Goal: Task Accomplishment & Management: Complete application form

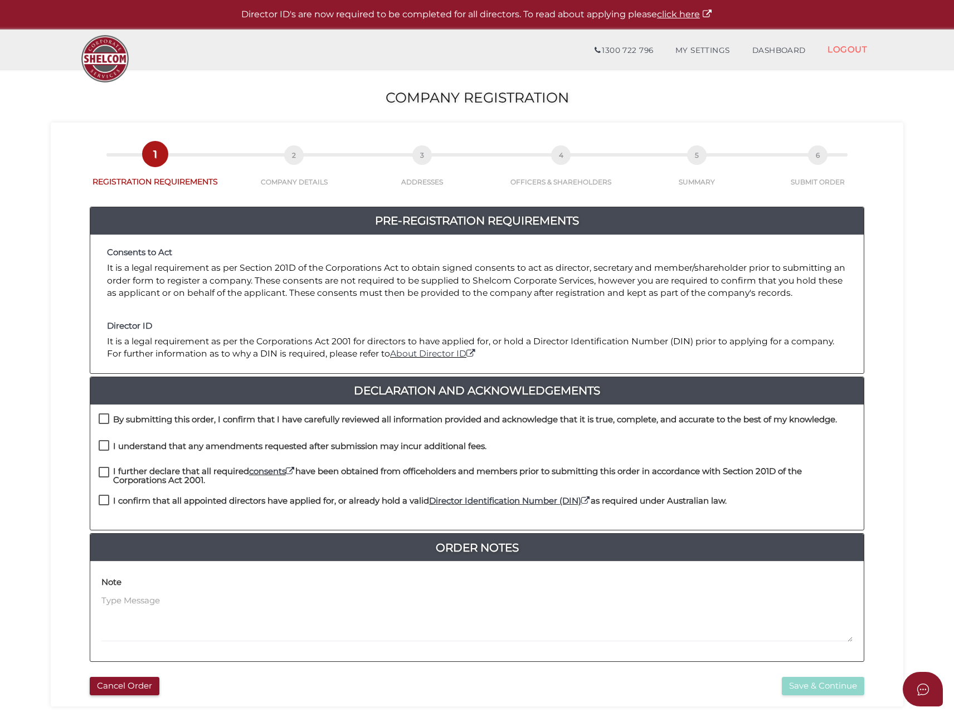
drag, startPoint x: 104, startPoint y: 418, endPoint x: 107, endPoint y: 428, distance: 10.4
click at [105, 419] on label "By submitting this order, I confirm that I have carefully reviewed all informat…" at bounding box center [468, 422] width 738 height 14
checkbox input "true"
click at [107, 445] on label "I understand that any amendments requested after submission may incur additiona…" at bounding box center [293, 449] width 388 height 14
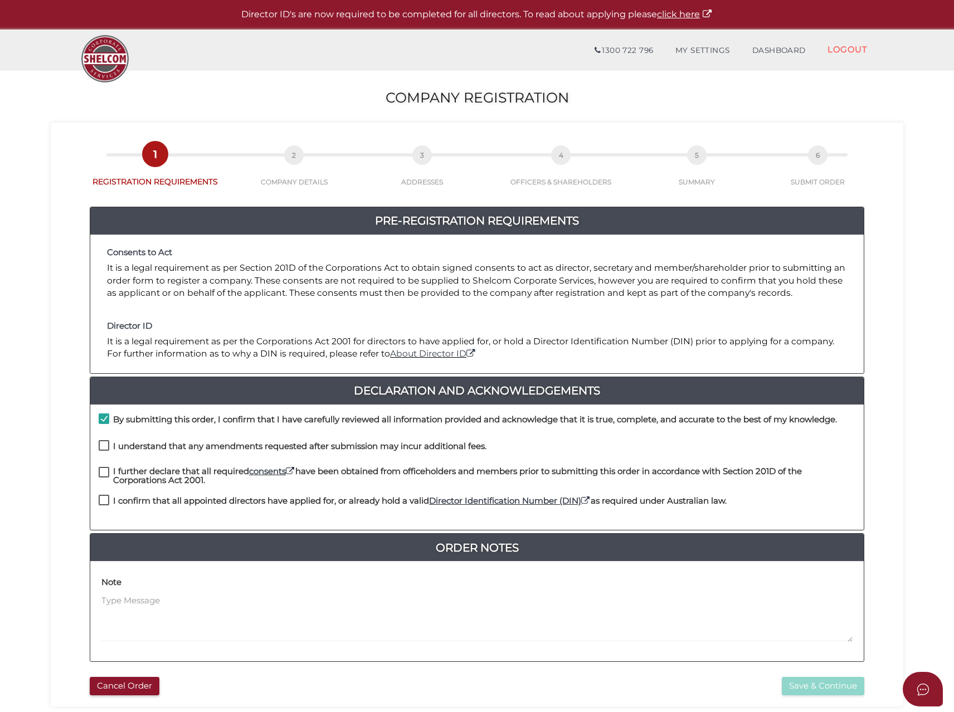
checkbox input "true"
click at [99, 468] on label "I further declare that all required consents have been obtained from officehold…" at bounding box center [477, 474] width 757 height 14
checkbox input "true"
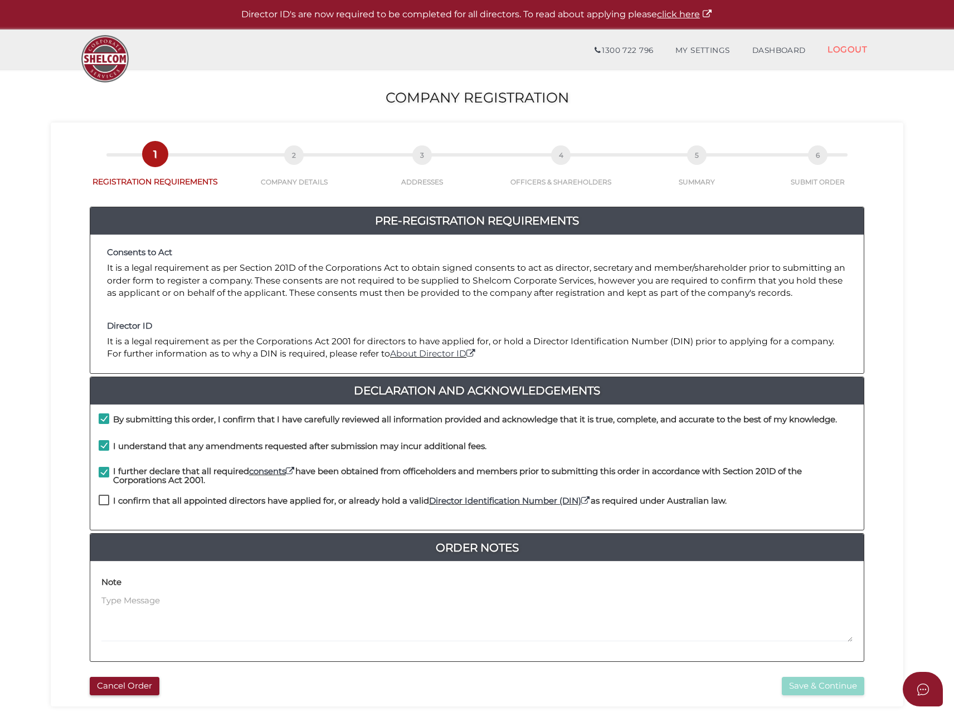
click at [104, 499] on label "I confirm that all appointed directors have applied for, or already hold a vali…" at bounding box center [413, 504] width 628 height 14
checkbox input "true"
click at [828, 696] on div "f53162f50307ac9a77e07817095db7a0 1 REGISTRATION REQUIREMENTS 2 COMPANY DETAILS …" at bounding box center [477, 415] width 853 height 584
click at [825, 682] on button "Save & Continue" at bounding box center [823, 686] width 82 height 18
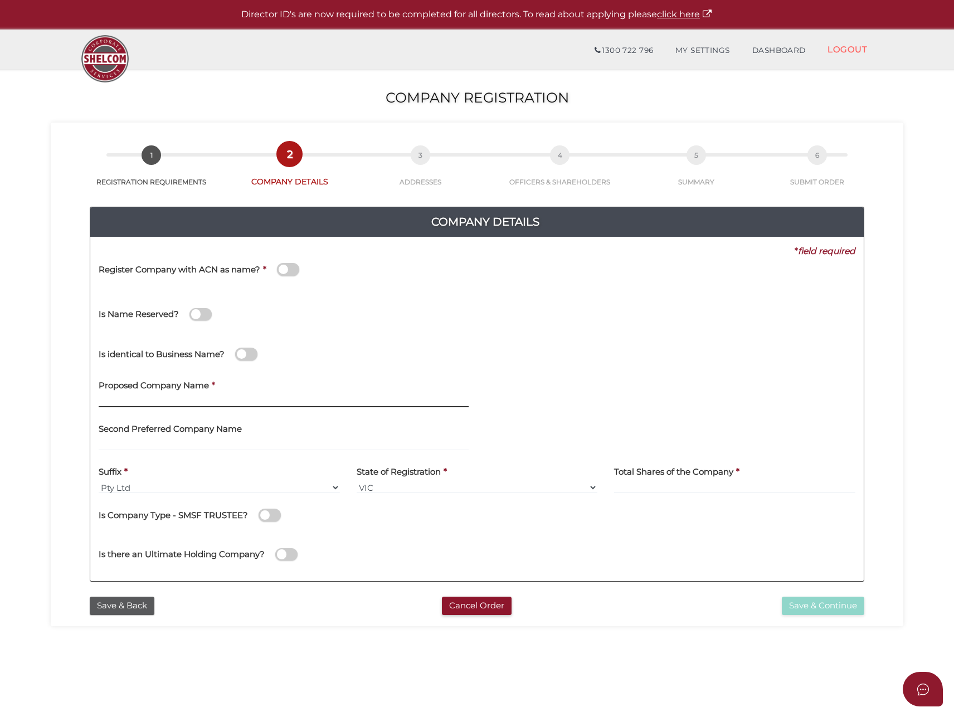
click at [140, 398] on input "text" at bounding box center [284, 401] width 370 height 12
type input "Selin"
click at [138, 400] on input "Selin" at bounding box center [284, 401] width 370 height 12
click at [649, 479] on label "Total Shares of the Company" at bounding box center [673, 470] width 119 height 23
click at [643, 494] on input at bounding box center [734, 488] width 241 height 12
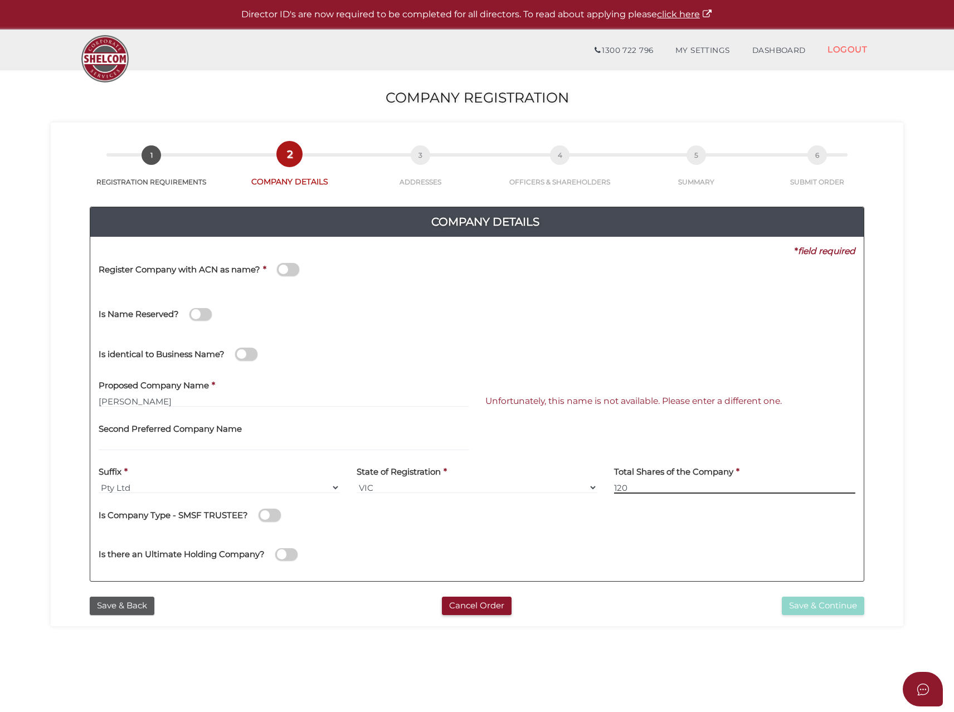
type input "120"
click at [123, 403] on input "Selin" at bounding box center [284, 401] width 370 height 12
click at [143, 404] on input "Selin" at bounding box center [284, 401] width 370 height 12
click at [494, 397] on span "Unfortunately, this name is not available. Please enter a different one." at bounding box center [633, 401] width 296 height 11
click at [154, 407] on input "Selin" at bounding box center [284, 401] width 370 height 12
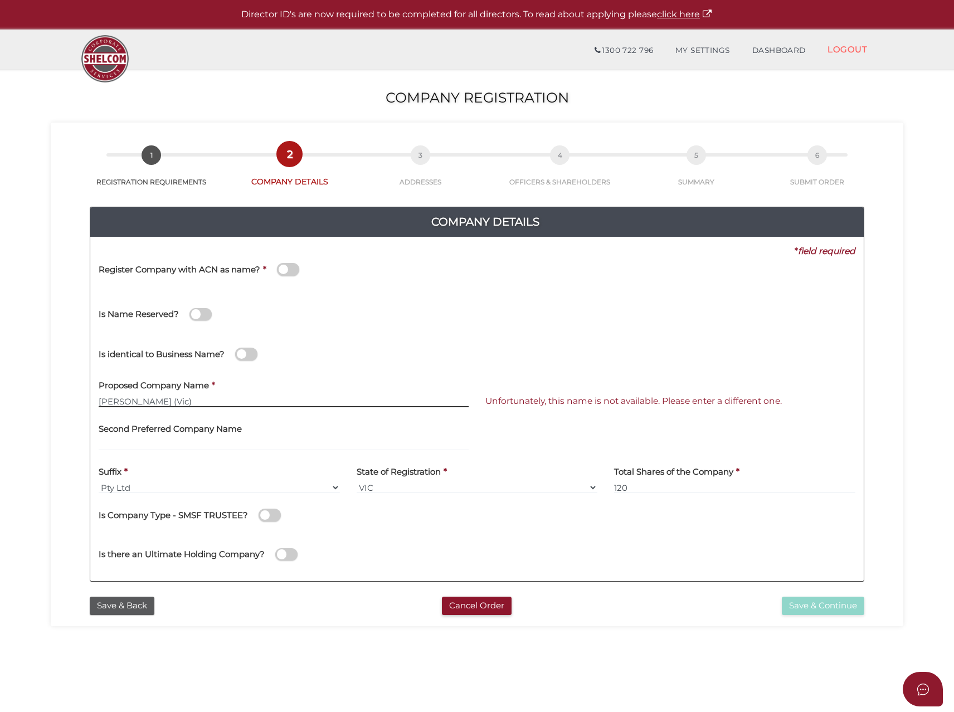
type input "Selin (Vic)"
click at [809, 607] on button "Save & Continue" at bounding box center [823, 606] width 82 height 18
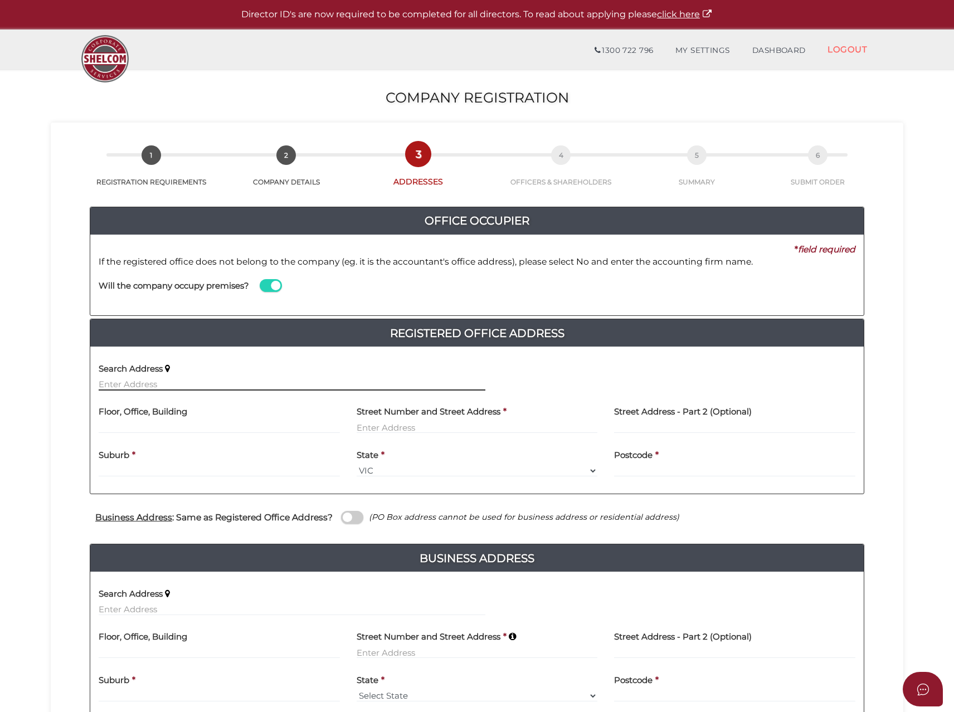
click at [150, 382] on input "text" at bounding box center [292, 384] width 387 height 12
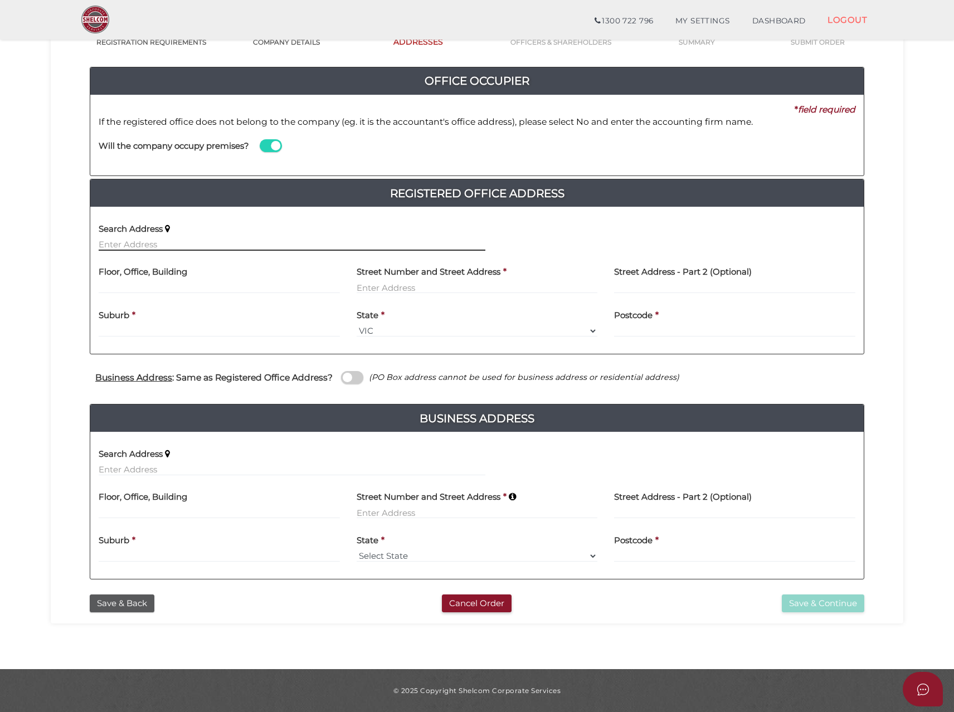
click at [108, 239] on input "text" at bounding box center [292, 245] width 387 height 12
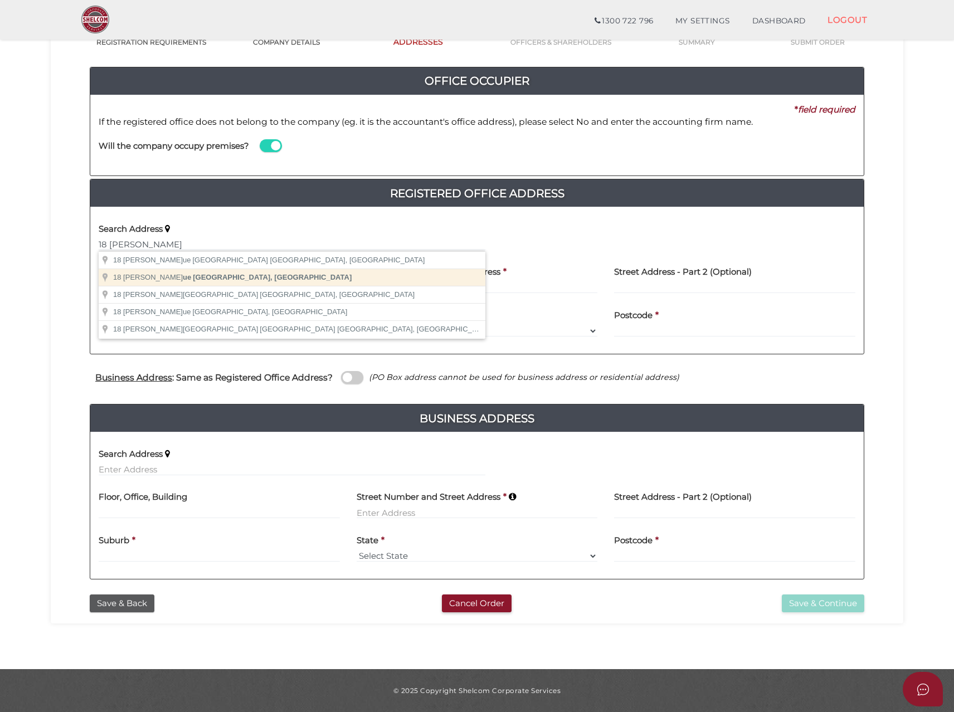
type input "[STREET_ADDRESS][PERSON_NAME]"
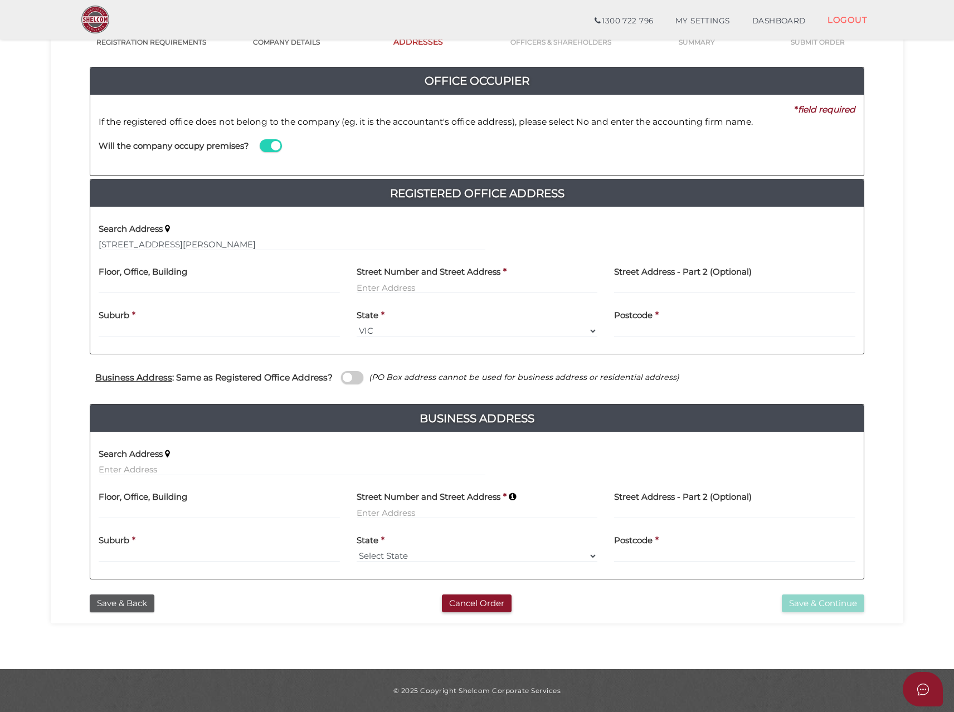
type input "[STREET_ADDRESS][PERSON_NAME]"
type input "[GEOGRAPHIC_DATA]"
select select "VIC"
type input "3042"
click at [352, 378] on span at bounding box center [352, 377] width 22 height 13
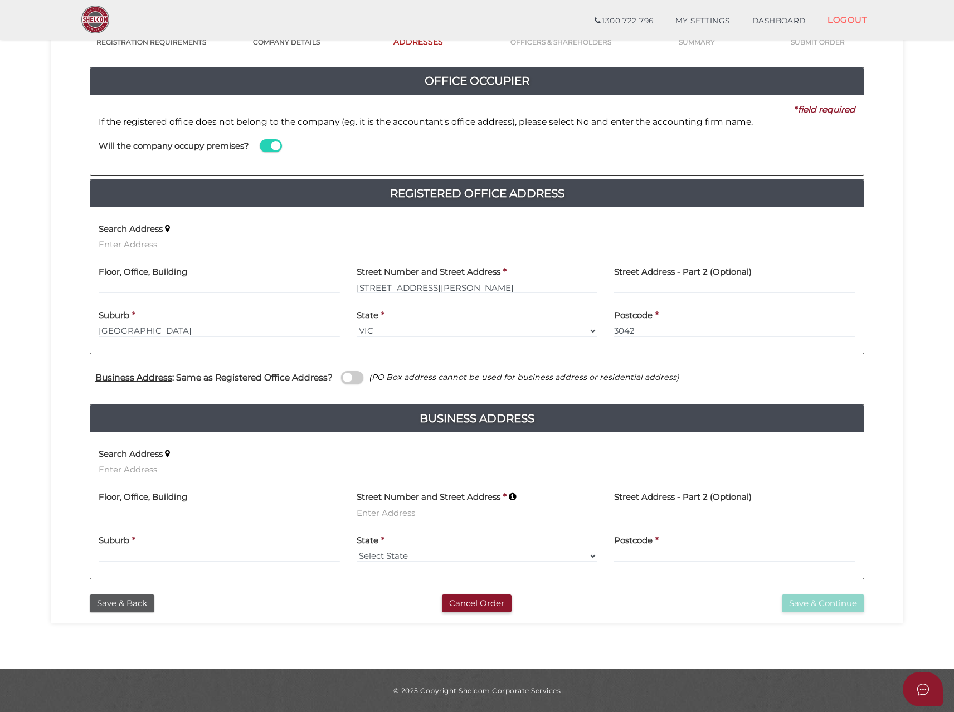
click at [0, 0] on input "checkbox" at bounding box center [0, 0] width 0 height 0
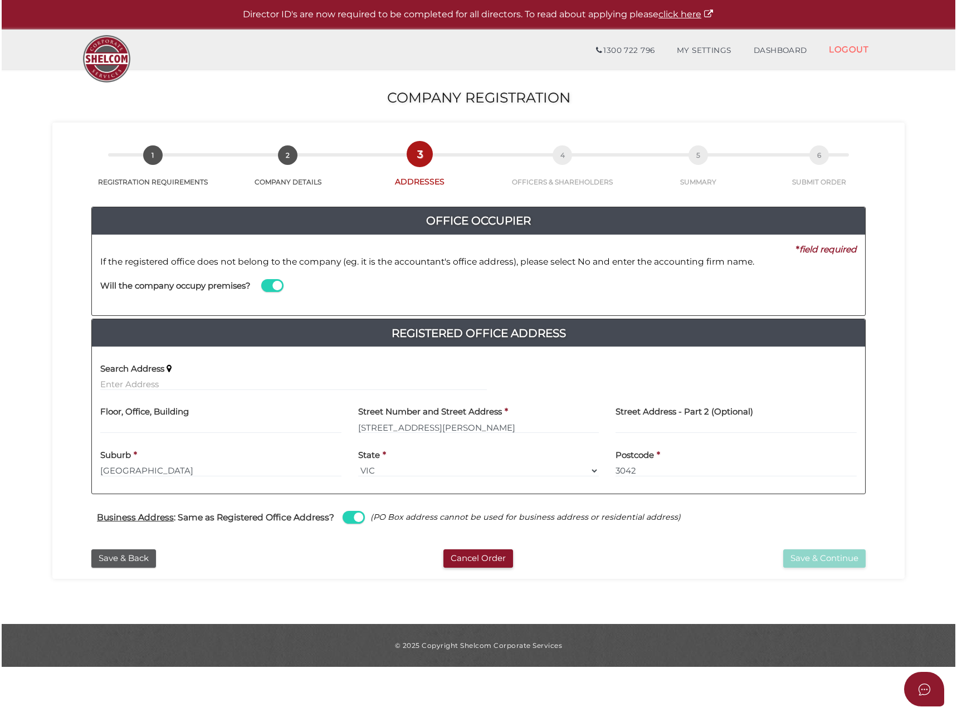
scroll to position [0, 0]
click at [815, 558] on button "Save & Continue" at bounding box center [825, 558] width 82 height 18
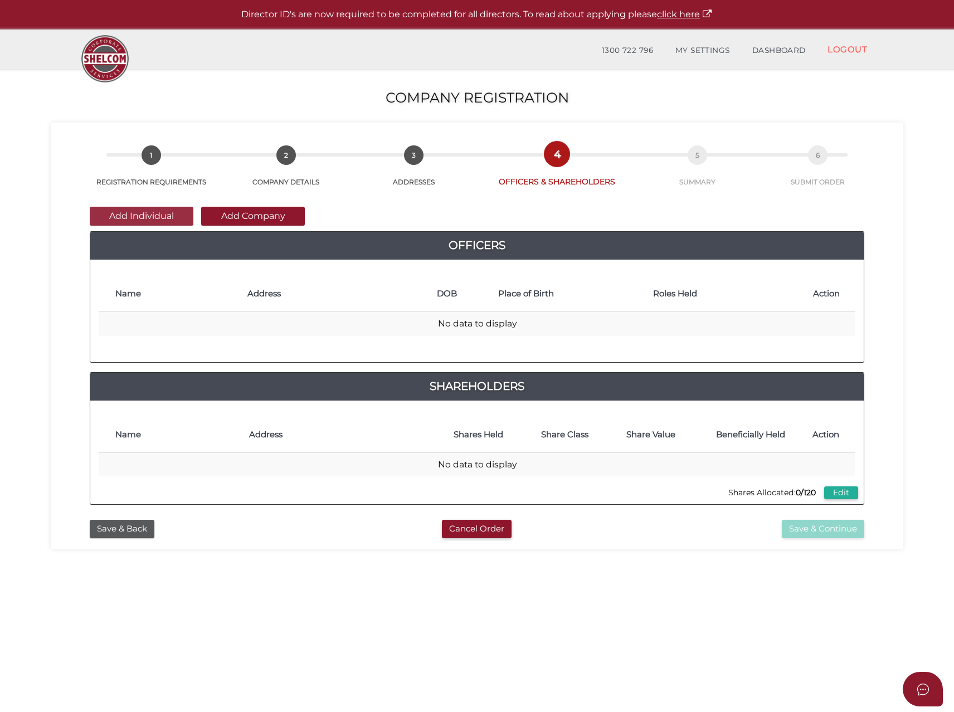
click at [154, 218] on button "Add Individual" at bounding box center [142, 216] width 104 height 19
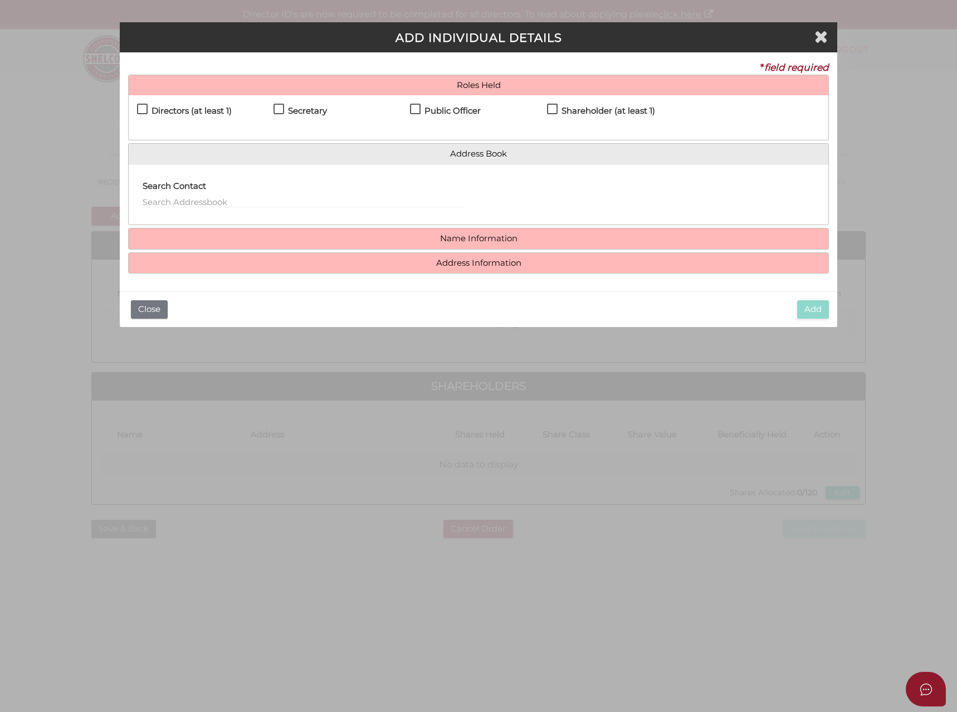
click at [150, 108] on label "Directors (at least 1)" at bounding box center [184, 113] width 95 height 14
checkbox input "true"
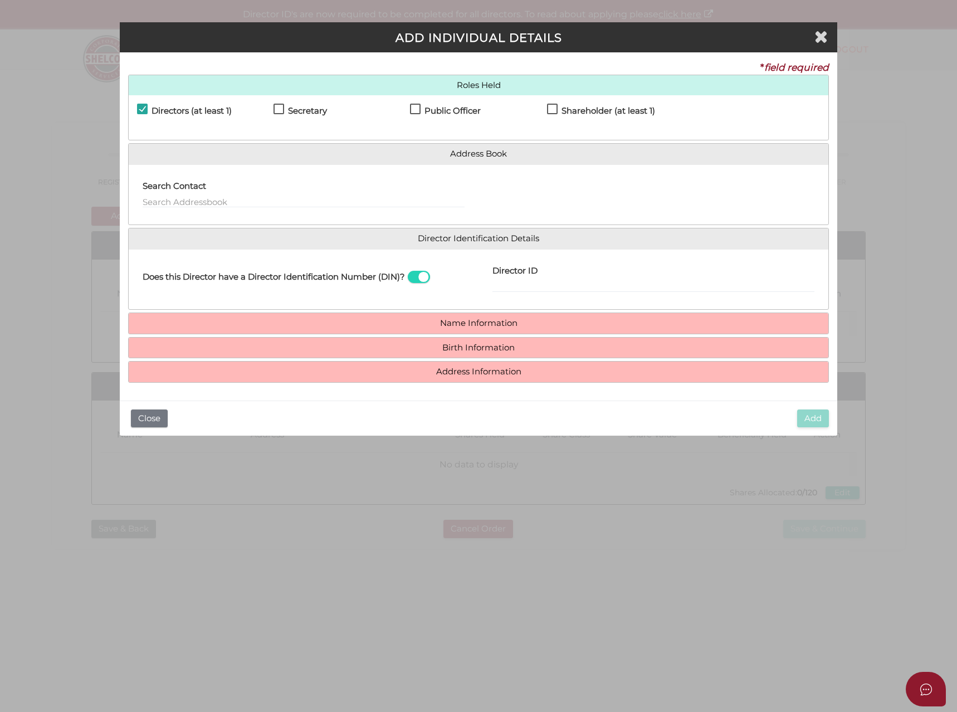
click at [283, 108] on label "Secretary" at bounding box center [301, 113] width 54 height 14
checkbox input "true"
click at [421, 109] on label "Public Officer" at bounding box center [445, 113] width 71 height 14
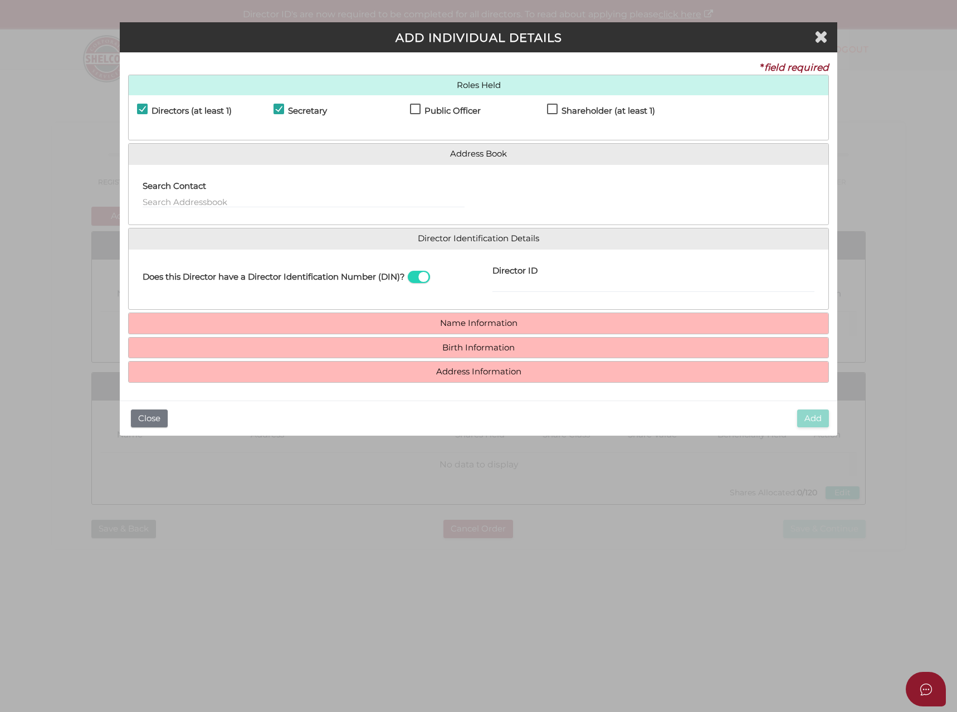
checkbox input "true"
click at [556, 106] on label "Shareholder (at least 1)" at bounding box center [601, 113] width 108 height 14
checkbox input "true"
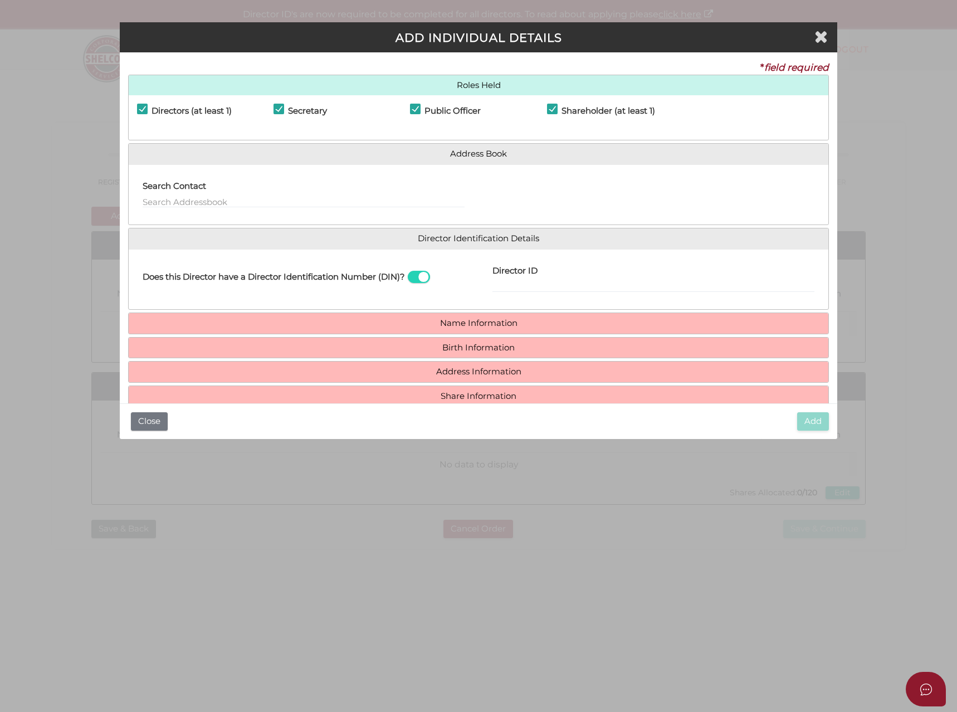
click at [422, 276] on span at bounding box center [419, 277] width 22 height 13
click at [0, 0] on input "checkbox" at bounding box center [0, 0] width 0 height 0
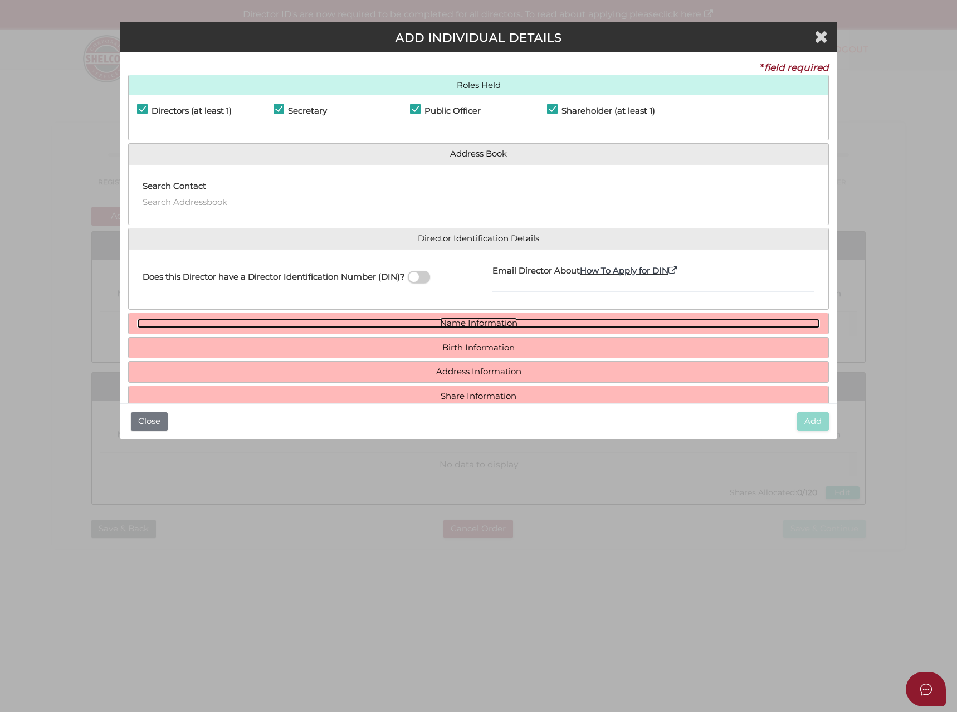
click at [284, 325] on link "Name Information" at bounding box center [479, 323] width 684 height 9
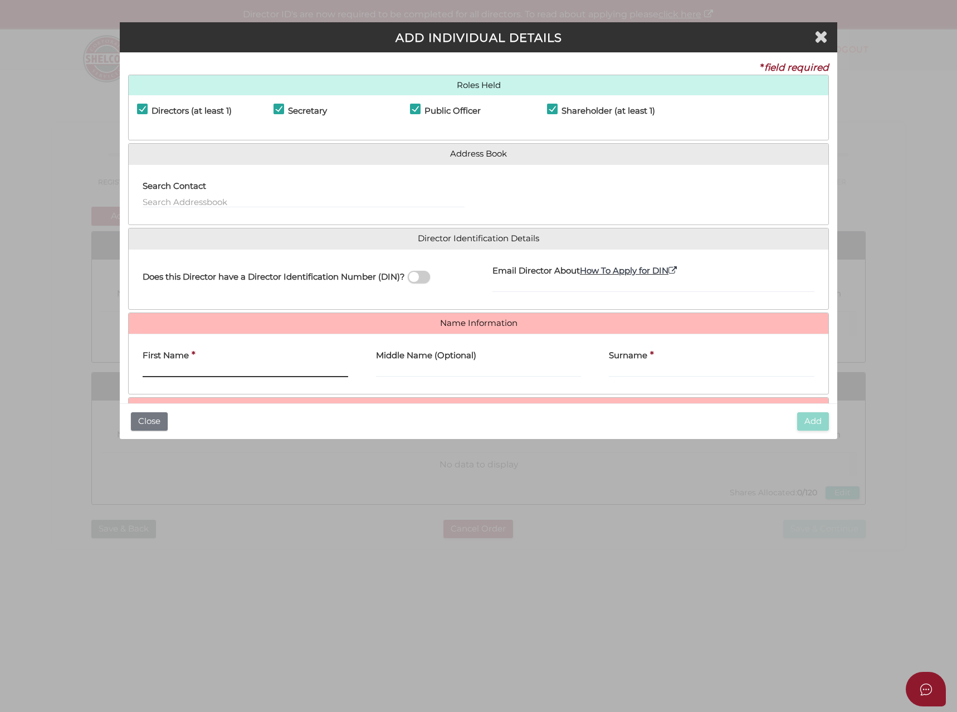
click at [172, 369] on input "First Name" at bounding box center [246, 371] width 206 height 12
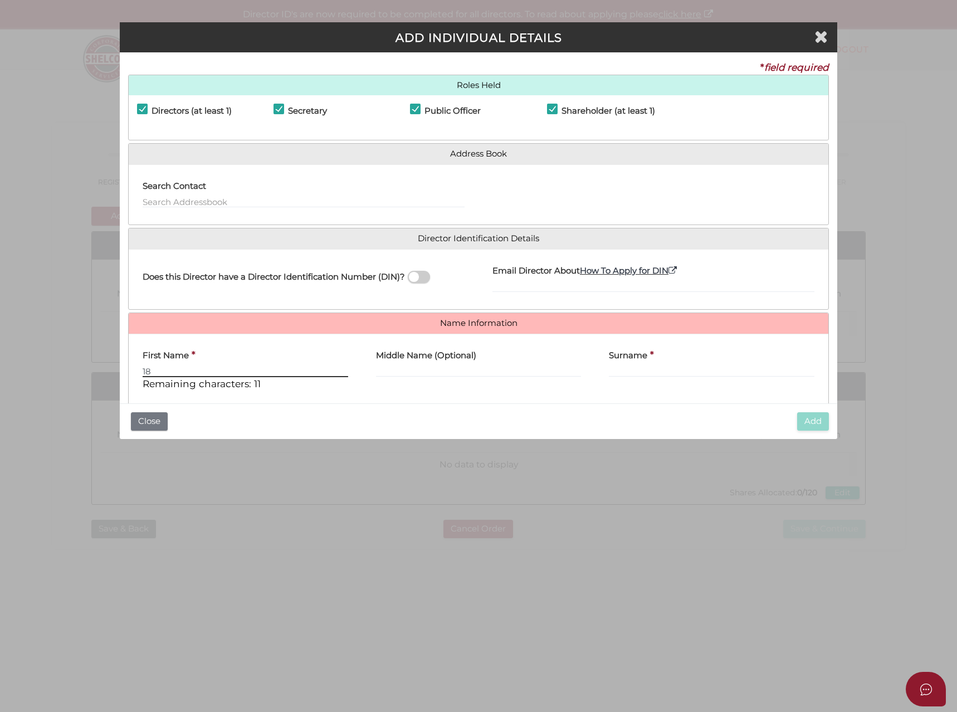
type input "1"
click at [172, 369] on input "First Name" at bounding box center [246, 371] width 206 height 12
click at [173, 364] on label "First Name" at bounding box center [166, 354] width 46 height 23
click at [173, 365] on input "First Name" at bounding box center [246, 371] width 206 height 12
type input "Marie"
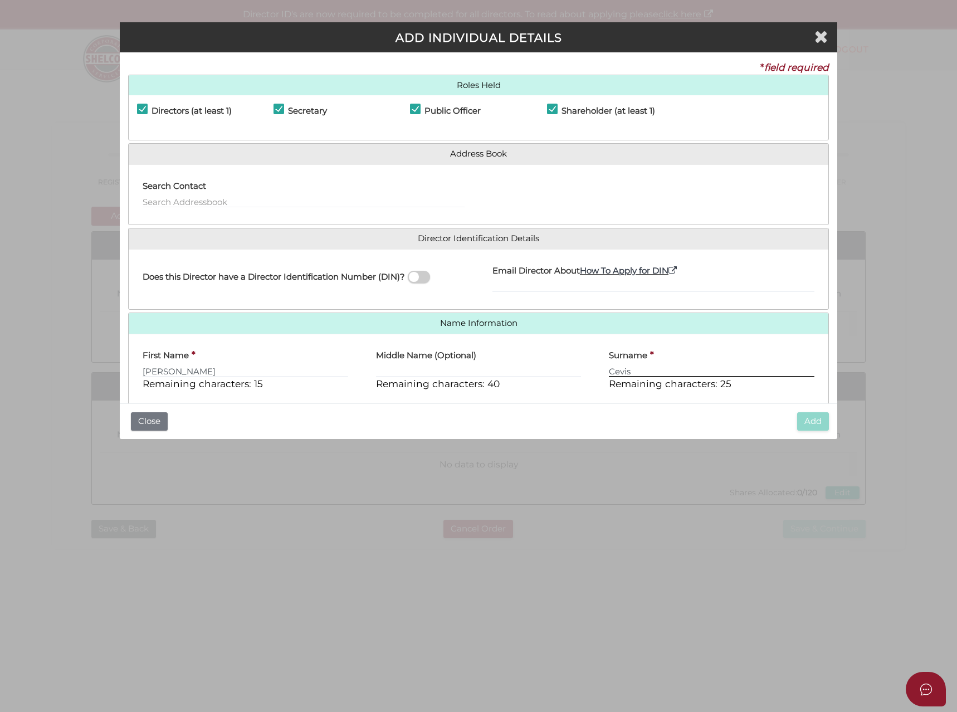
scroll to position [95, 0]
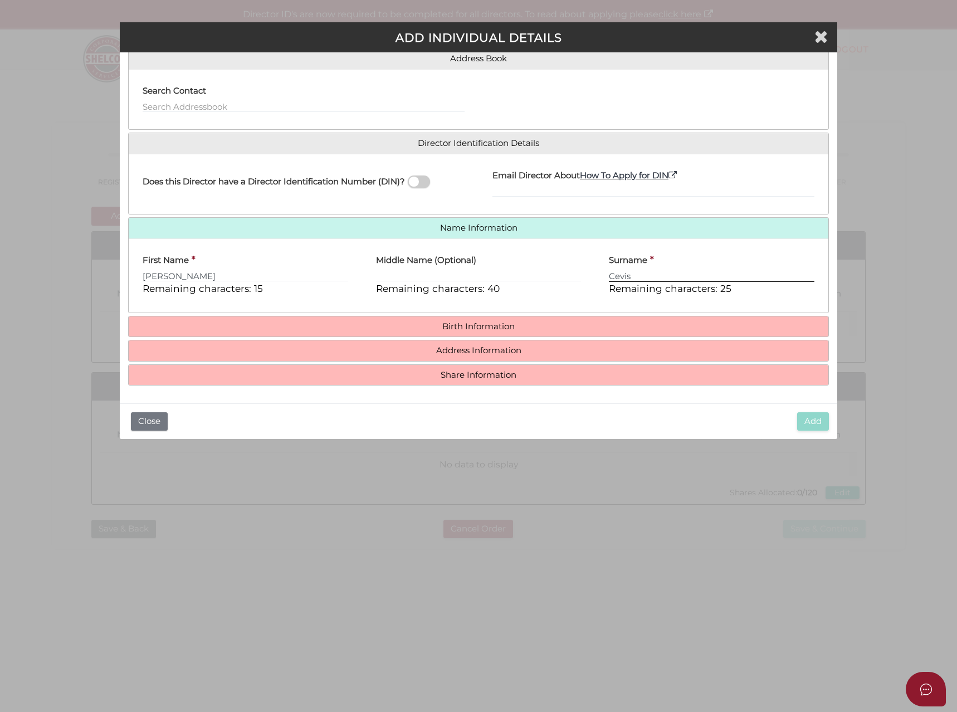
type input "Cevis"
click at [418, 318] on h4 "Birth Information" at bounding box center [479, 327] width 701 height 21
click at [281, 325] on link "Birth Information" at bounding box center [479, 326] width 684 height 9
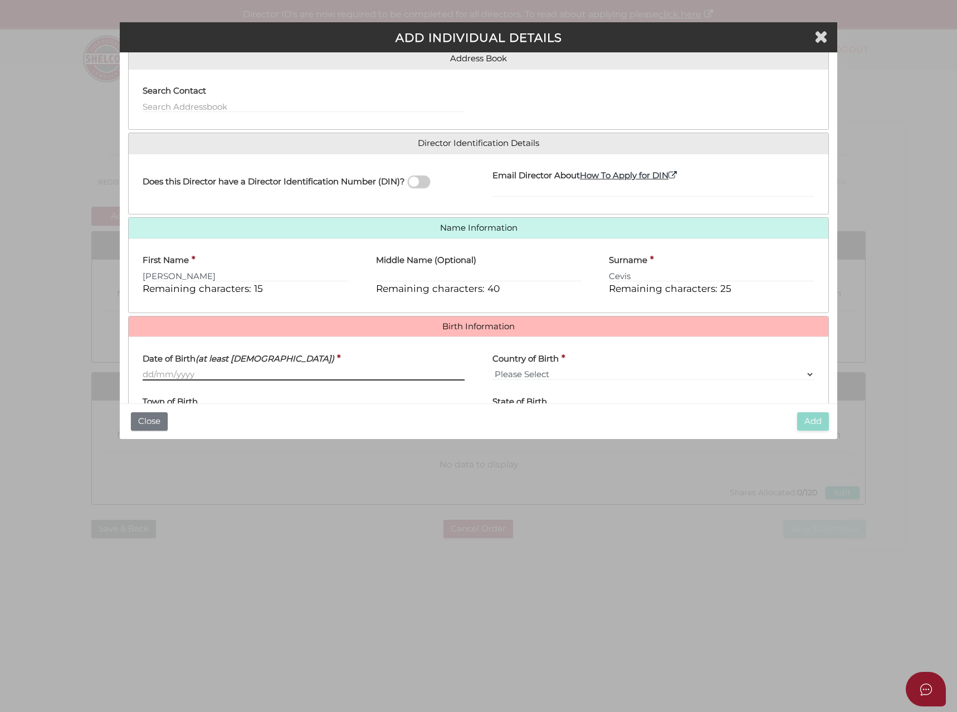
click at [179, 377] on input "Date of Birth (at least 18 years old)" at bounding box center [304, 374] width 322 height 12
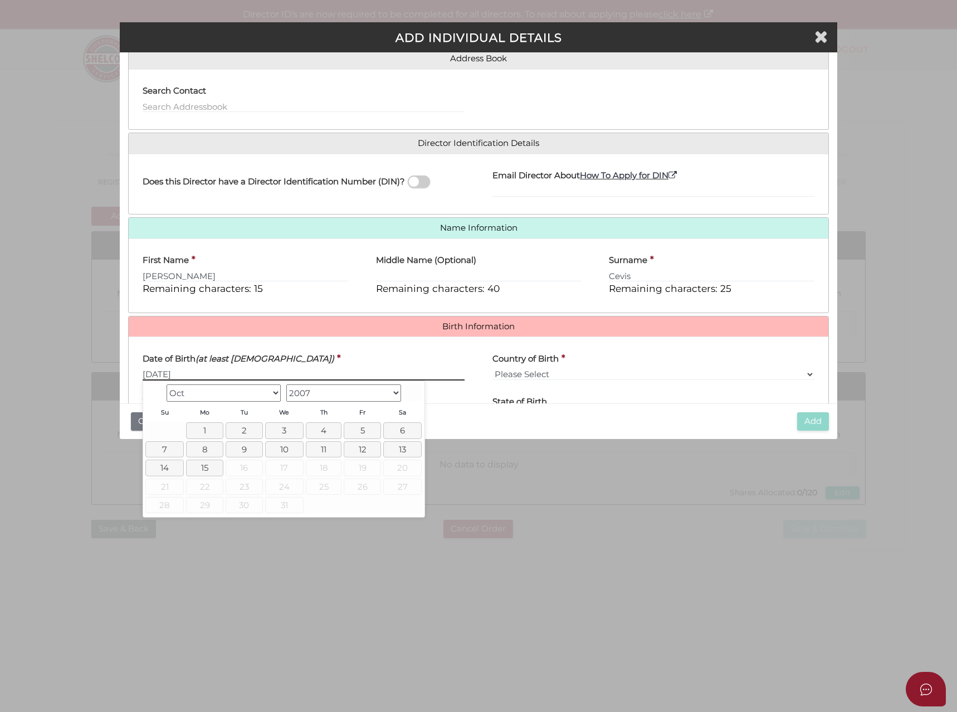
type input "15/03/1994"
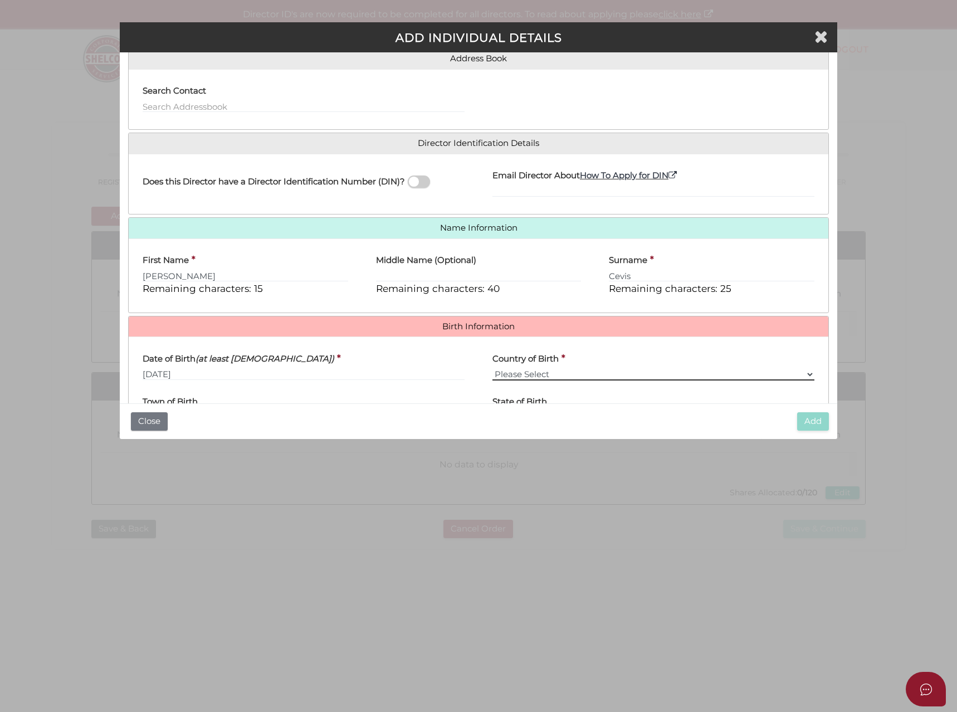
select select "Australia"
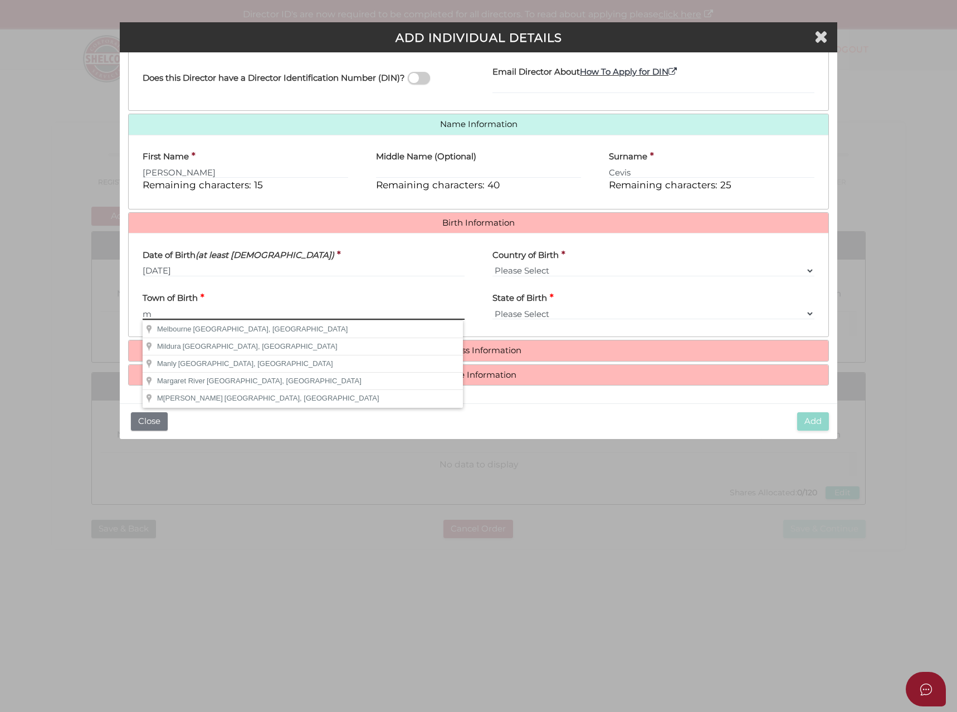
click at [188, 311] on input "m" at bounding box center [304, 314] width 322 height 12
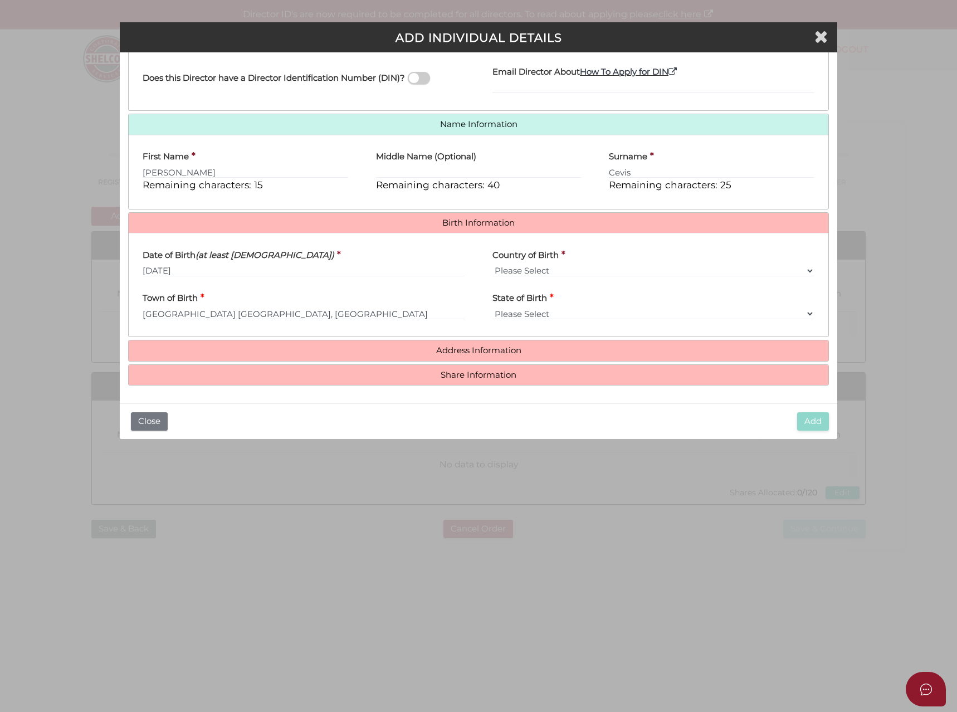
type input "Melbourne"
select select "VIC"
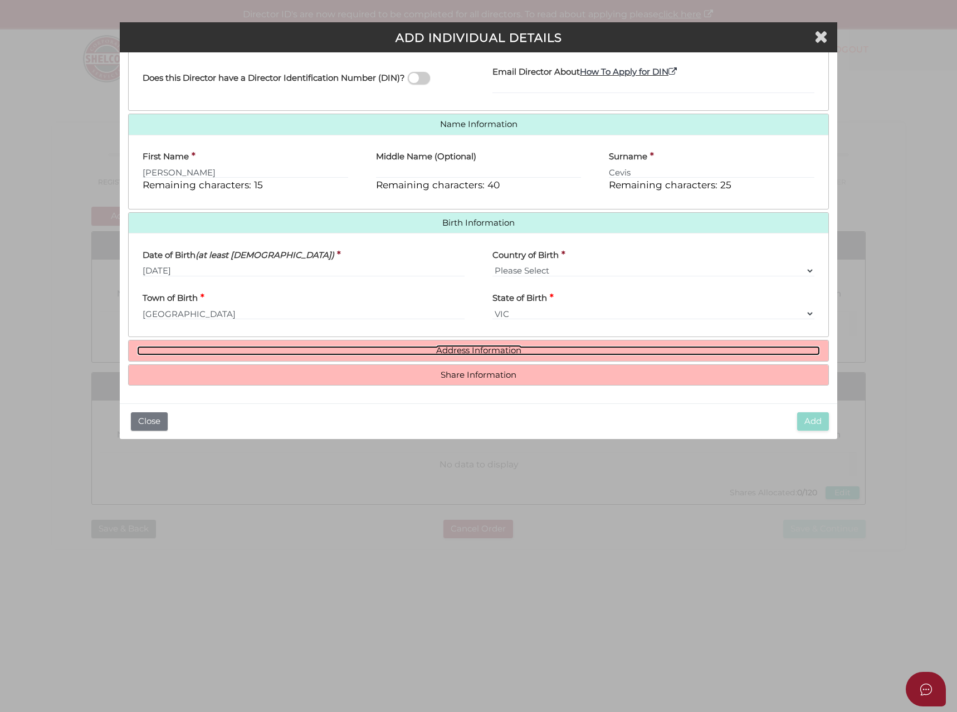
click at [207, 352] on link "Address Information" at bounding box center [479, 350] width 684 height 9
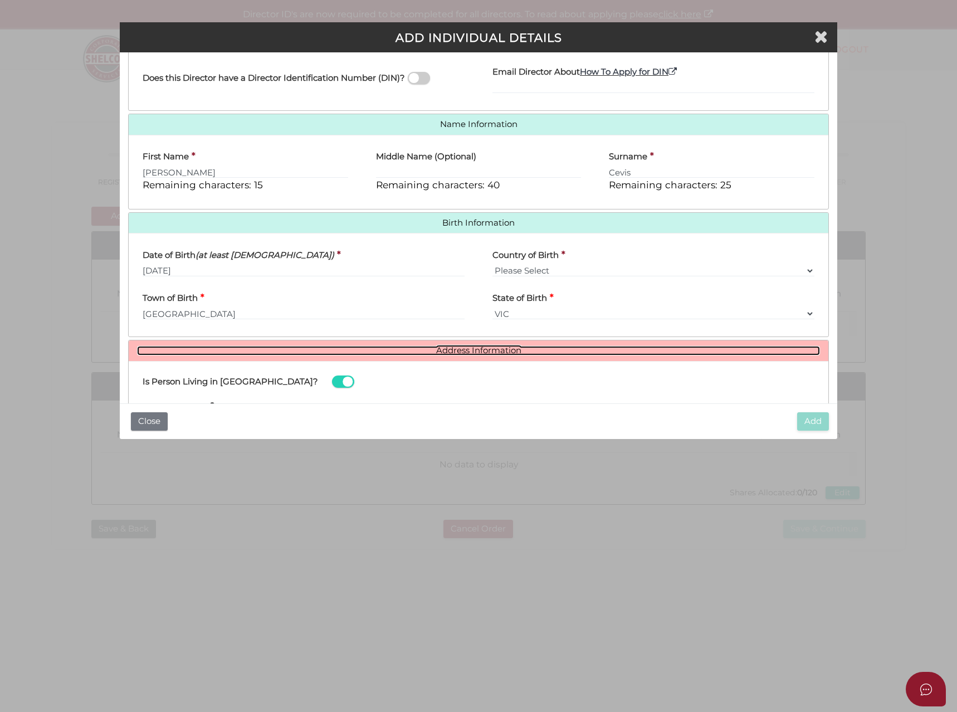
scroll to position [366, 0]
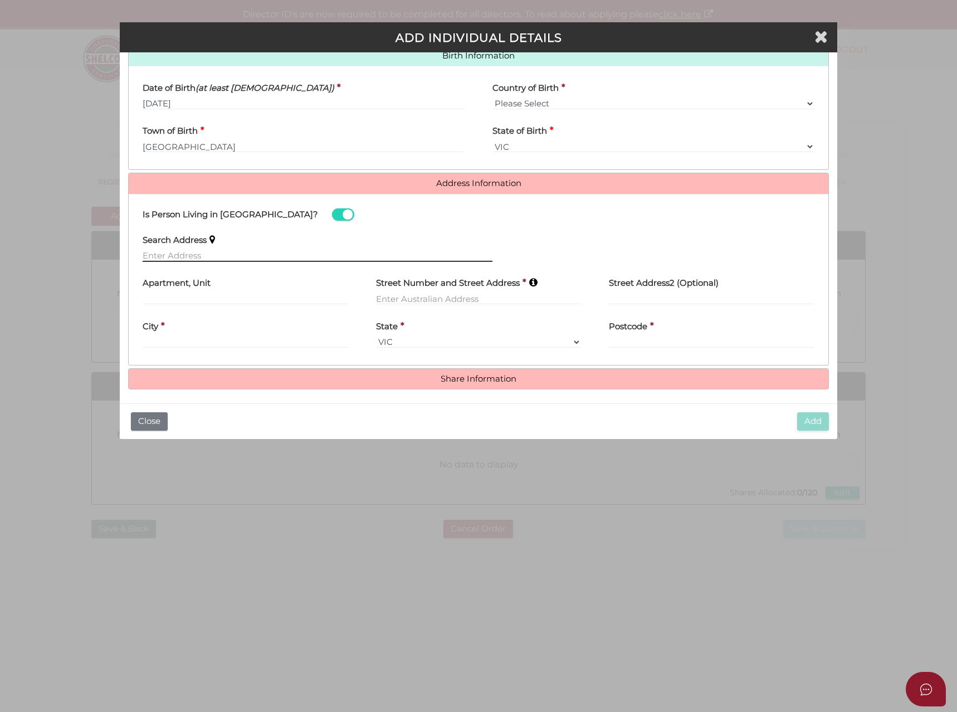
click at [160, 254] on input "text" at bounding box center [318, 256] width 350 height 12
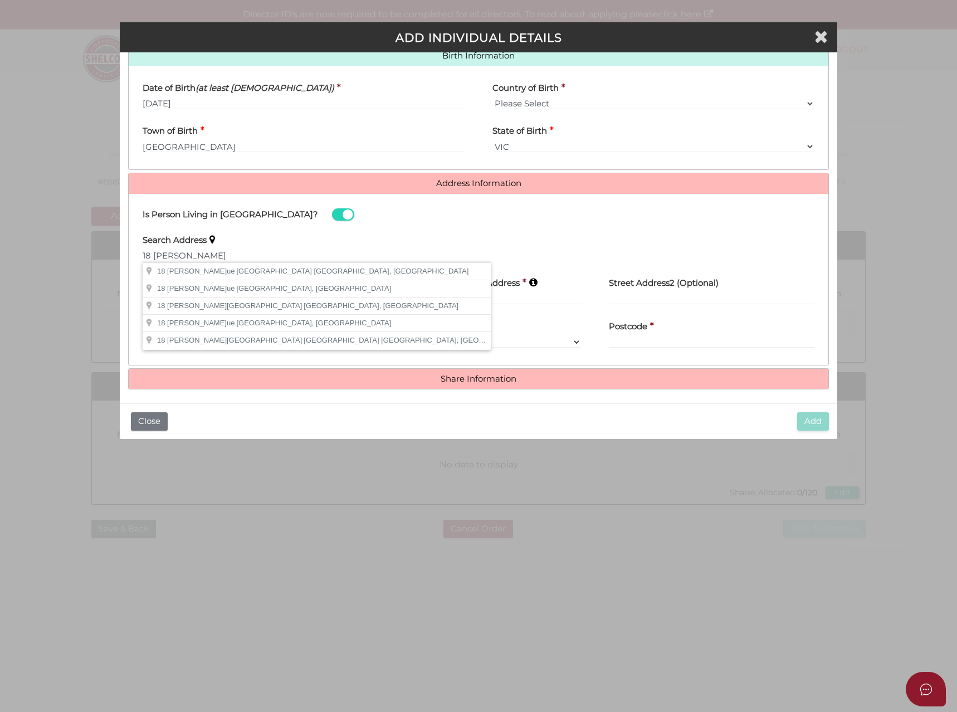
type input "18 McNamara Avenue, Airport West VIC, Australia"
type input "18 McNamara Avenue"
type input "Airport West"
select select "VIC"
type input "3042"
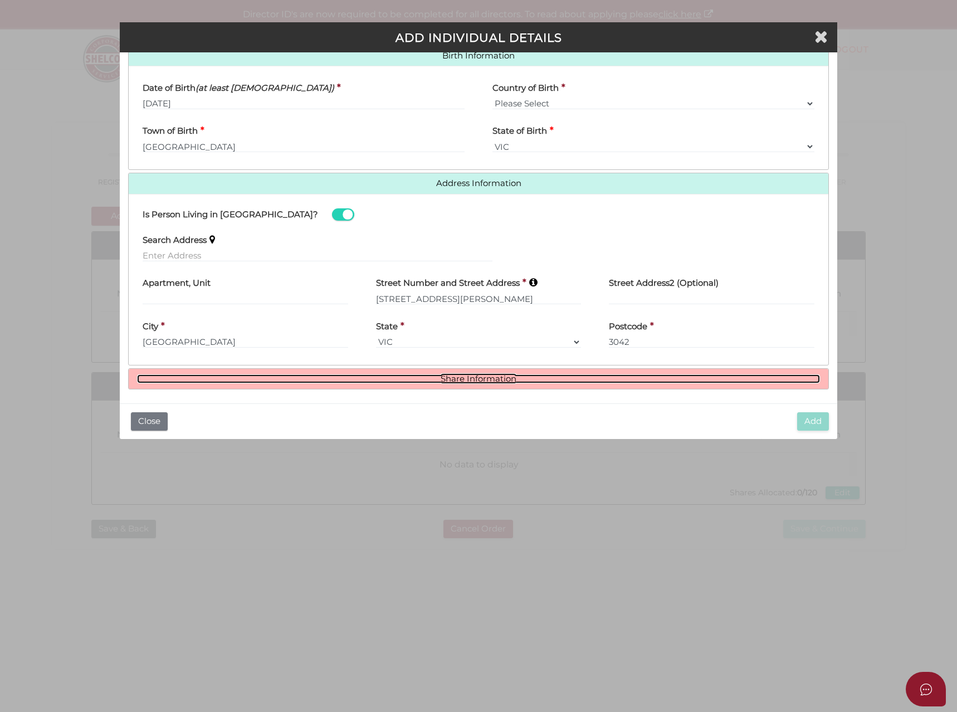
click at [505, 380] on link "Share Information" at bounding box center [479, 379] width 684 height 9
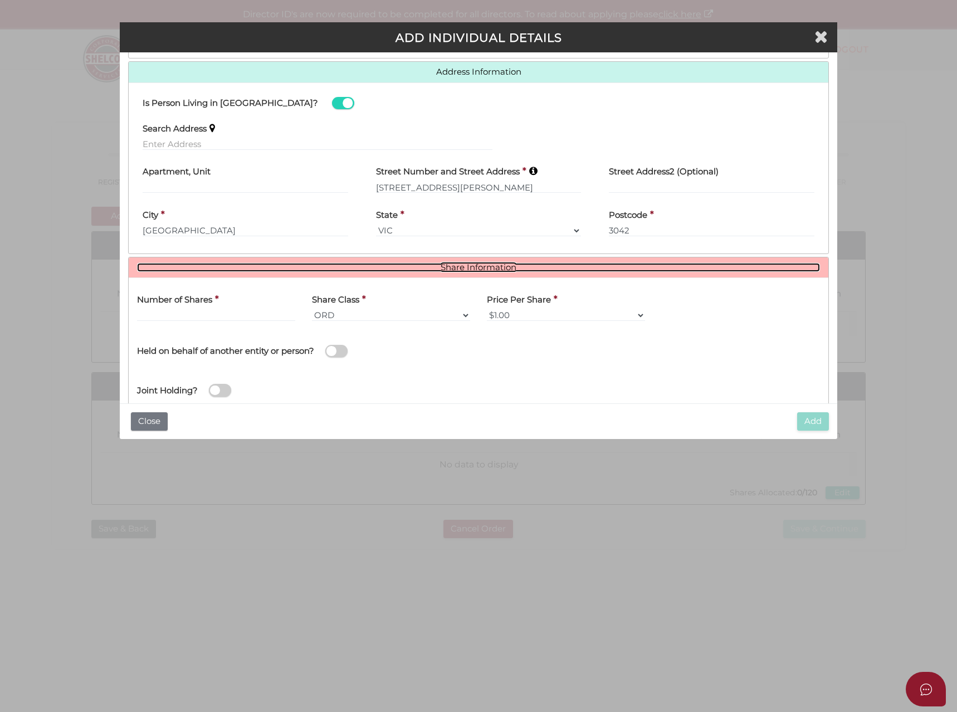
scroll to position [506, 0]
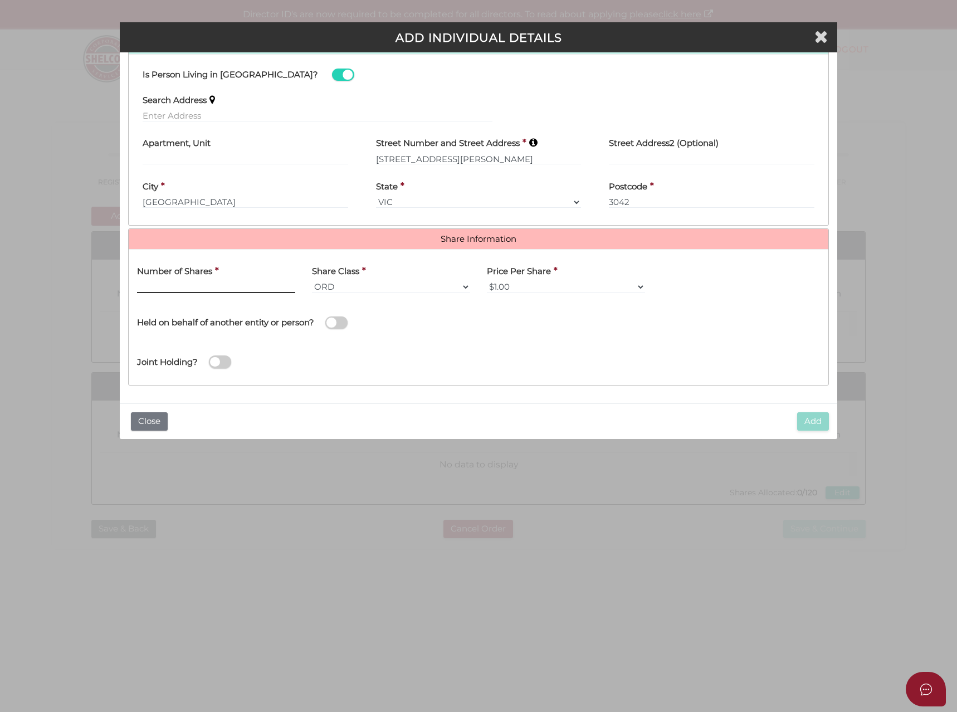
click at [169, 283] on input "text" at bounding box center [216, 287] width 158 height 12
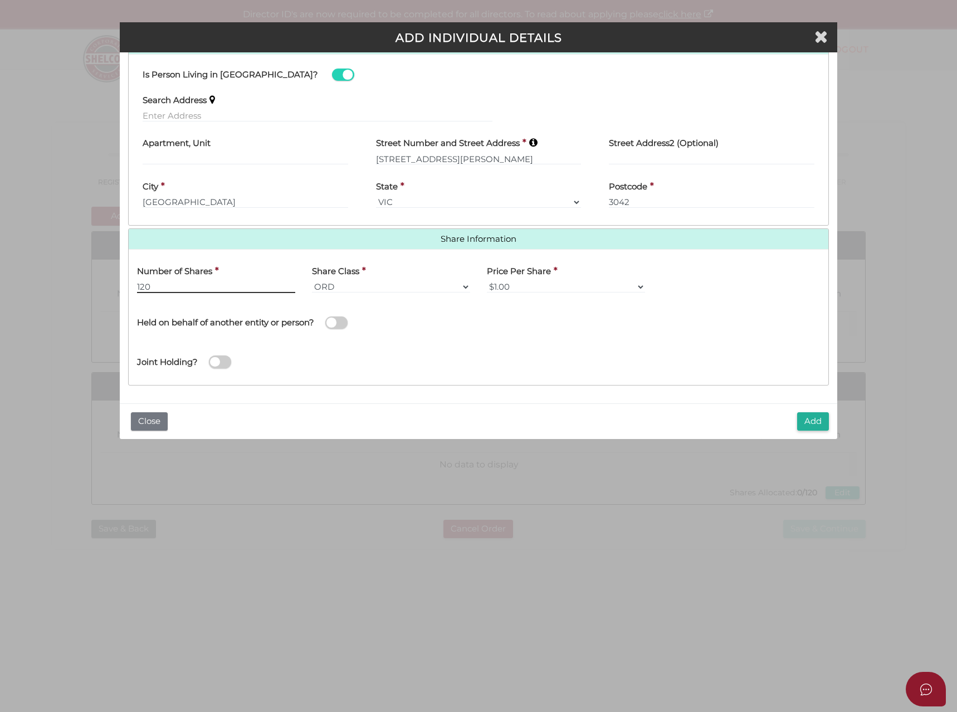
type input "120"
click at [820, 422] on button "Add" at bounding box center [813, 421] width 32 height 18
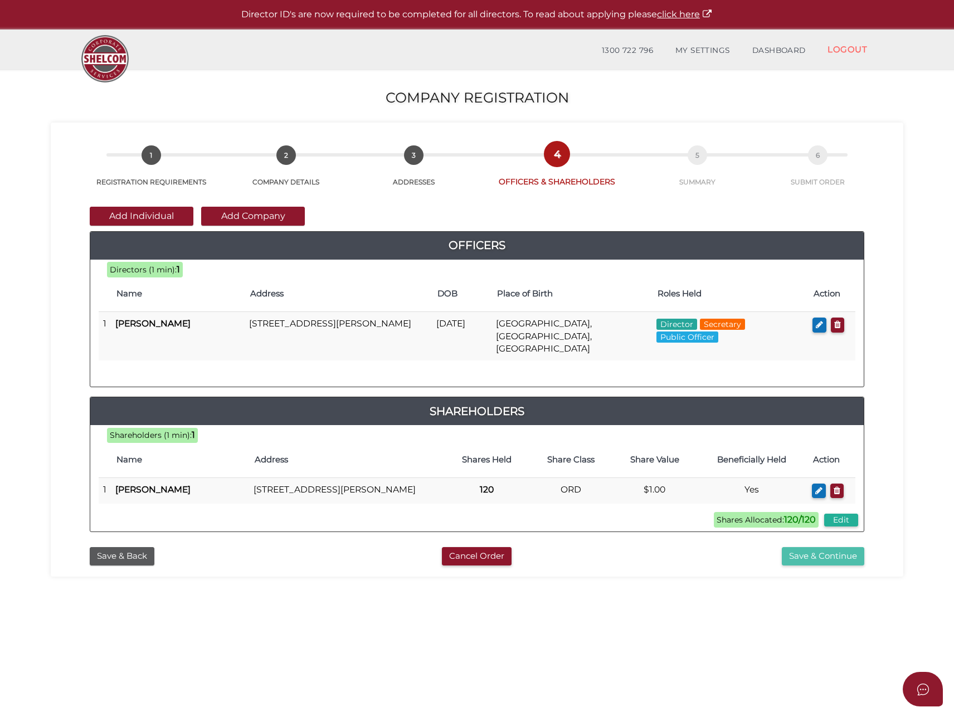
click at [800, 553] on button "Save & Continue" at bounding box center [823, 556] width 82 height 18
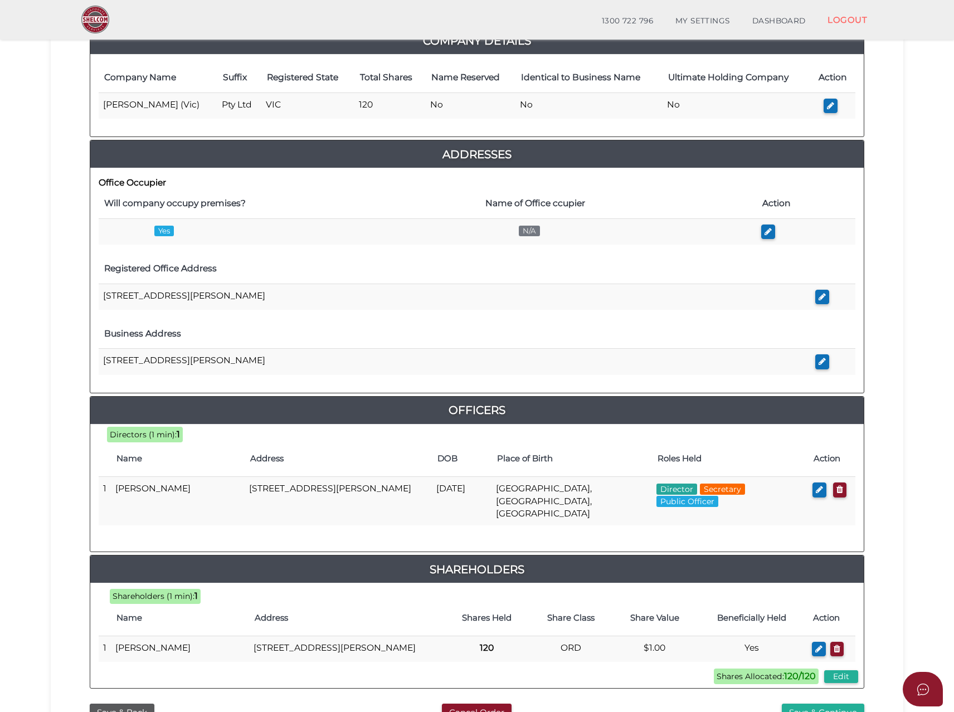
scroll to position [274, 0]
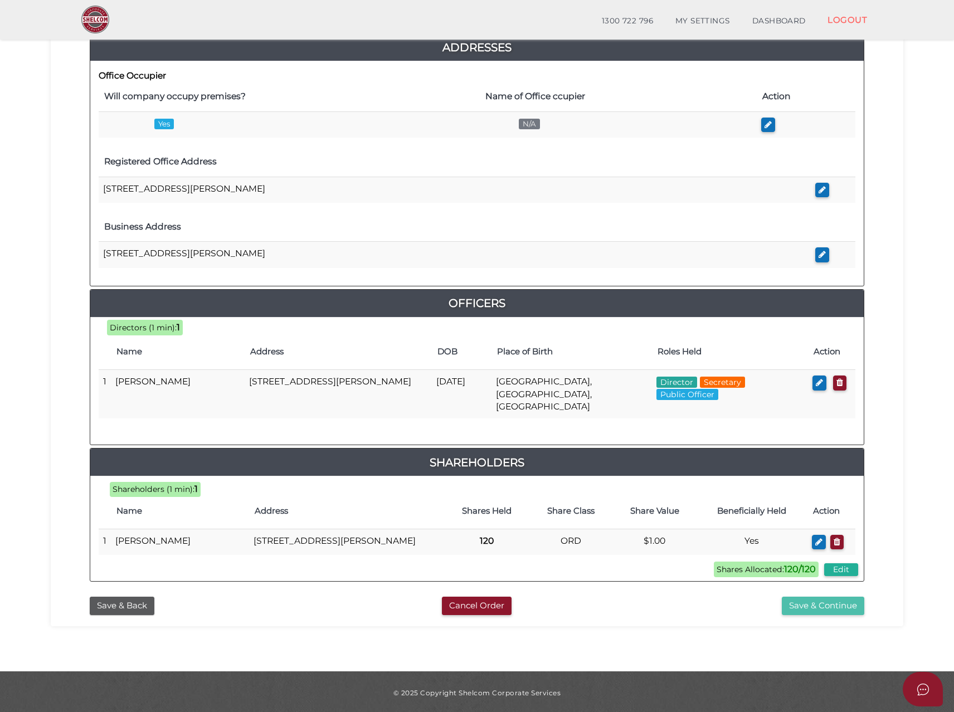
click at [833, 598] on button "Save & Continue" at bounding box center [823, 606] width 82 height 18
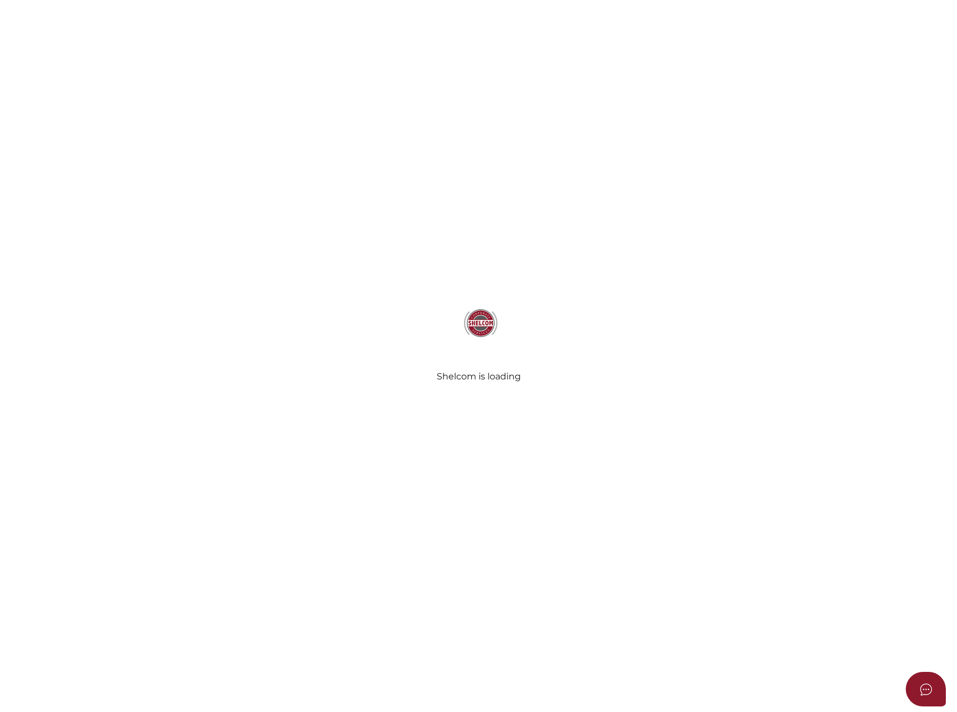
select select "Comb Binding"
select select "No"
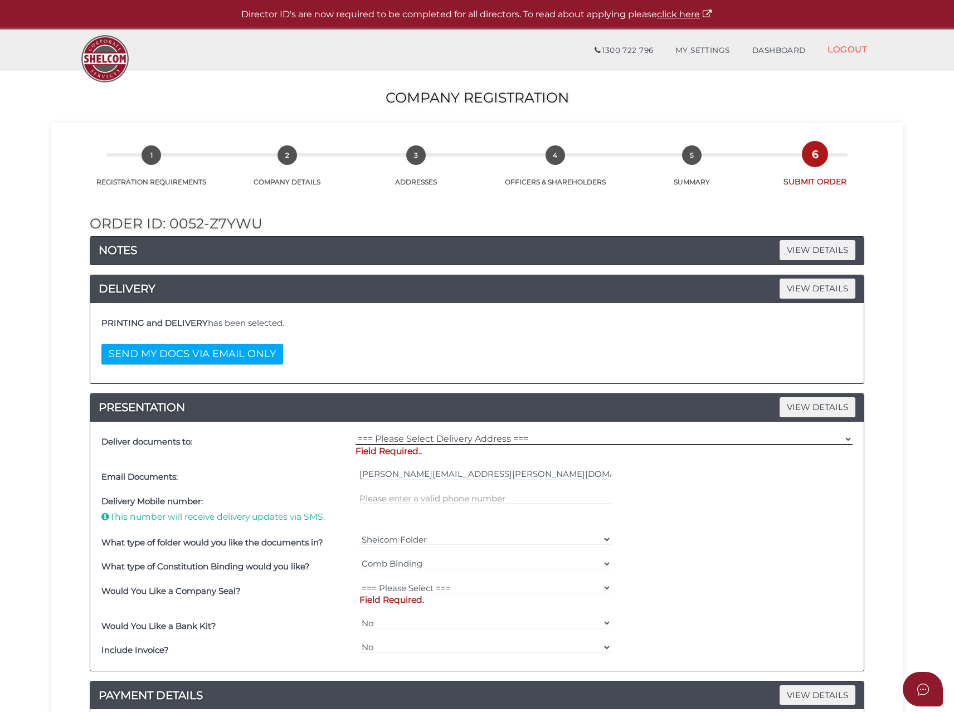
click at [380, 439] on select "=== Please Select Delivery Address === (User Address - [PERSON_NAME]) [STREET_A…" at bounding box center [604, 439] width 497 height 12
select select "0"
click at [356, 433] on select "=== Please Select Delivery Address === (User Address - [PERSON_NAME]) [STREET_A…" at bounding box center [604, 439] width 497 height 12
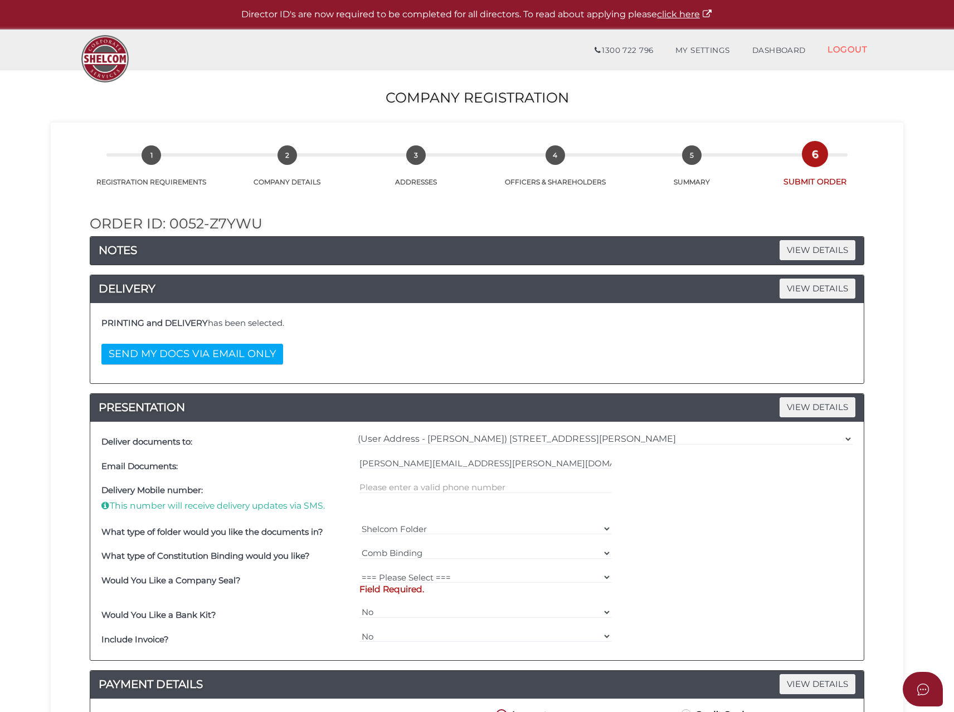
click at [373, 513] on div at bounding box center [486, 499] width 258 height 41
click at [381, 488] on input "text" at bounding box center [485, 488] width 252 height 12
type input "0425771311"
click at [412, 586] on p "Field Required." at bounding box center [485, 589] width 252 height 12
click at [407, 576] on select "=== Please Select === Fold Seal $50 No Seal" at bounding box center [485, 577] width 252 height 12
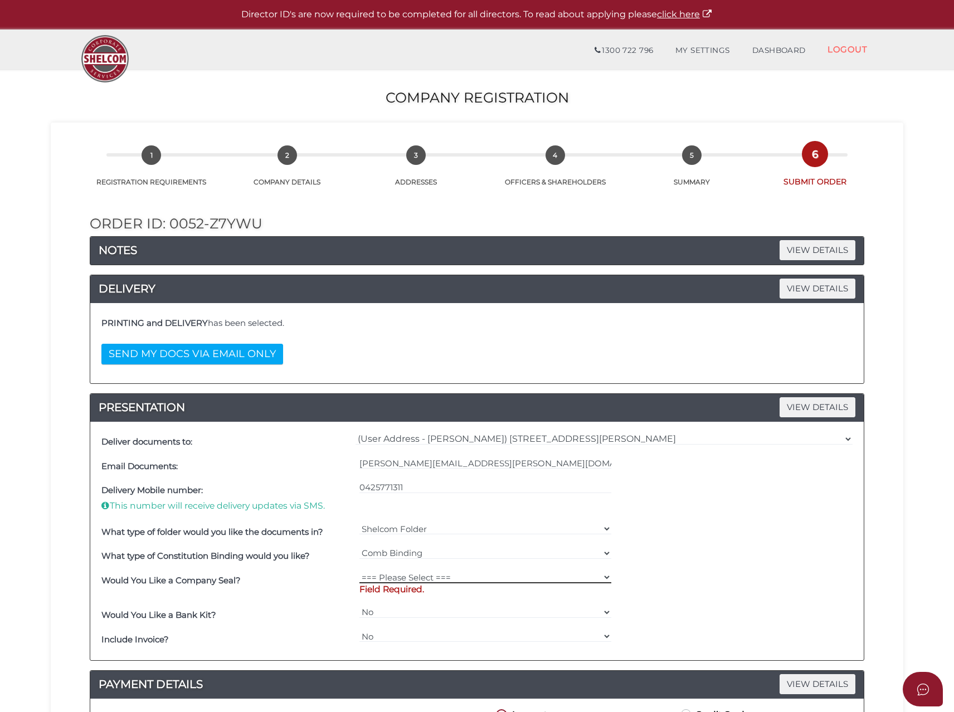
select select "0"
click at [359, 571] on select "=== Please Select === Fold Seal $50 No Seal" at bounding box center [485, 577] width 252 height 12
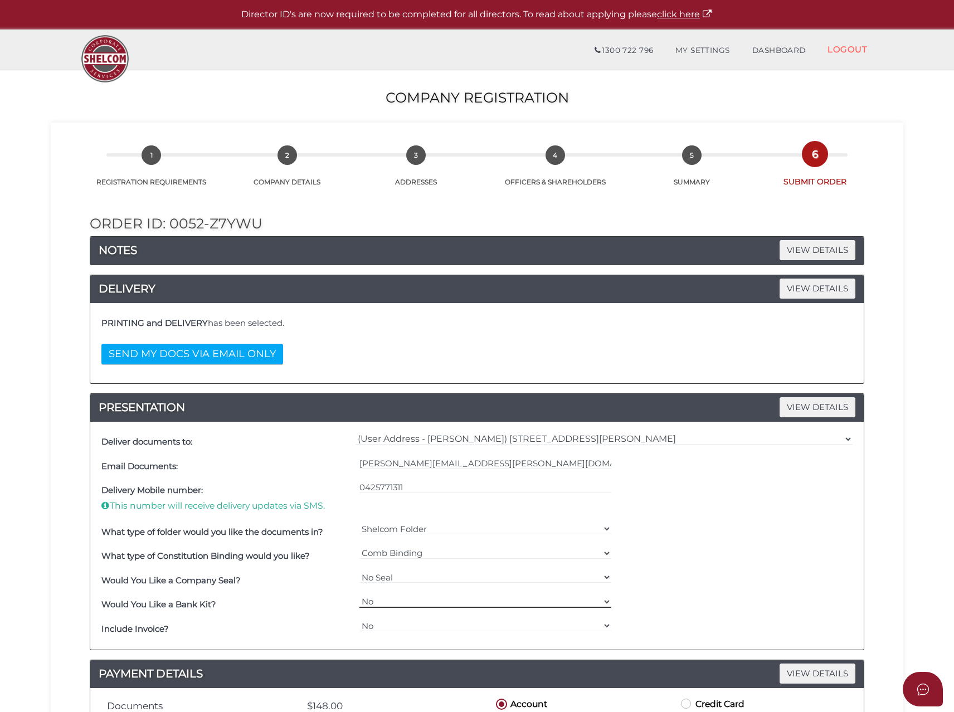
click at [386, 603] on select "Yes No" at bounding box center [485, 602] width 252 height 12
select select "Yes"
click at [359, 596] on select "Yes No" at bounding box center [485, 602] width 252 height 12
click at [376, 628] on select "Yes No" at bounding box center [485, 626] width 252 height 12
select select "Yes"
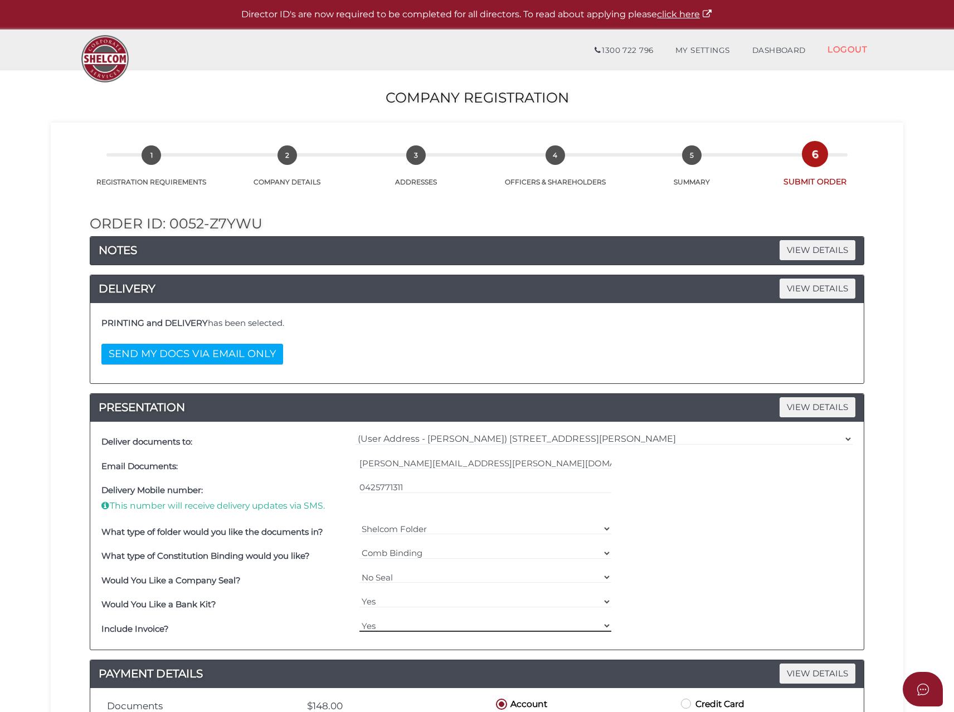
click at [359, 620] on select "Yes No" at bounding box center [485, 626] width 252 height 12
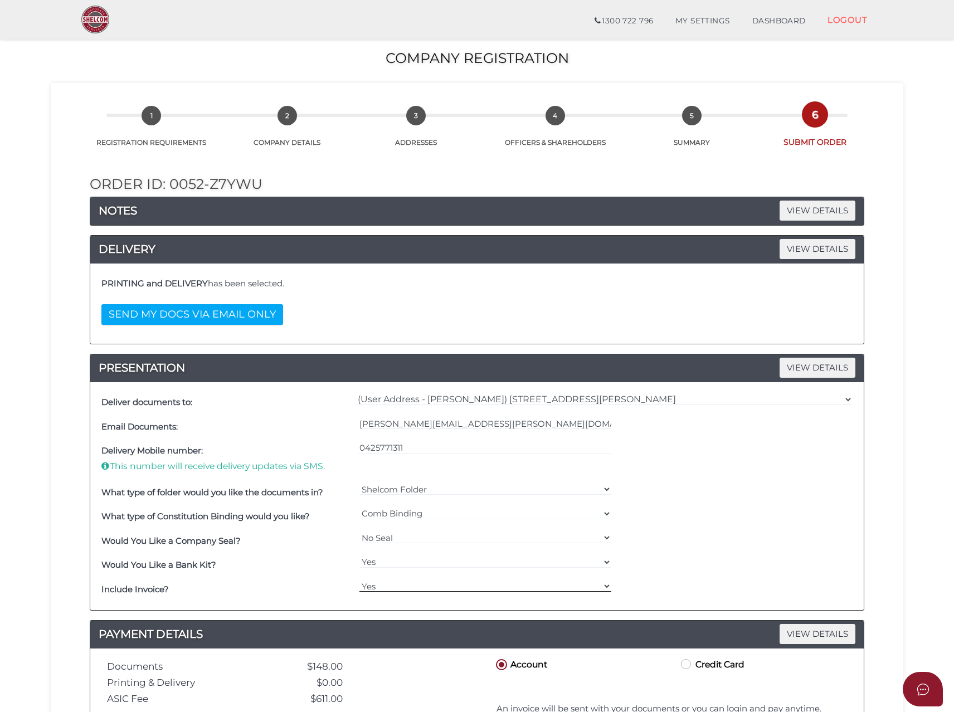
scroll to position [218, 0]
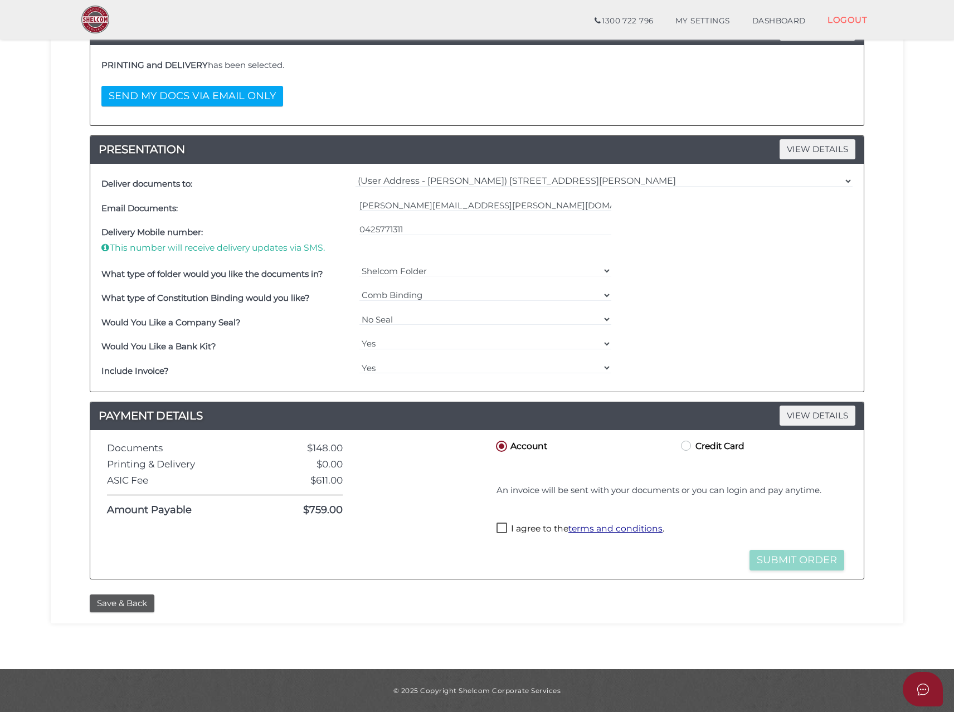
click at [502, 528] on label "I agree to the terms and conditions ." at bounding box center [581, 530] width 168 height 14
checkbox input "true"
click at [120, 604] on button "Save & Back" at bounding box center [122, 604] width 65 height 18
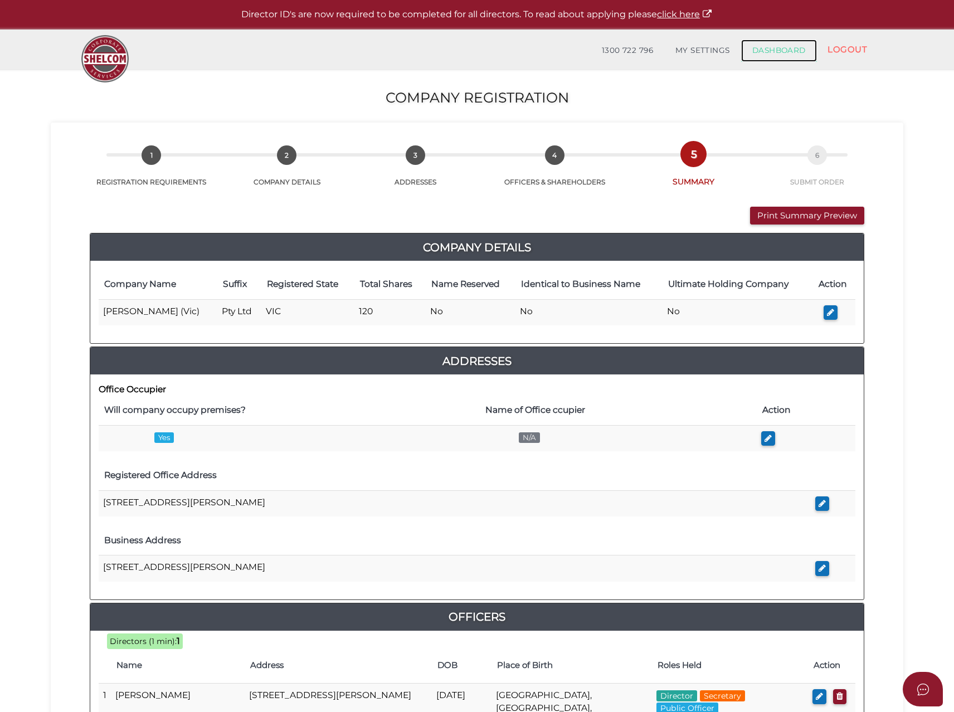
click at [792, 50] on link "DASHBOARD" at bounding box center [779, 51] width 76 height 22
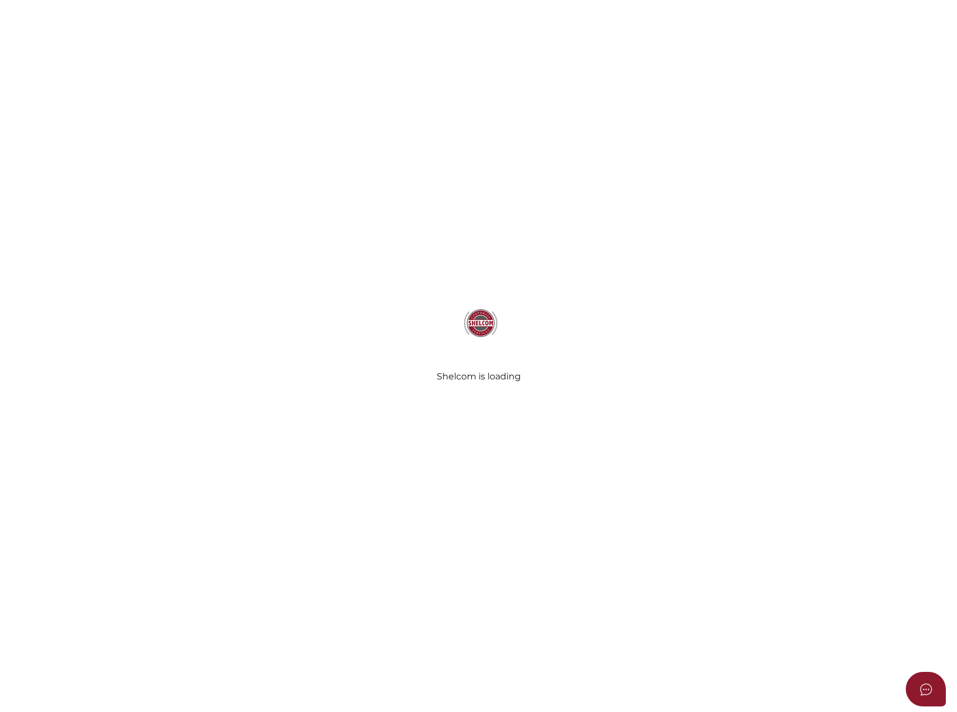
select select
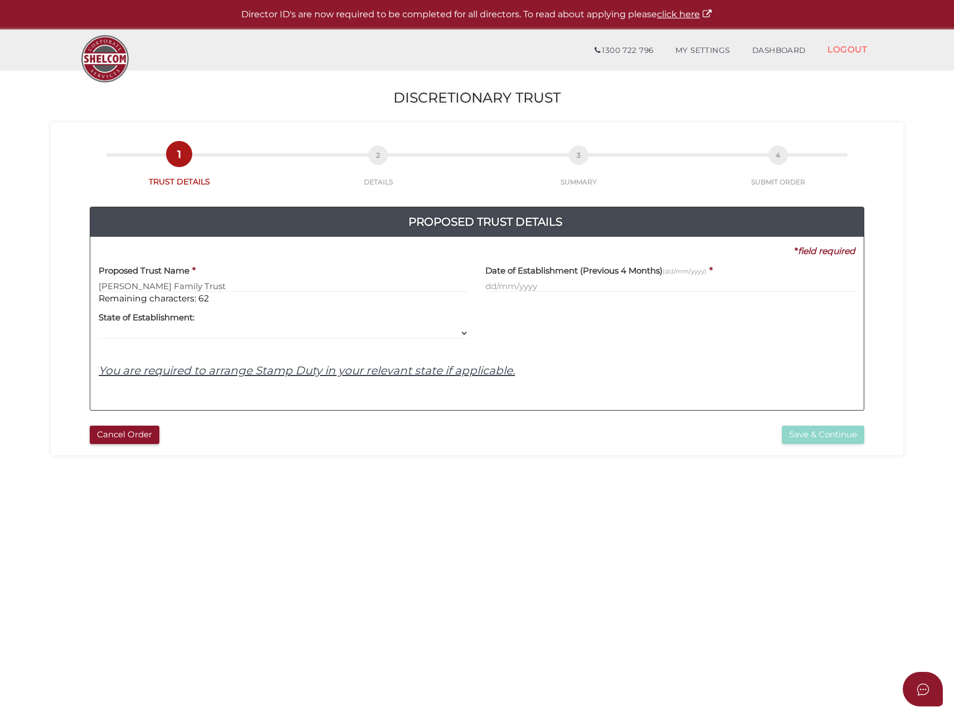
type input "[PERSON_NAME] Family Trust"
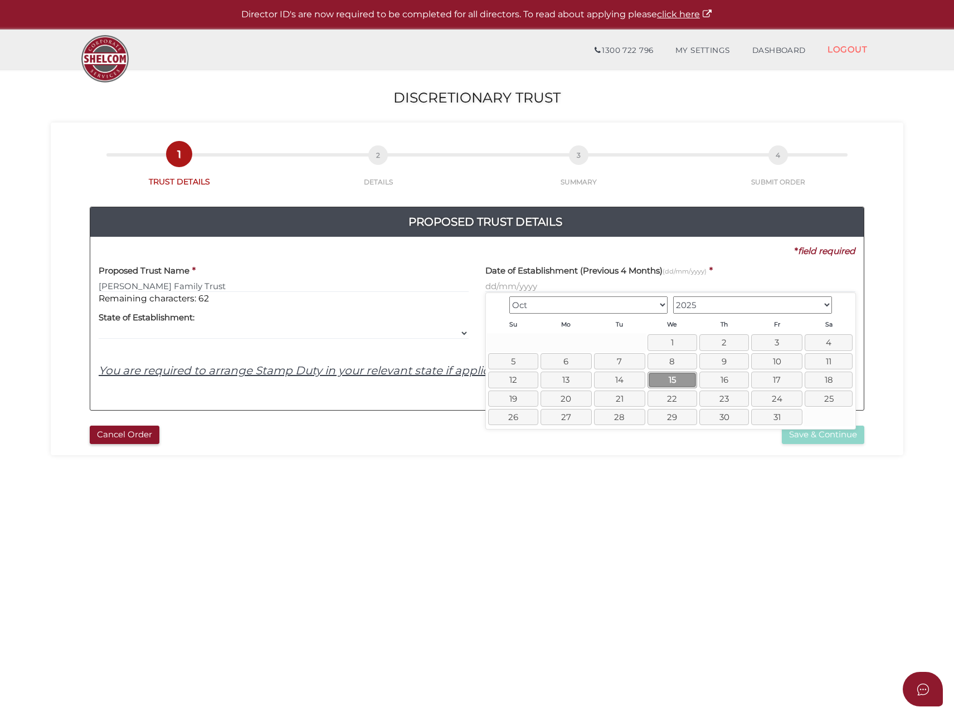
click at [677, 382] on link "15" at bounding box center [673, 380] width 50 height 16
type input "15/10/2025"
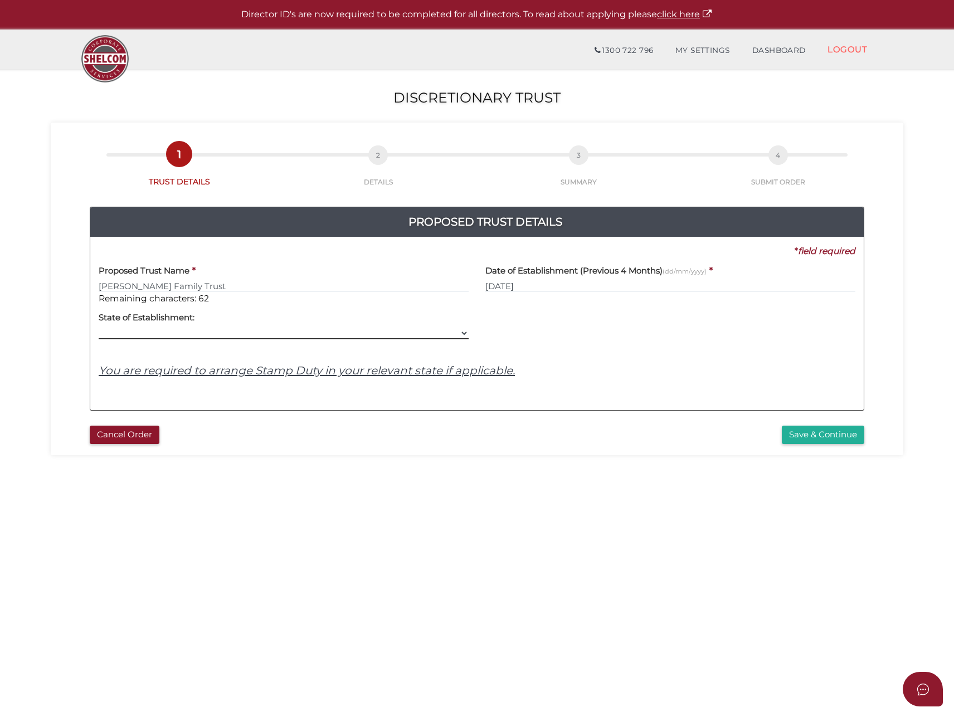
click at [173, 338] on select "VIC ACT NSW NT QLD TAS WA SA" at bounding box center [284, 333] width 370 height 12
select select "VIC"
click at [99, 327] on select "VIC ACT NSW NT QLD TAS WA SA" at bounding box center [284, 333] width 370 height 12
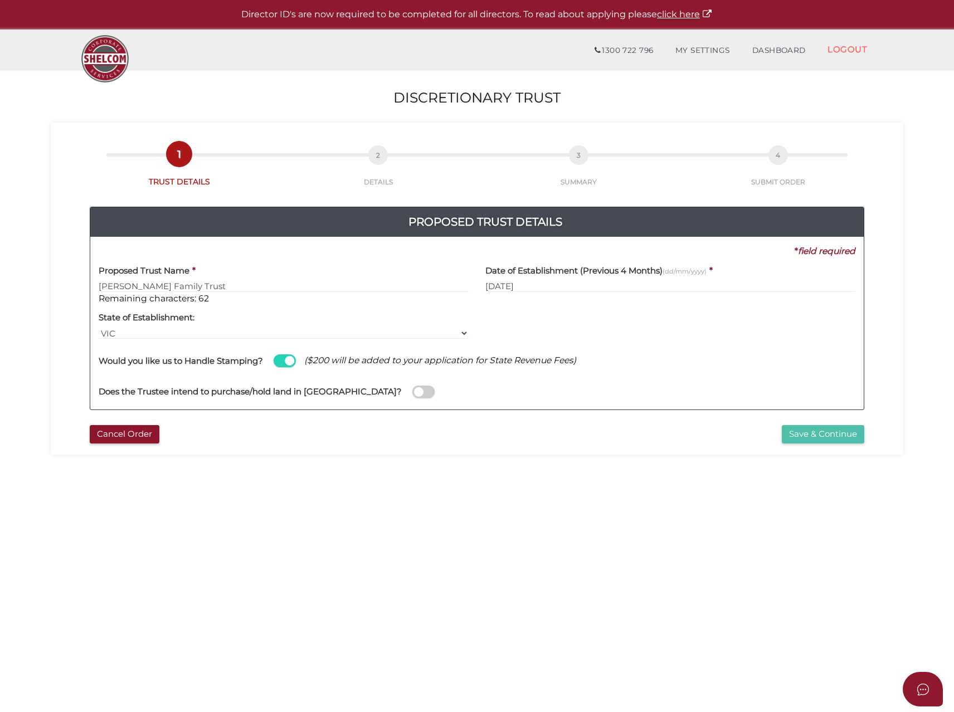
click at [824, 438] on button "Save & Continue" at bounding box center [823, 434] width 82 height 18
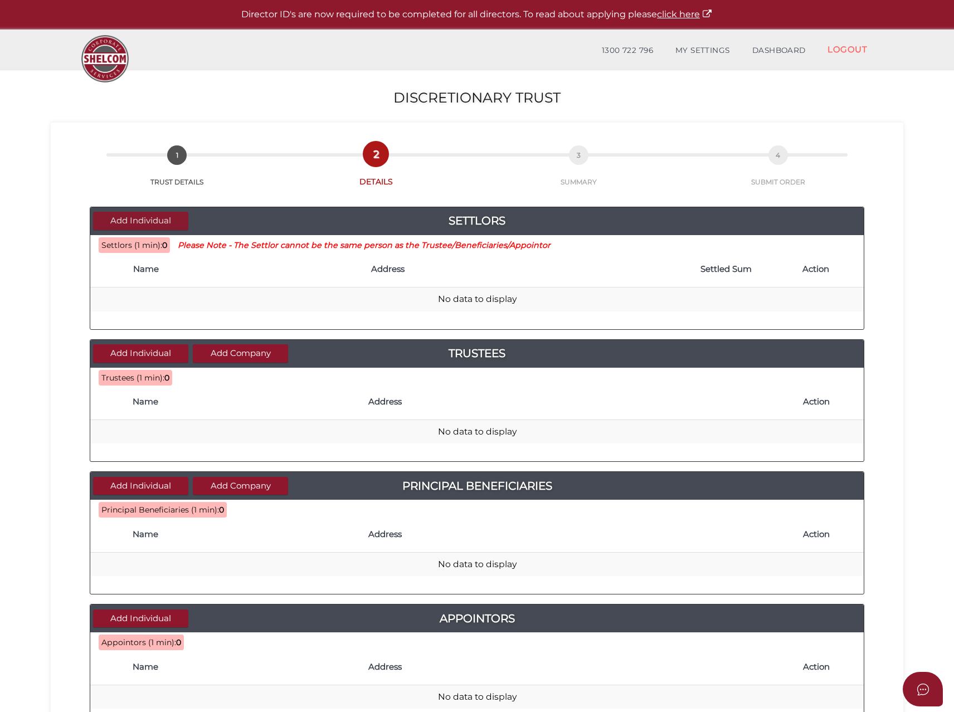
click at [141, 227] on button "Add Individual" at bounding box center [140, 221] width 95 height 18
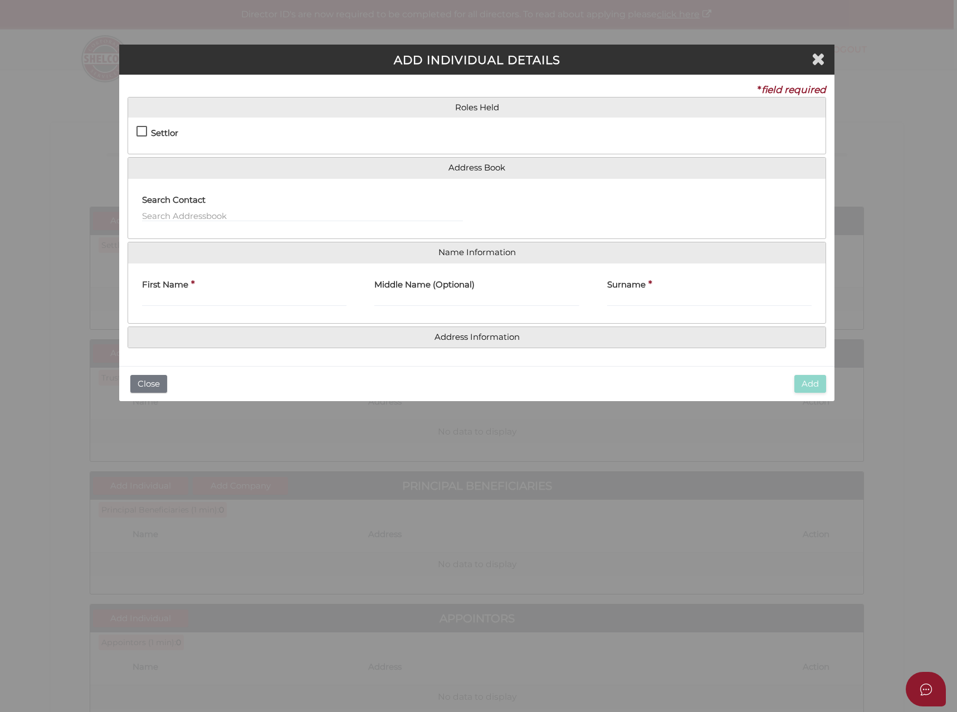
click at [143, 130] on label "Settlor" at bounding box center [158, 136] width 42 height 14
checkbox input "true"
type input "10"
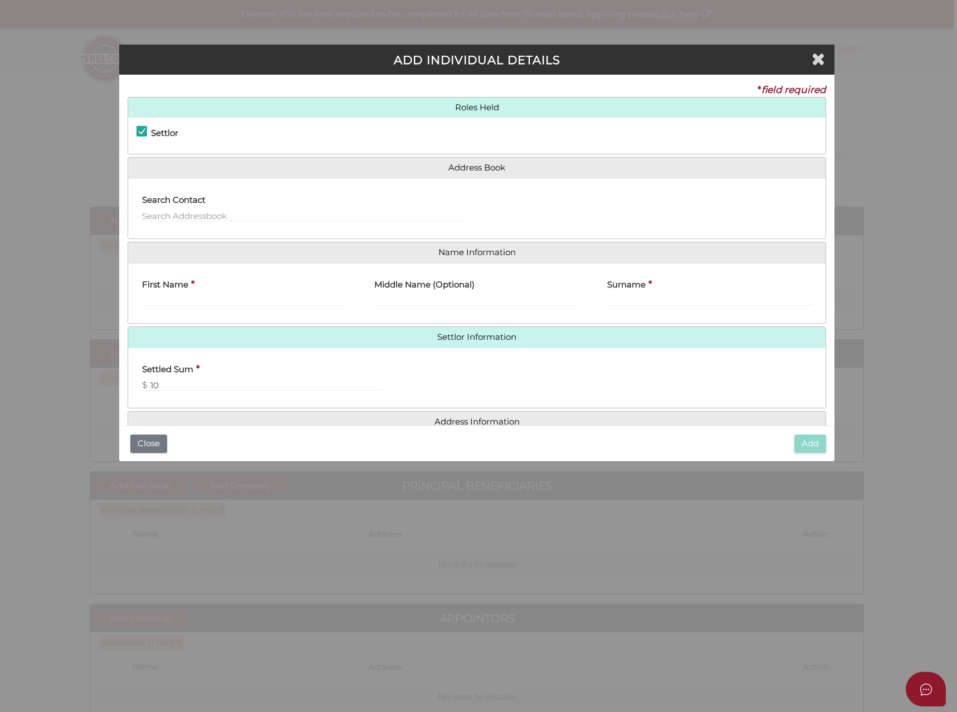
click at [169, 294] on label "First Name" at bounding box center [165, 283] width 46 height 23
click at [169, 294] on input "First Name" at bounding box center [244, 300] width 205 height 12
type input "[PERSON_NAME]"
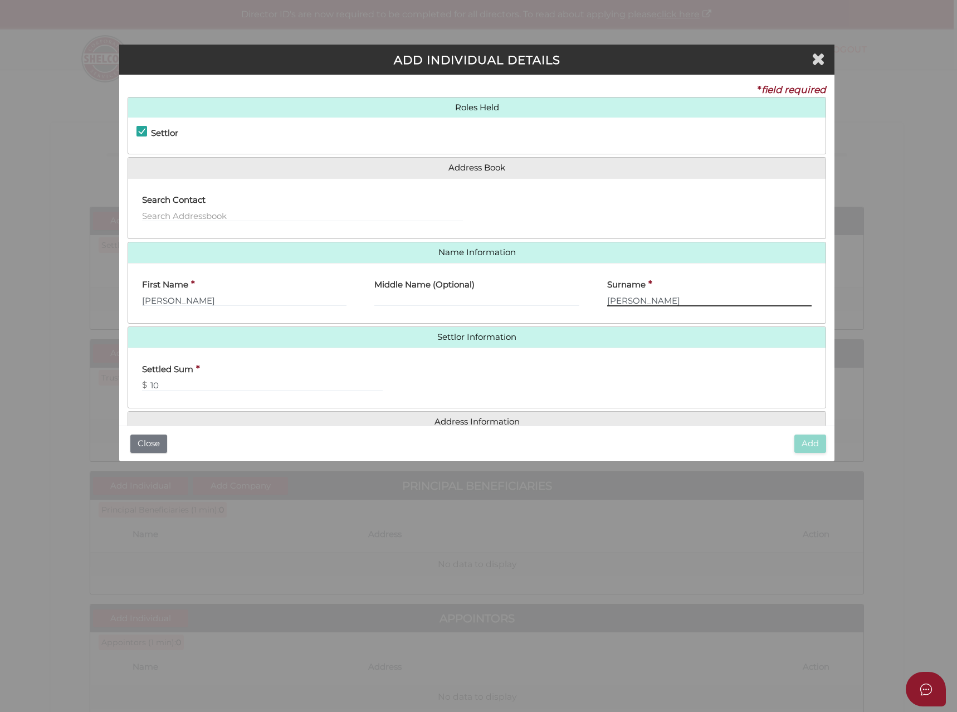
type input "Caruana"
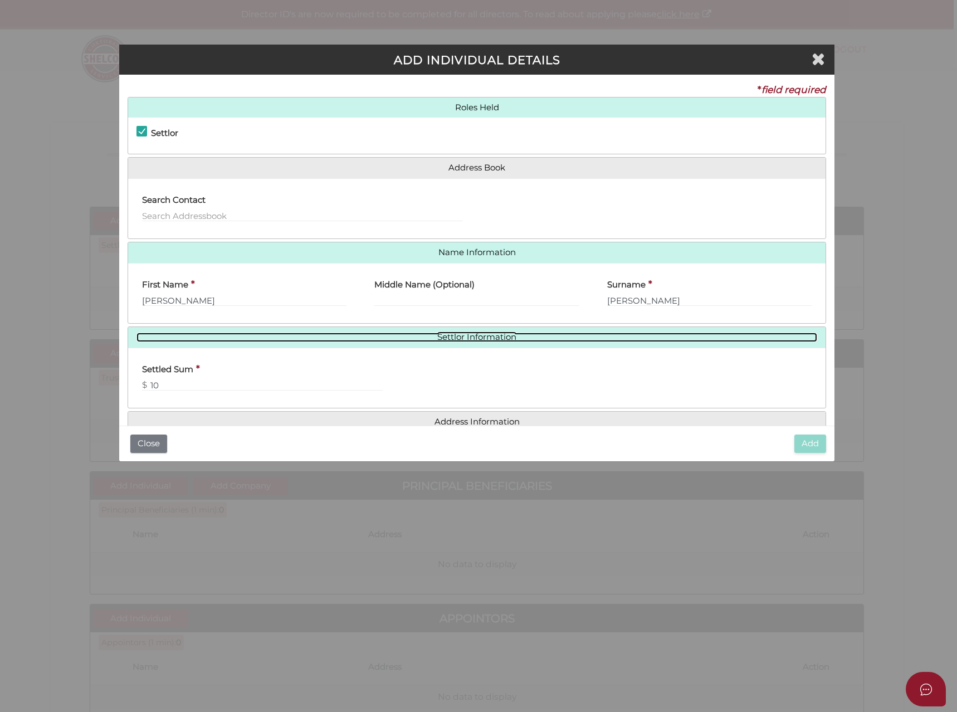
scroll to position [25, 0]
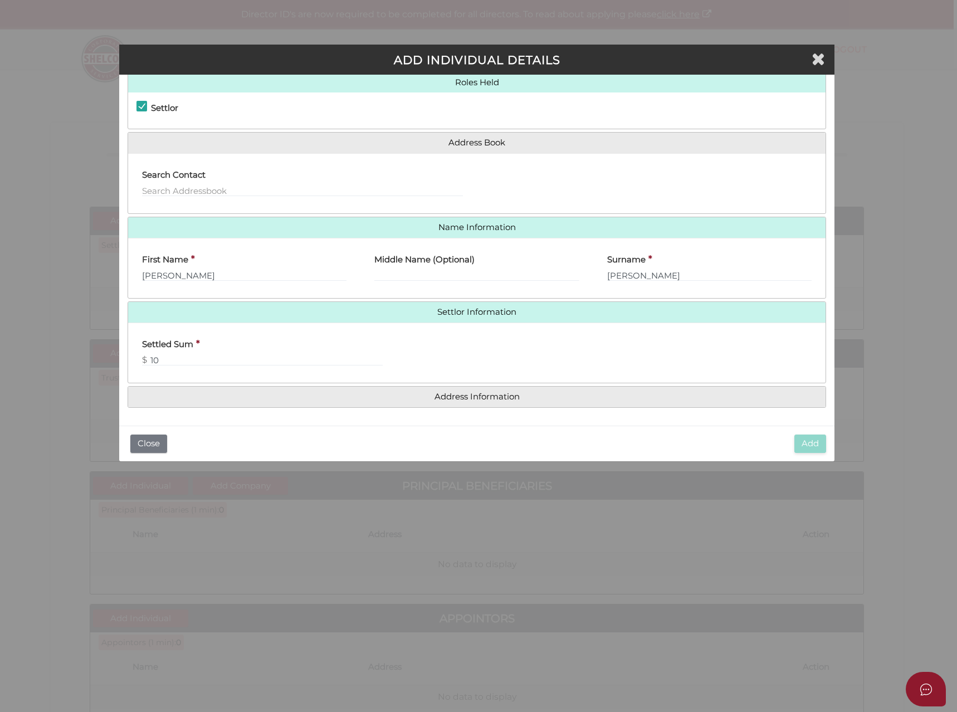
click at [405, 402] on h4 "Address Information" at bounding box center [477, 397] width 698 height 21
click at [465, 394] on link "Address Information" at bounding box center [477, 396] width 681 height 9
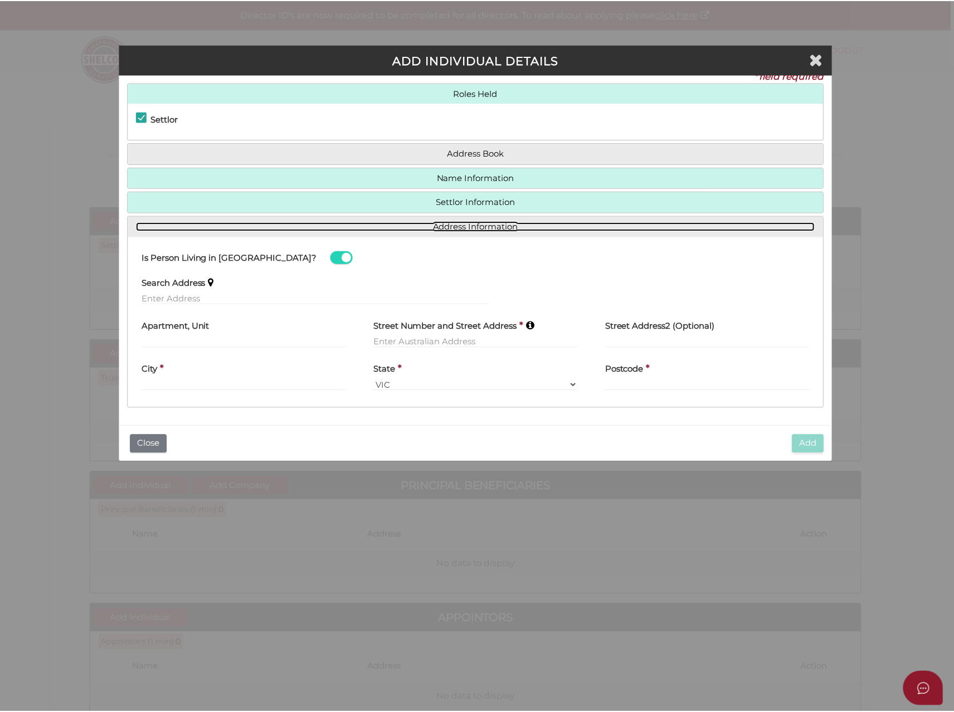
scroll to position [14, 0]
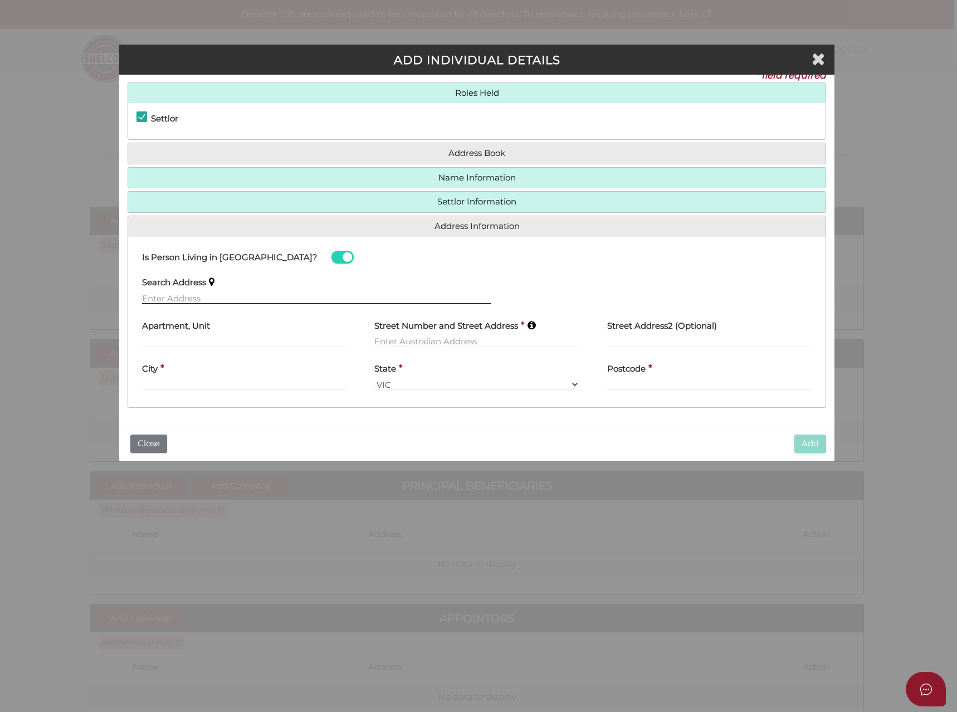
click at [164, 297] on input "text" at bounding box center [316, 298] width 349 height 12
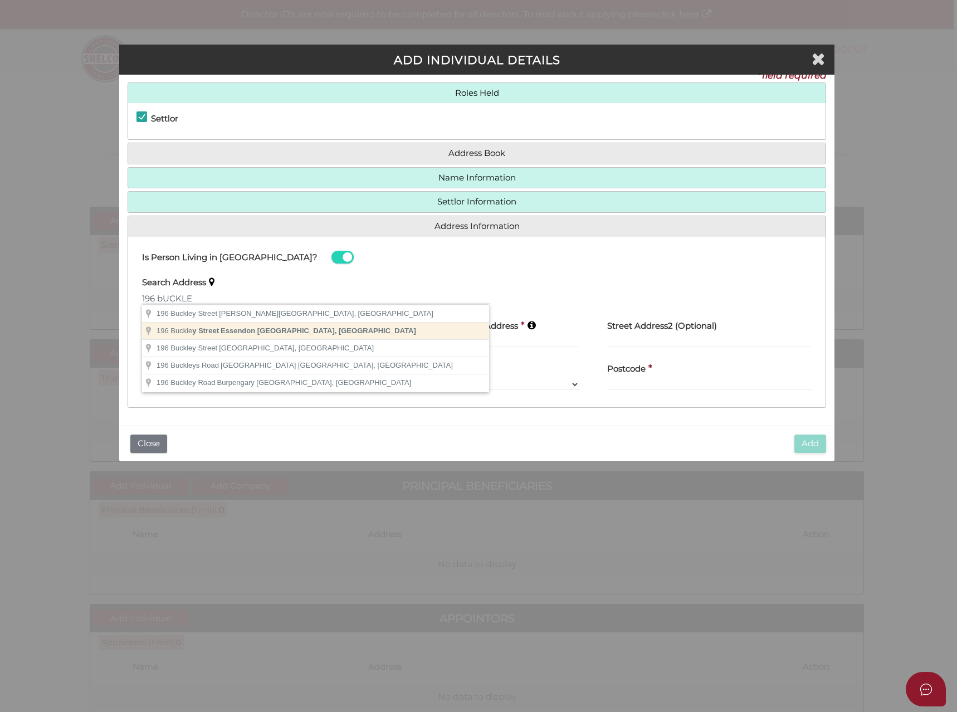
type input "196 Buckley Street, Essendon VIC, Australia"
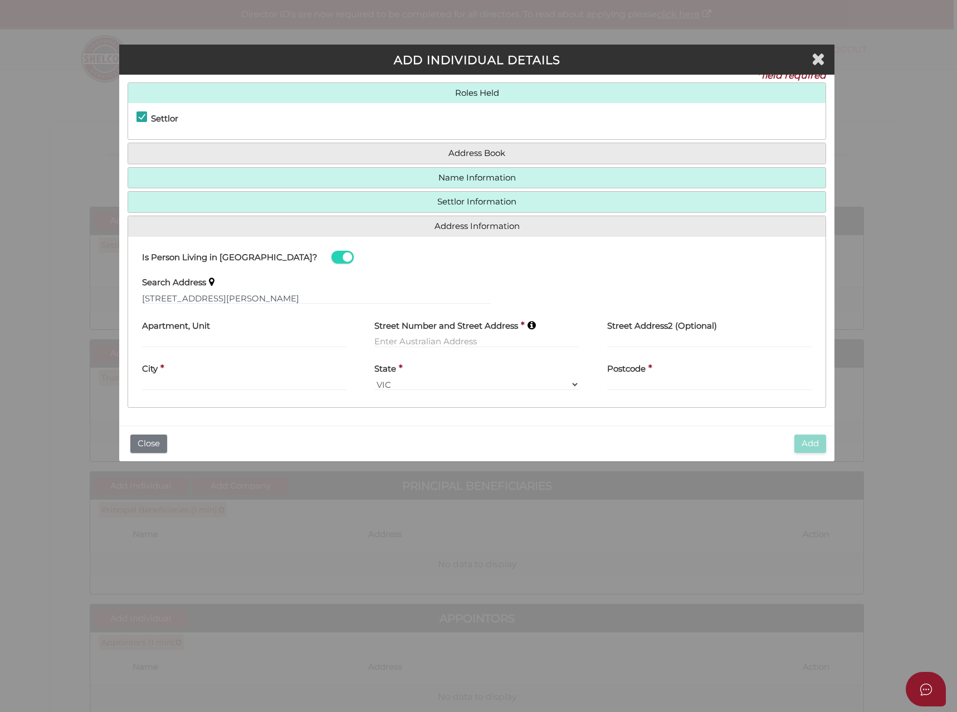
type input "196 Buckley Street"
type input "Essendon"
select select "VIC"
type input "3040"
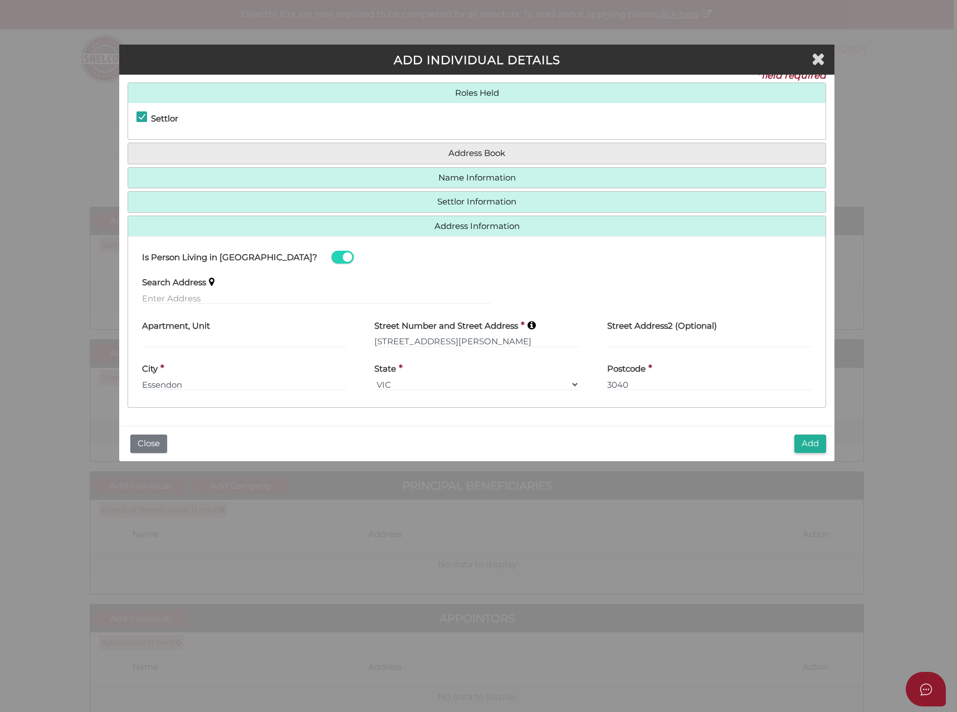
click at [815, 441] on button "Add" at bounding box center [811, 444] width 32 height 18
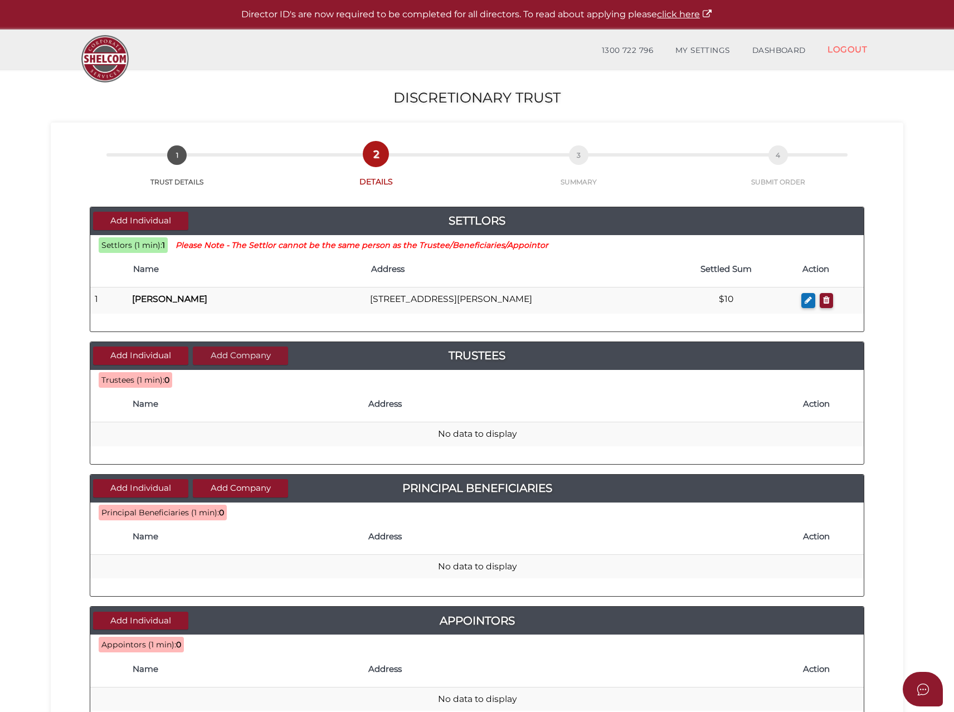
click at [207, 355] on button "Add Company" at bounding box center [240, 356] width 95 height 18
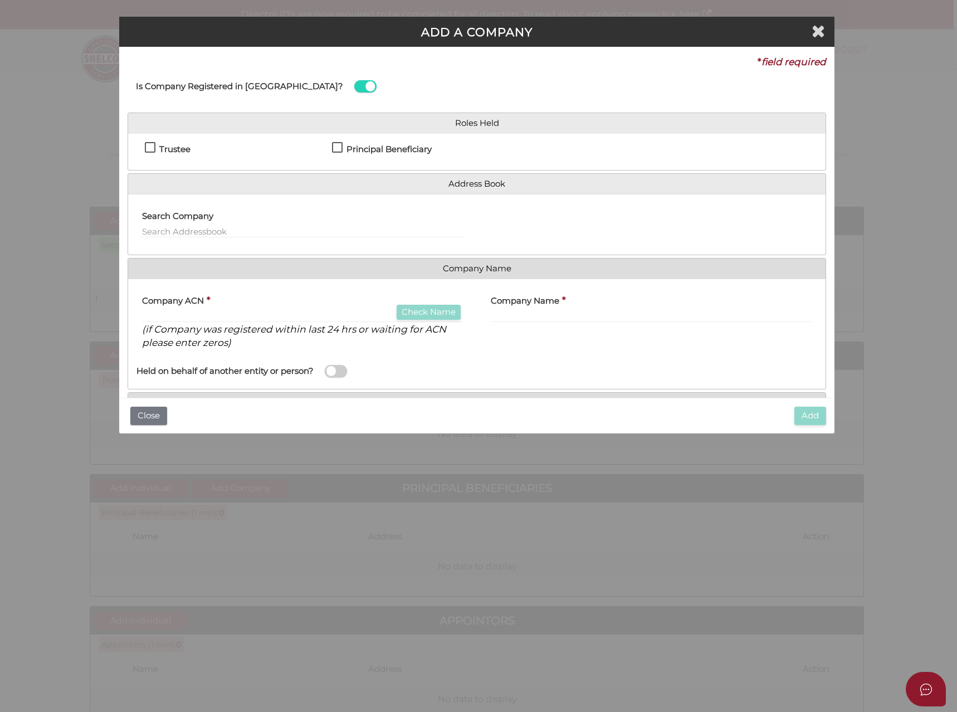
click at [147, 149] on label "Trustee" at bounding box center [168, 152] width 46 height 14
checkbox input "true"
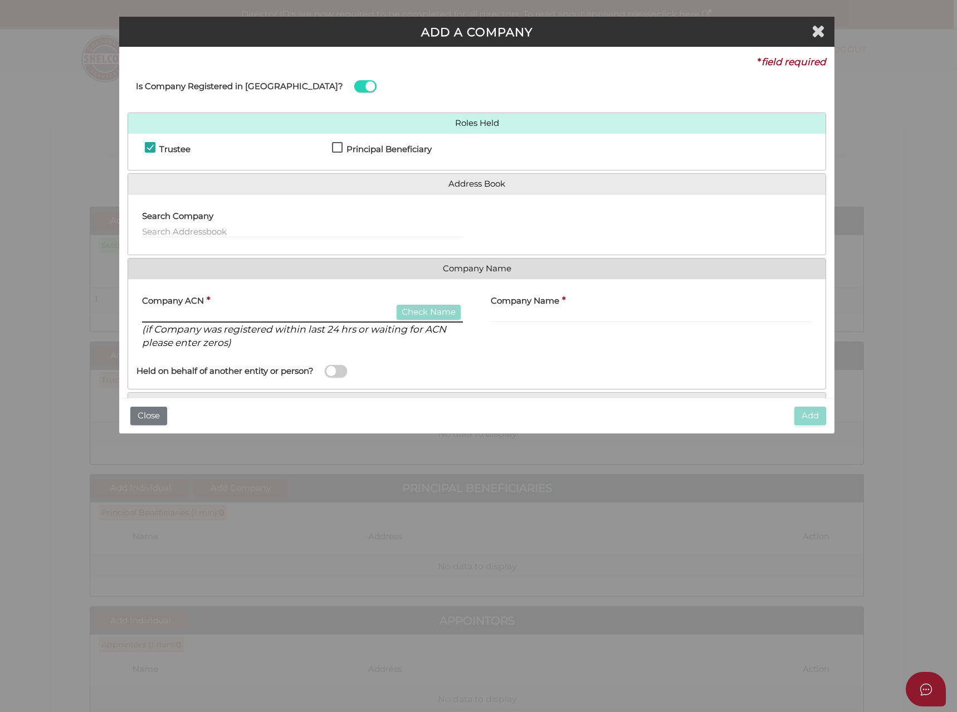
click at [167, 311] on input "text" at bounding box center [302, 316] width 321 height 12
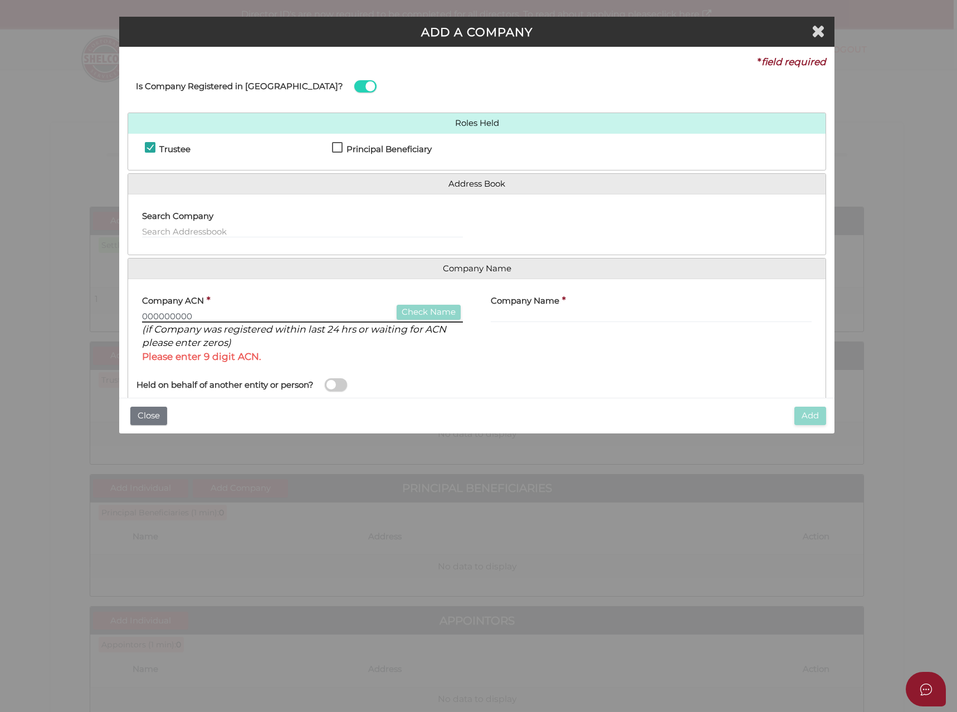
type input "000000000"
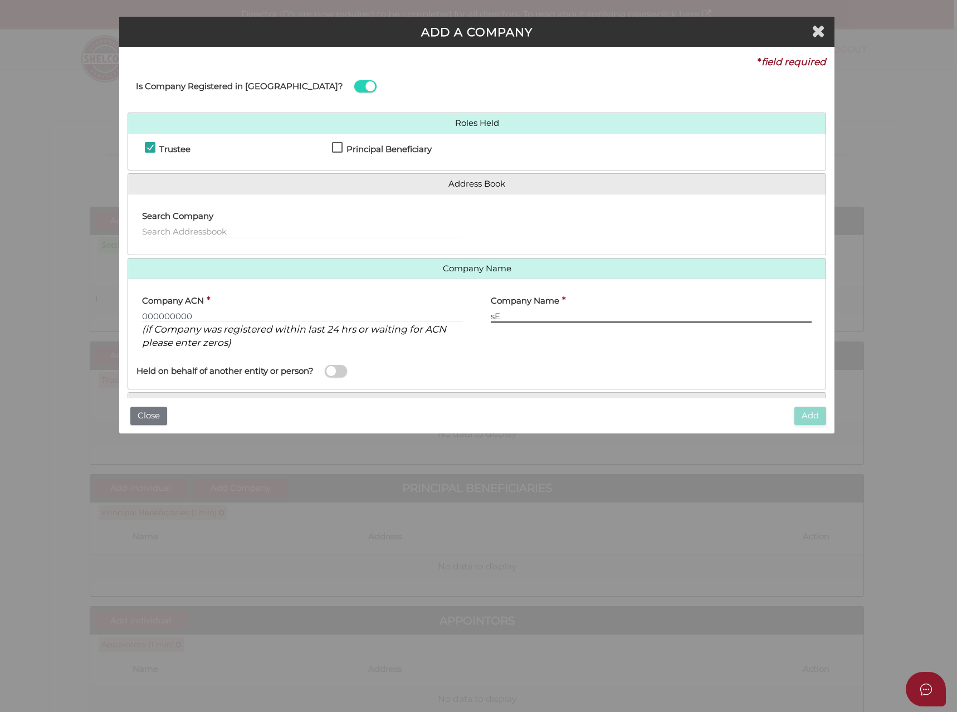
type input "s"
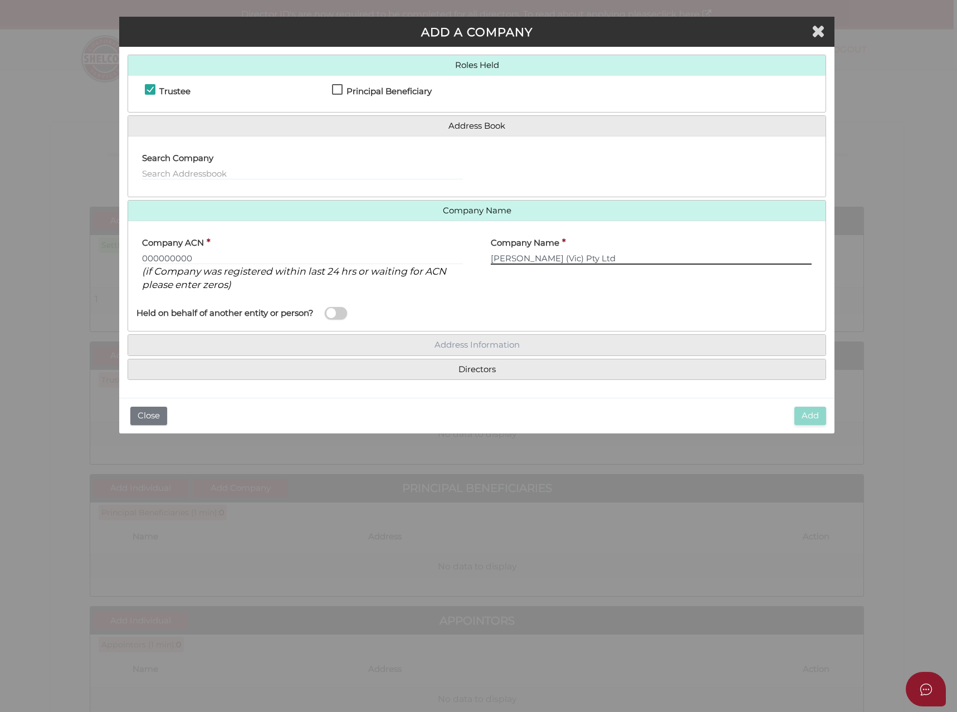
type input "Selin (Vic) Pty Ltd"
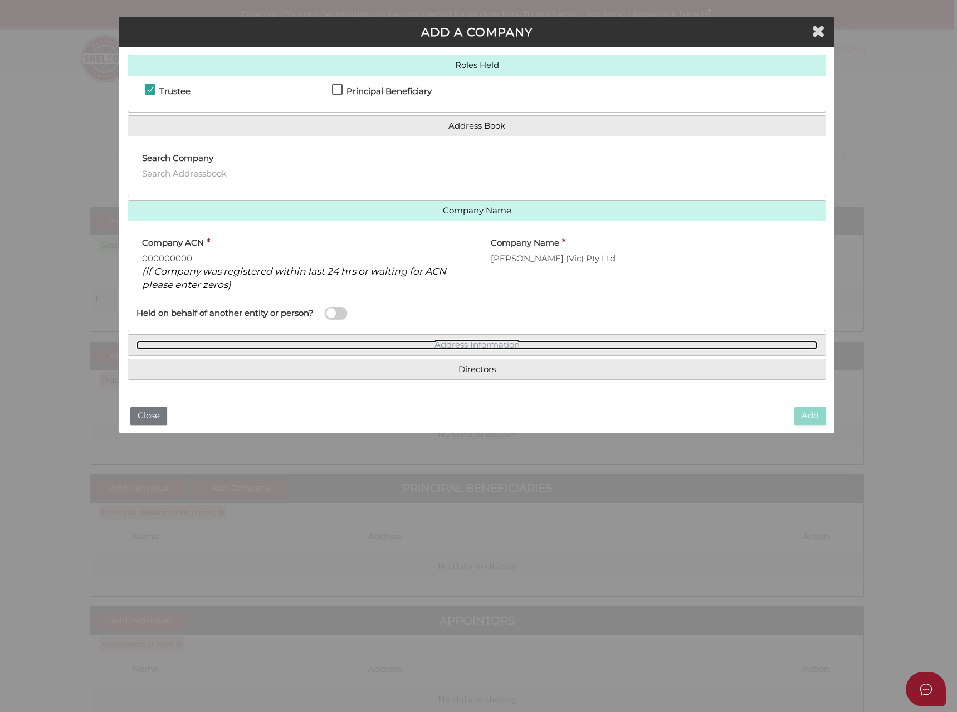
click at [487, 344] on link "Address Information" at bounding box center [477, 345] width 681 height 9
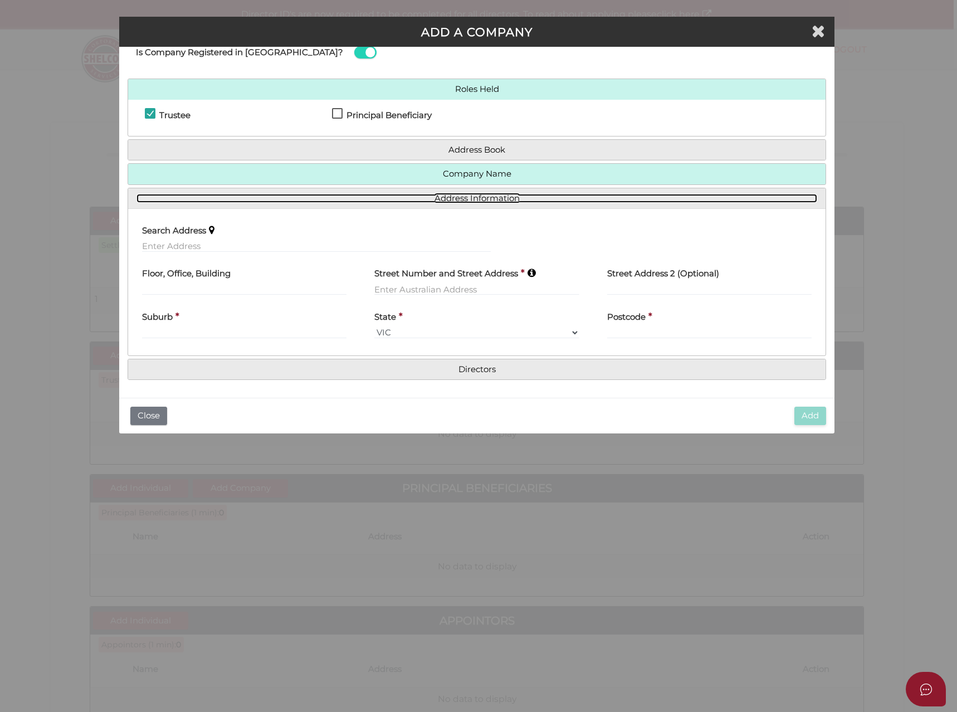
scroll to position [34, 0]
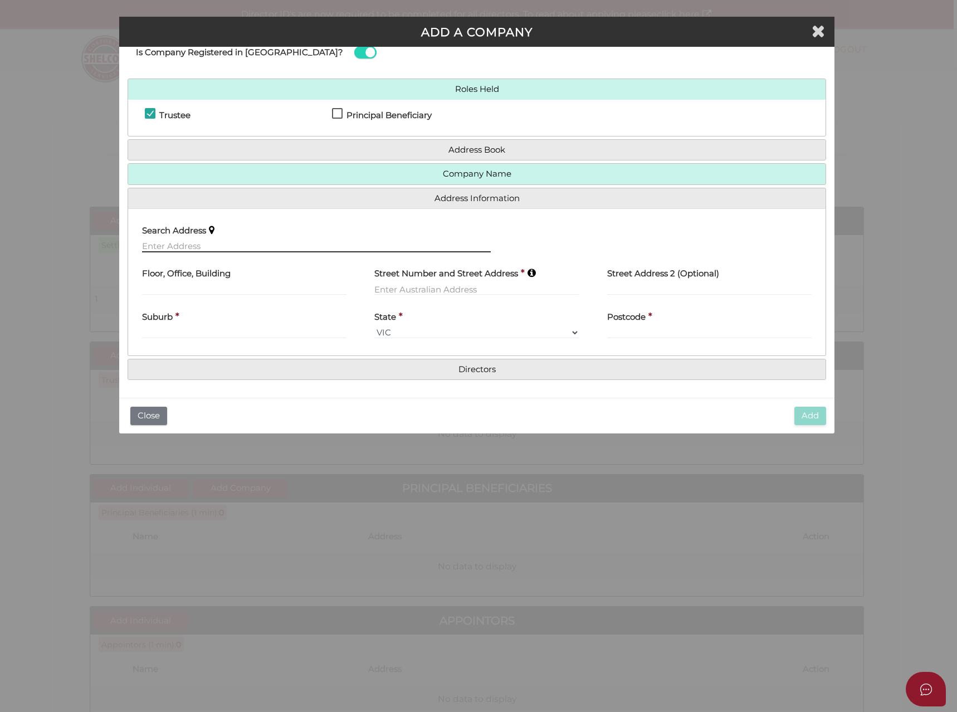
click at [155, 247] on input "text" at bounding box center [316, 246] width 349 height 12
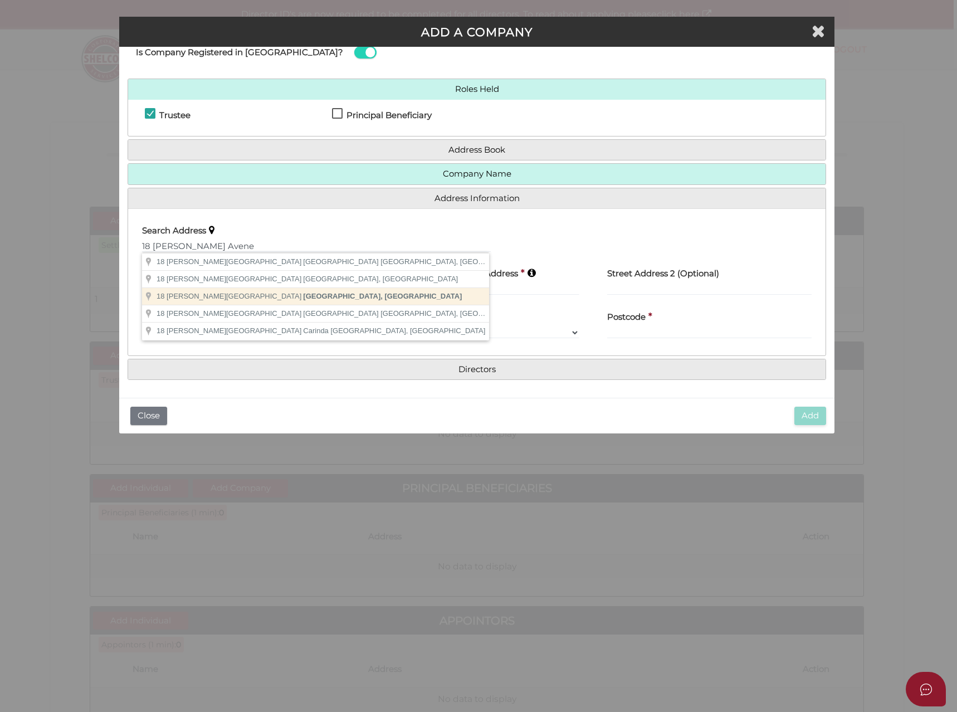
type input "[STREET_ADDRESS][PERSON_NAME]"
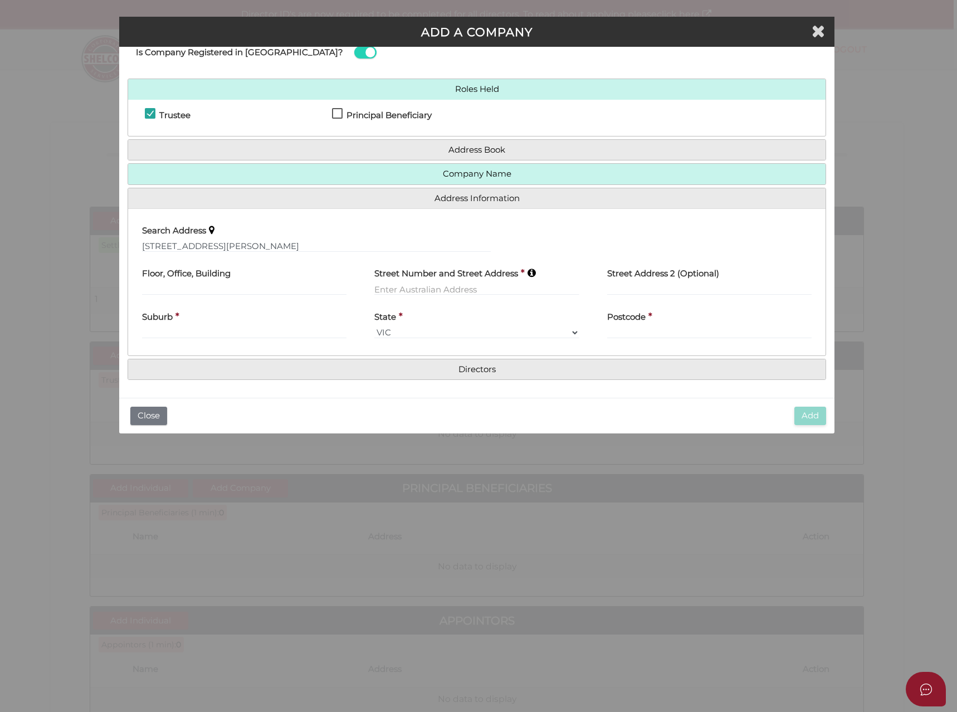
type input "[STREET_ADDRESS][PERSON_NAME]"
type input "[GEOGRAPHIC_DATA]"
select select "VIC"
type input "3042"
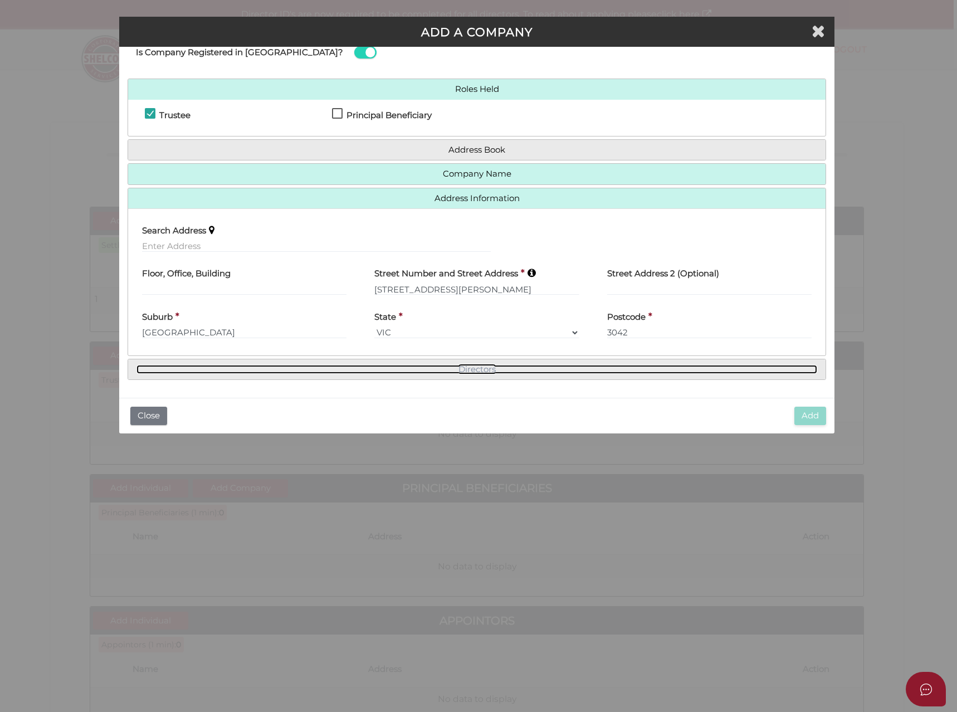
click at [484, 369] on link "Directors" at bounding box center [477, 369] width 681 height 9
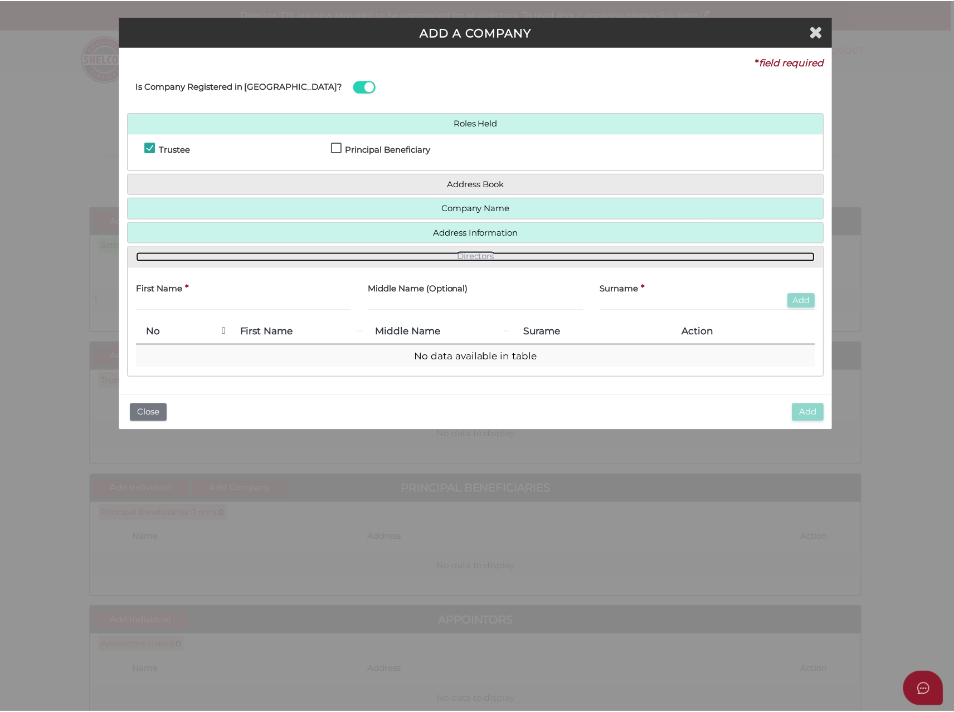
scroll to position [0, 0]
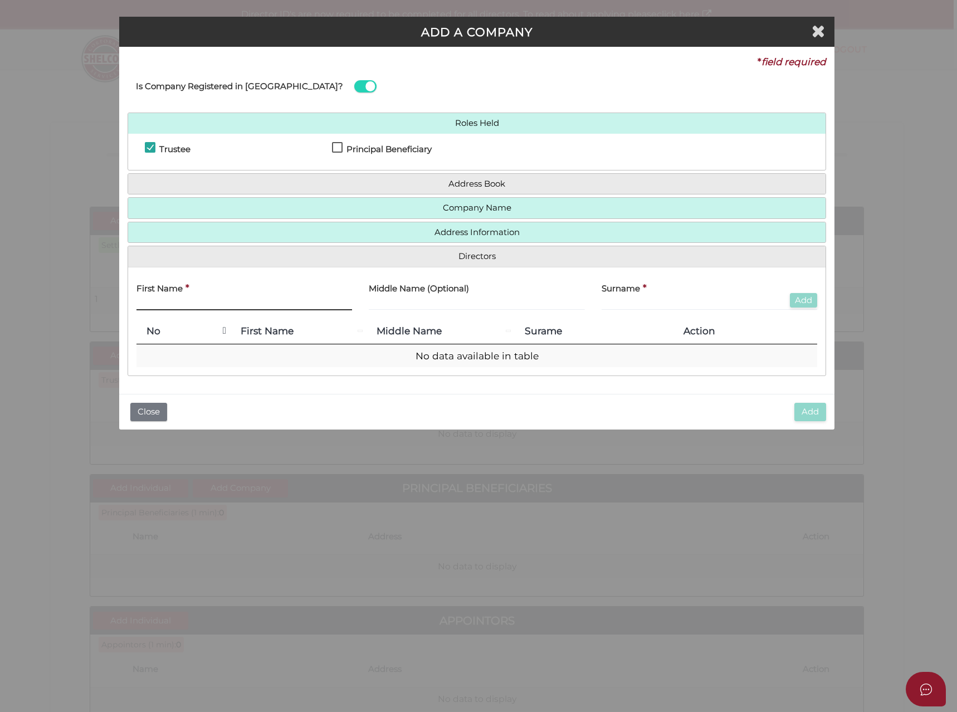
click at [177, 305] on input "text" at bounding box center [245, 304] width 216 height 12
type input "Marie"
type input "Cevis"
click at [808, 303] on button "Add" at bounding box center [803, 300] width 27 height 15
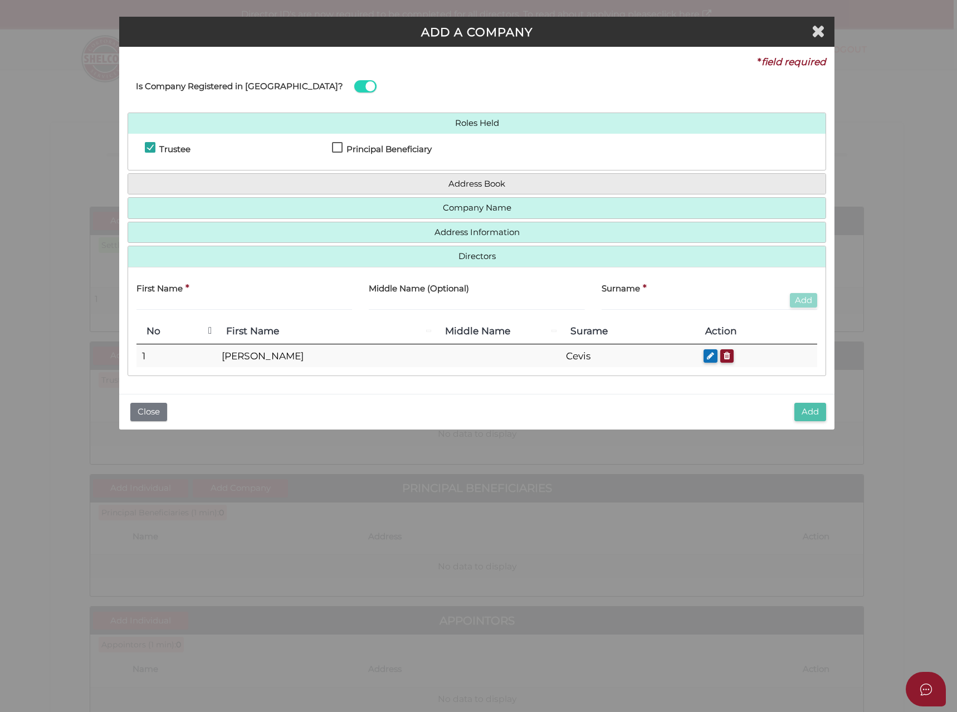
click at [810, 415] on button "Add" at bounding box center [811, 412] width 32 height 18
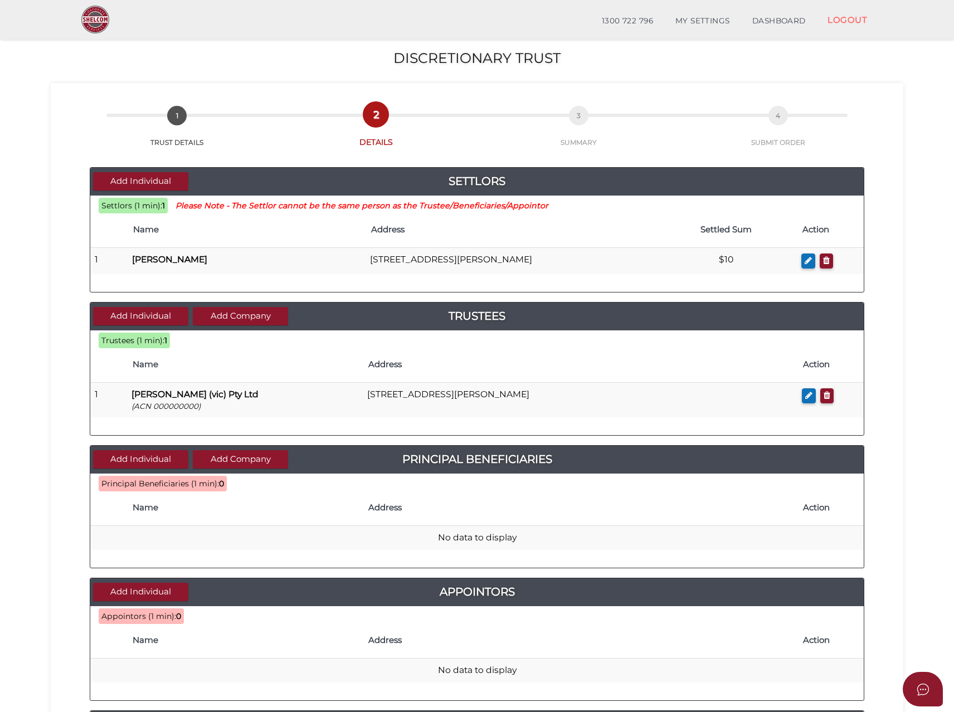
scroll to position [167, 0]
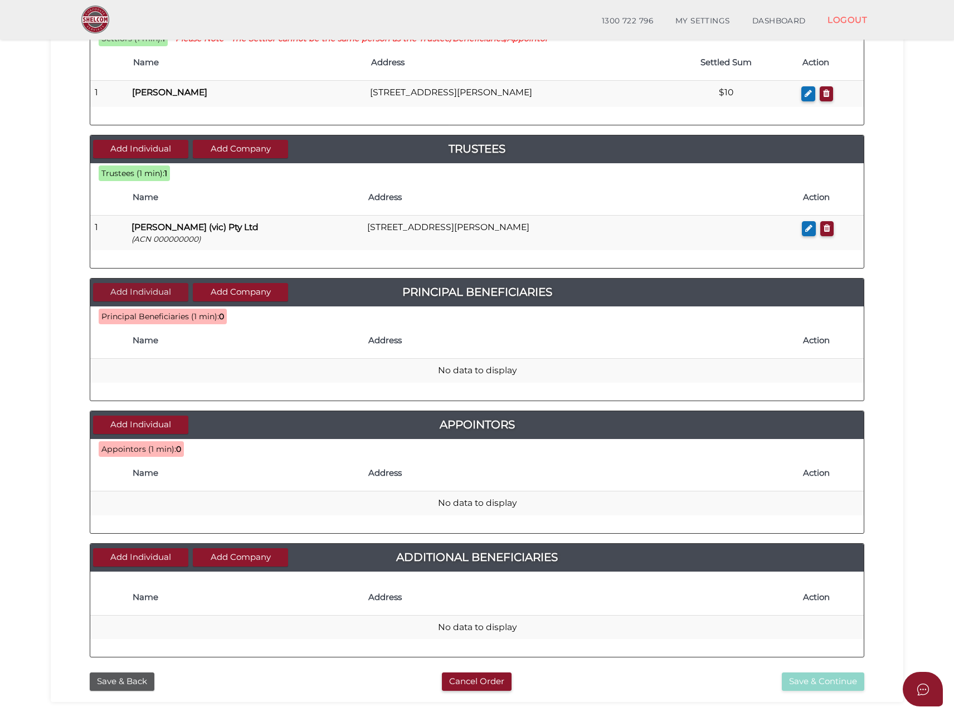
click at [134, 291] on button "Add Individual" at bounding box center [140, 292] width 95 height 18
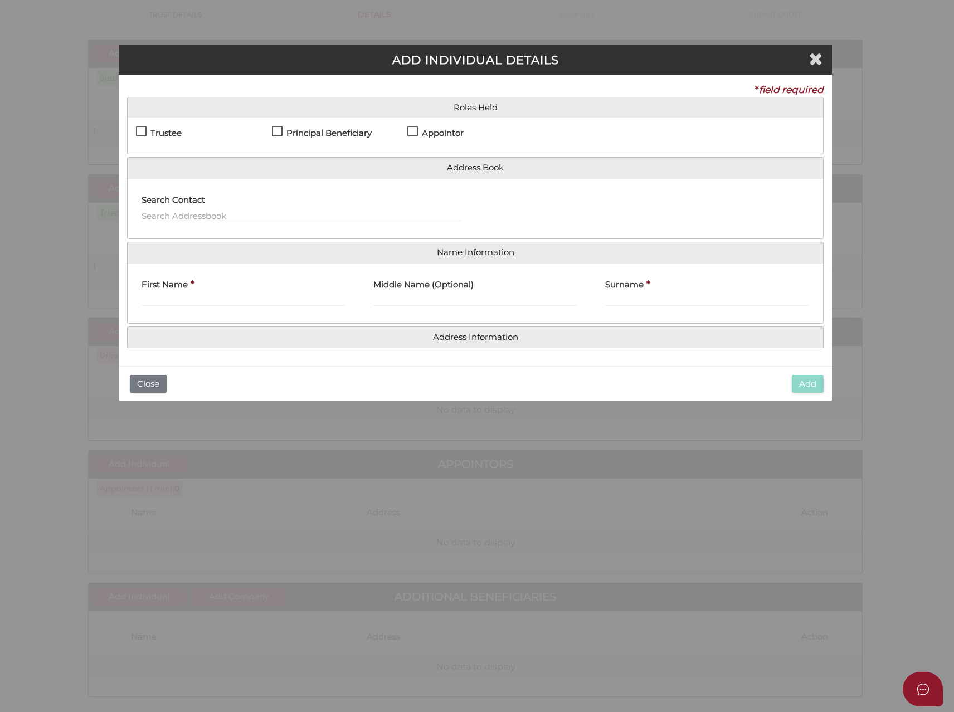
scroll to position [0, 0]
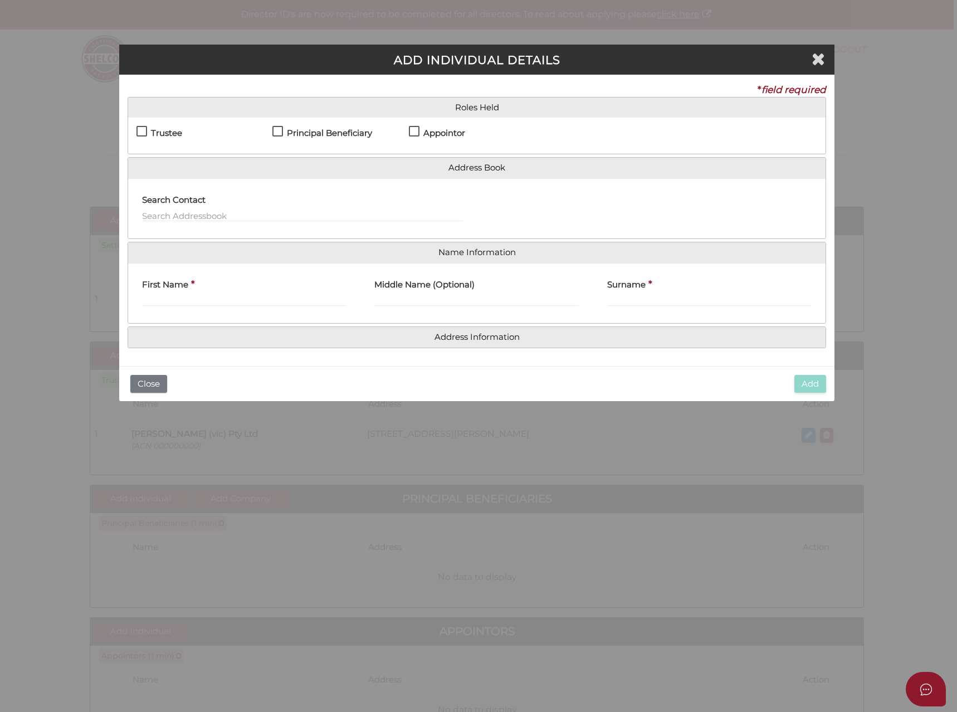
click at [273, 130] on label "Principal Beneficiary" at bounding box center [323, 136] width 100 height 14
checkbox input "true"
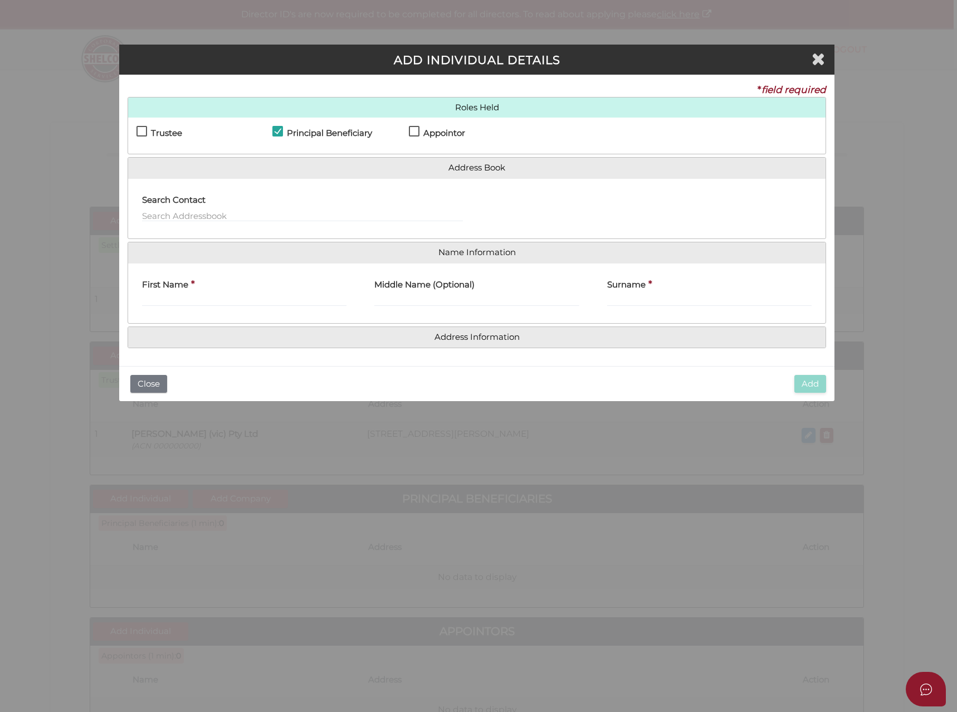
click at [414, 131] on label "Appointor" at bounding box center [437, 136] width 56 height 14
checkbox input "true"
click at [163, 289] on h4 "First Name" at bounding box center [165, 284] width 46 height 9
click at [163, 294] on input "First Name" at bounding box center [244, 300] width 205 height 12
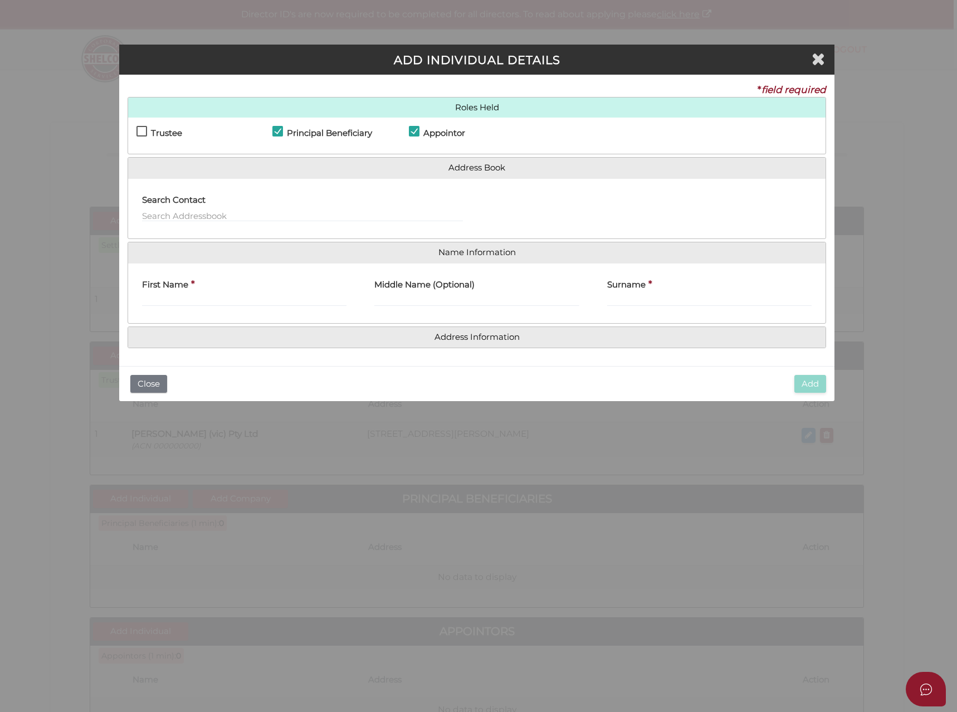
click at [155, 294] on label "First Name" at bounding box center [165, 283] width 46 height 23
click at [155, 294] on input "First Name" at bounding box center [244, 300] width 205 height 12
type input "Recep"
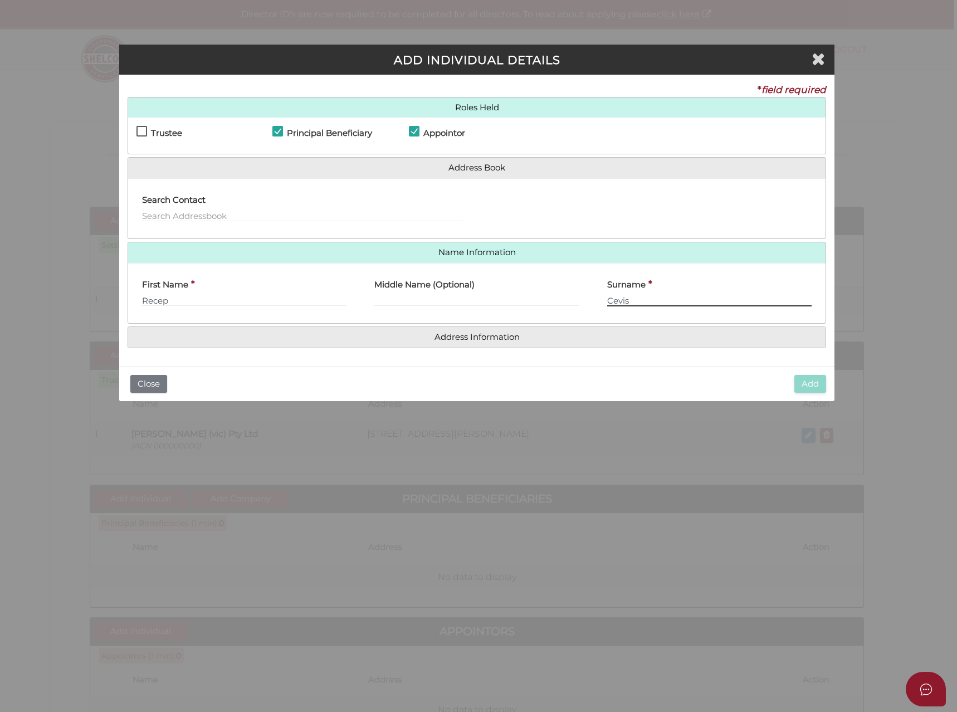
type input "Cevis"
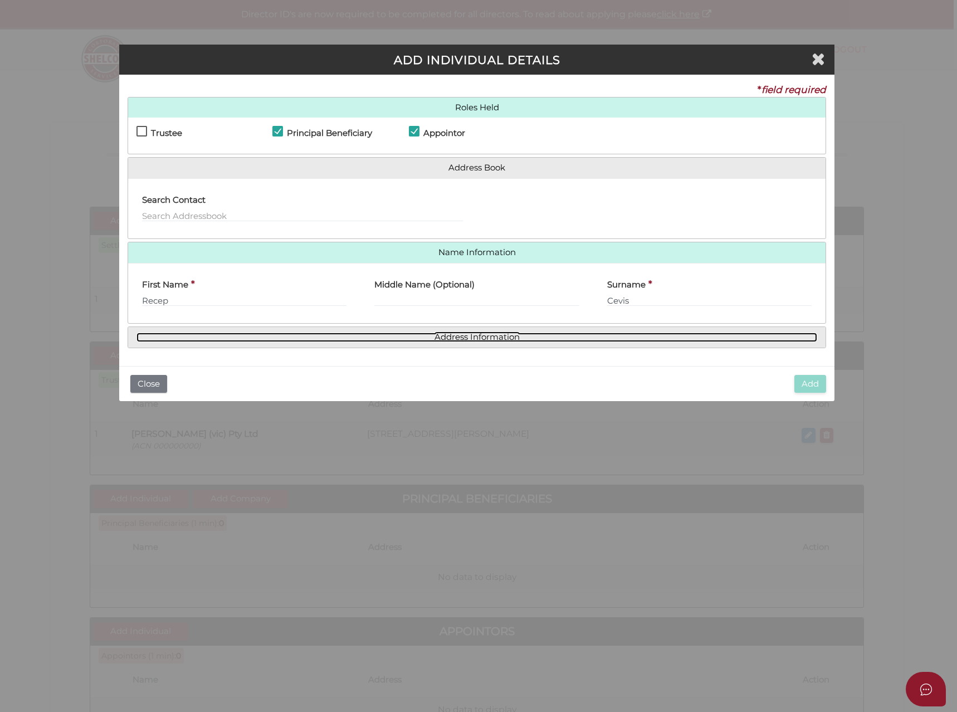
click at [470, 339] on link "Address Information" at bounding box center [477, 337] width 681 height 9
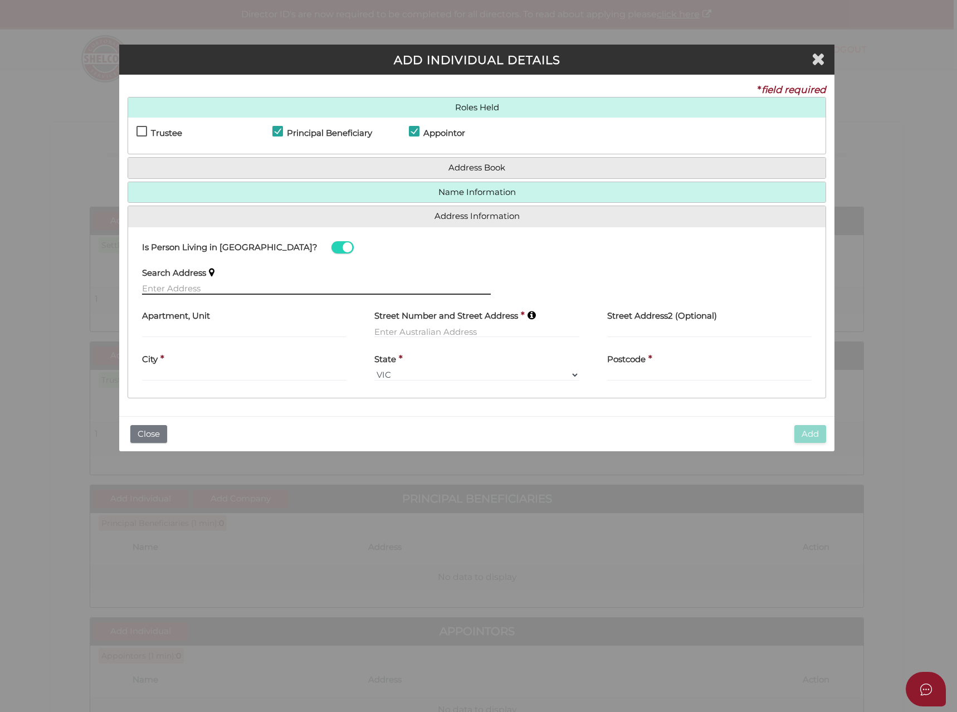
click at [164, 290] on input "text" at bounding box center [316, 289] width 349 height 12
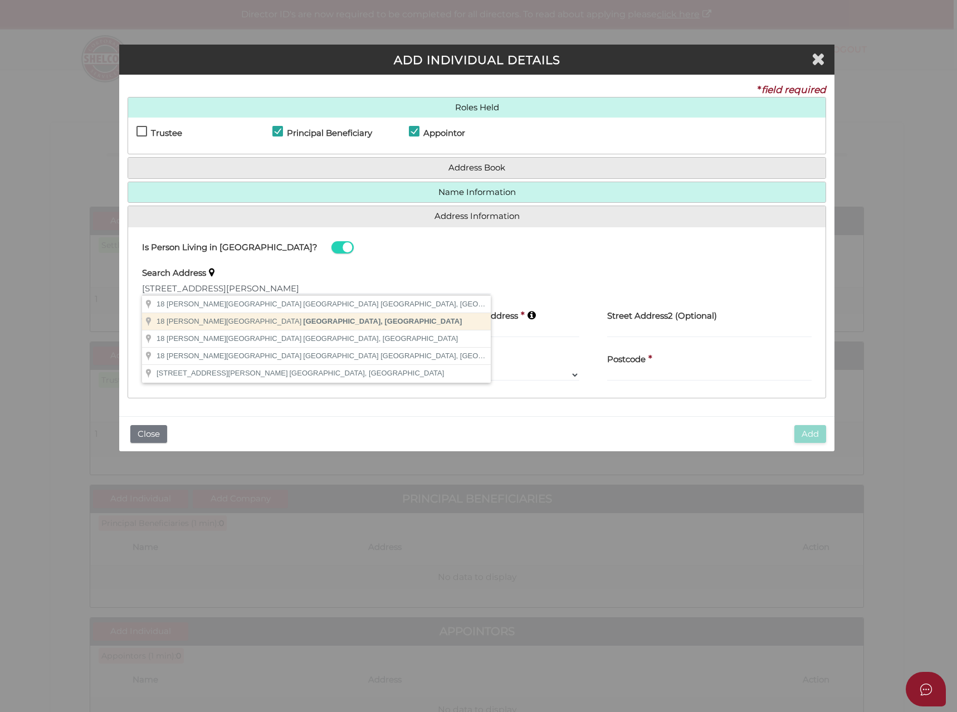
type input "[STREET_ADDRESS][PERSON_NAME]"
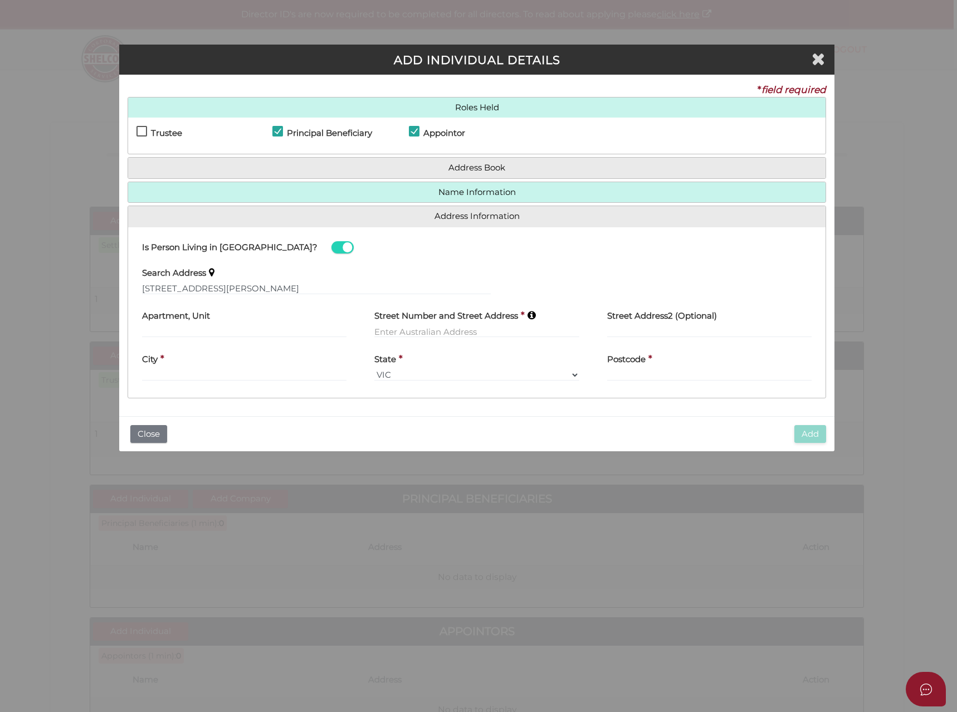
type input "[STREET_ADDRESS][PERSON_NAME]"
type input "[GEOGRAPHIC_DATA]"
select select "VIC"
type input "3042"
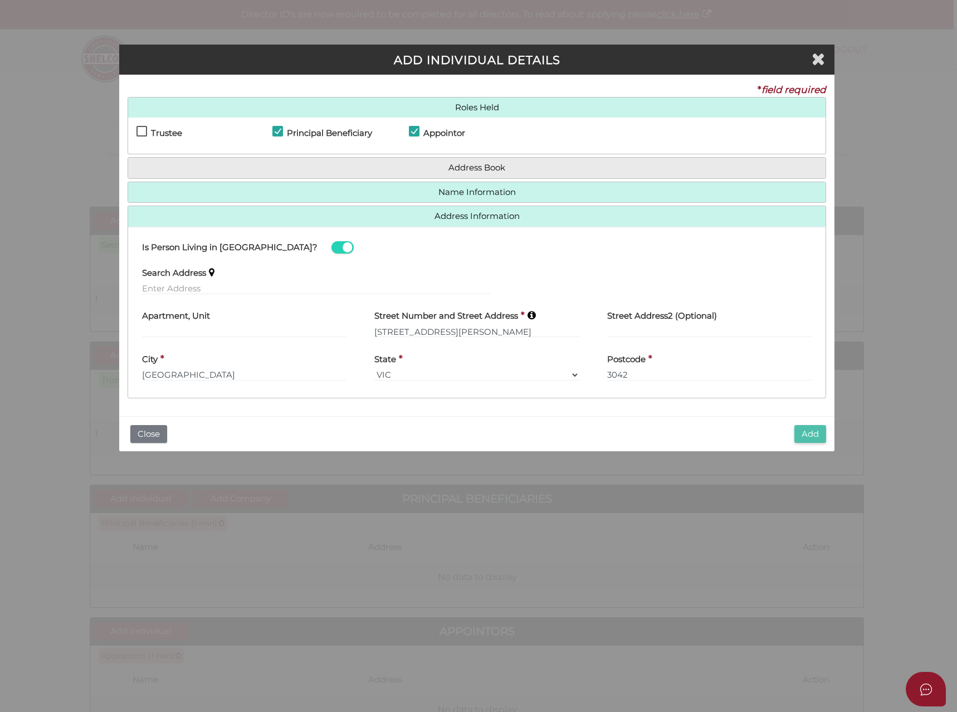
click at [803, 434] on button "Add" at bounding box center [811, 434] width 32 height 18
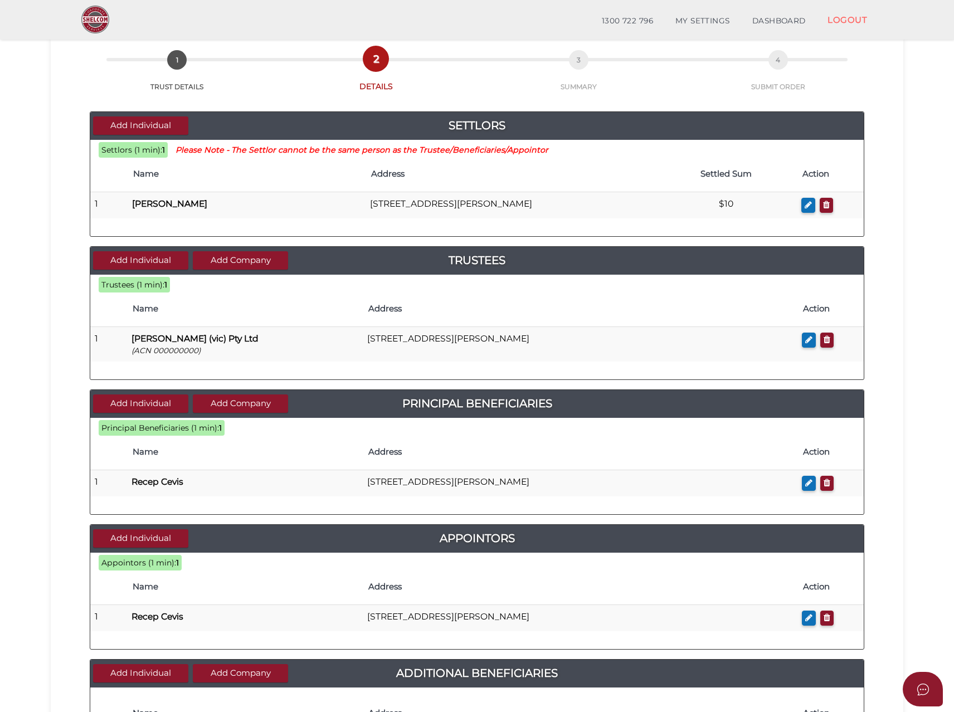
scroll to position [111, 0]
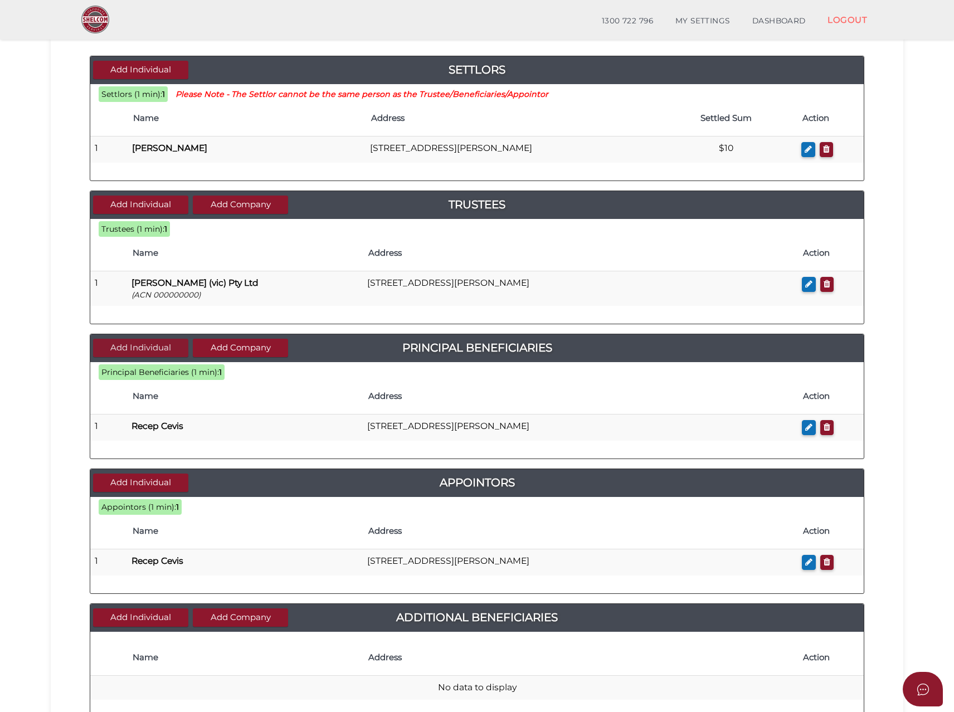
click at [157, 351] on button "Add Individual" at bounding box center [140, 348] width 95 height 18
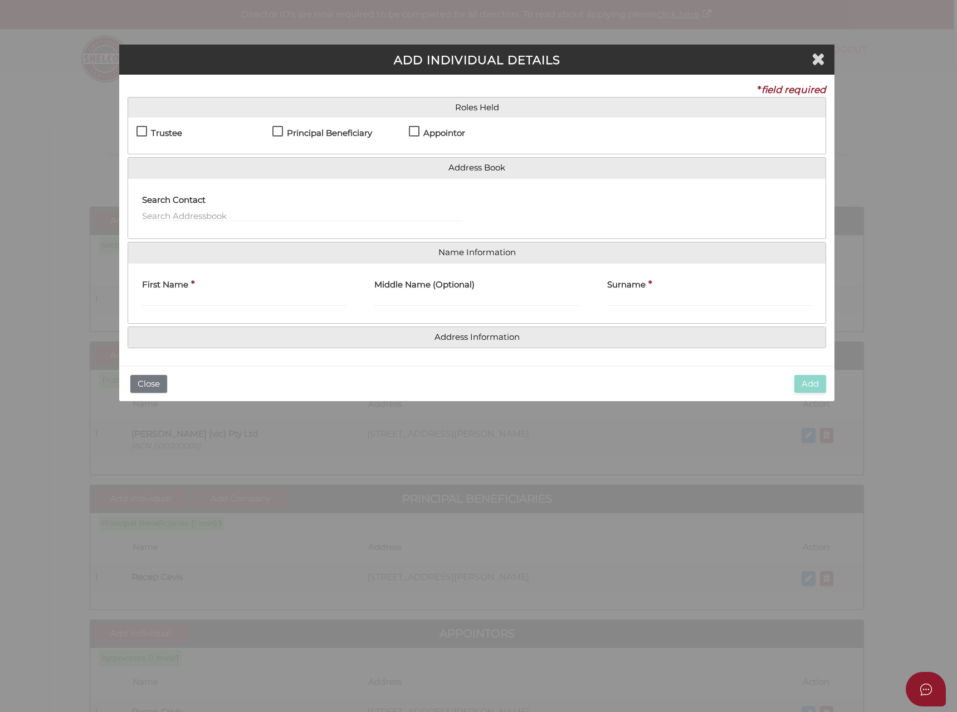
click at [314, 133] on h4 "Principal Beneficiary" at bounding box center [329, 133] width 85 height 9
checkbox input "true"
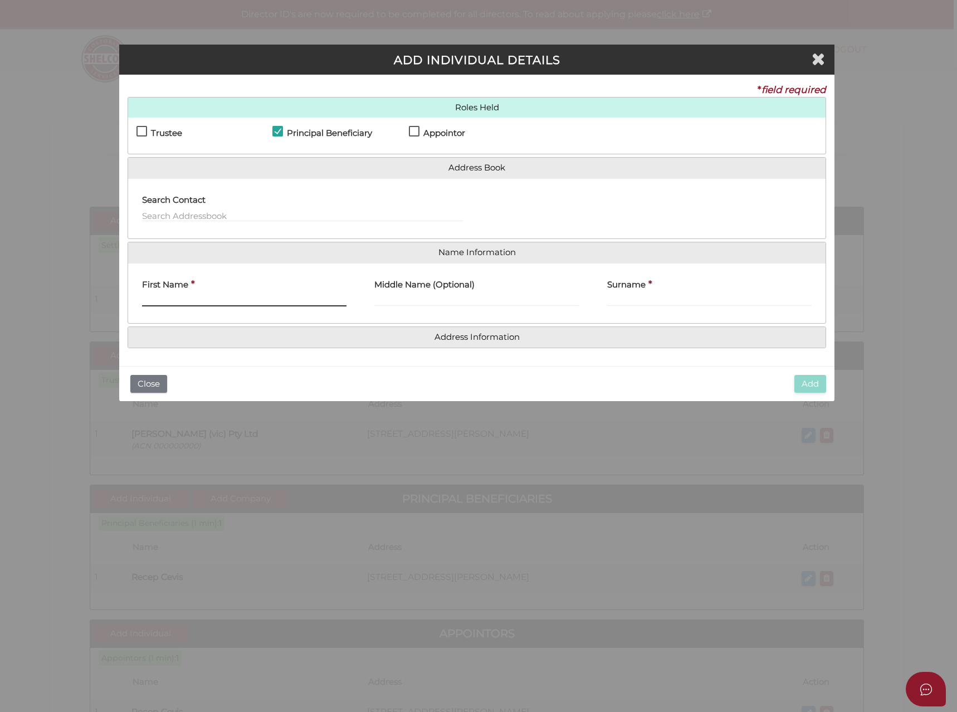
click at [163, 300] on input "First Name" at bounding box center [244, 300] width 205 height 12
type input "Marie"
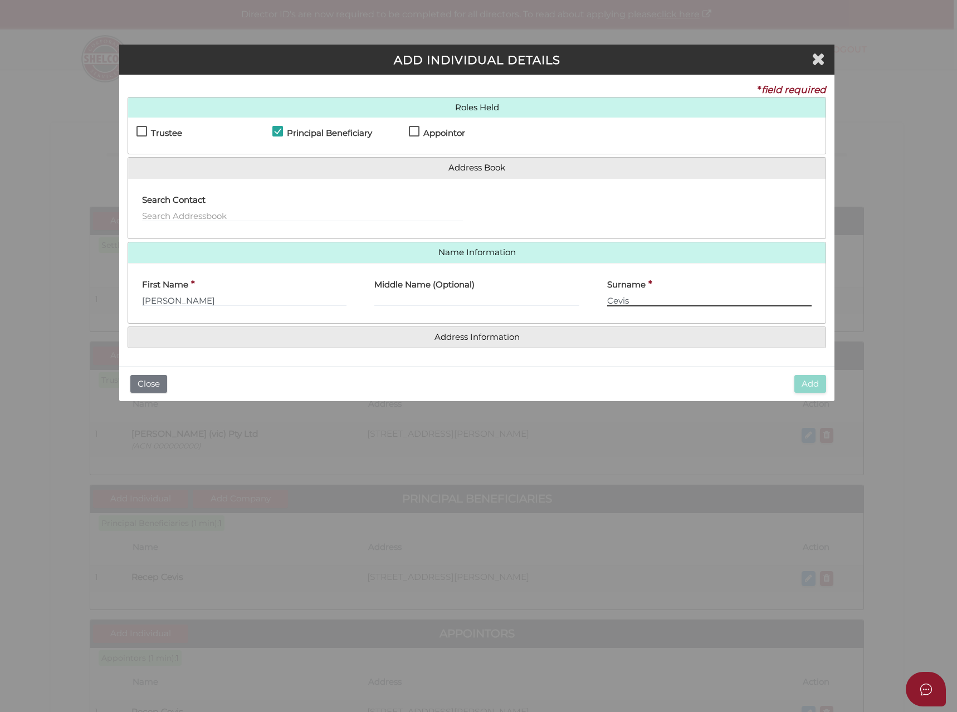
type input "Cevis"
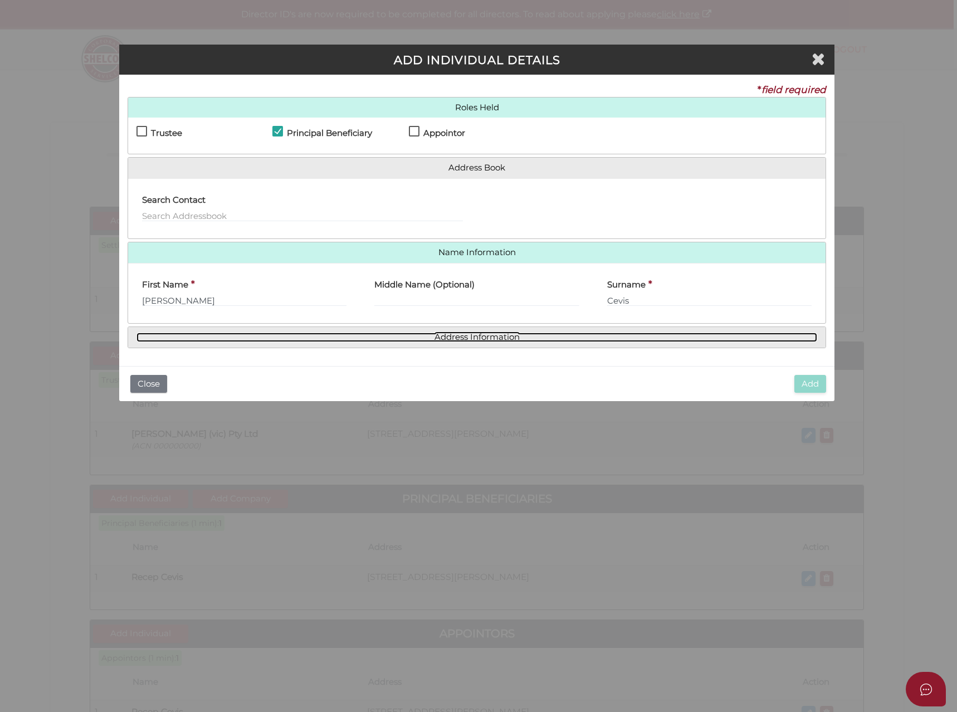
click at [350, 342] on link "Address Information" at bounding box center [477, 337] width 681 height 9
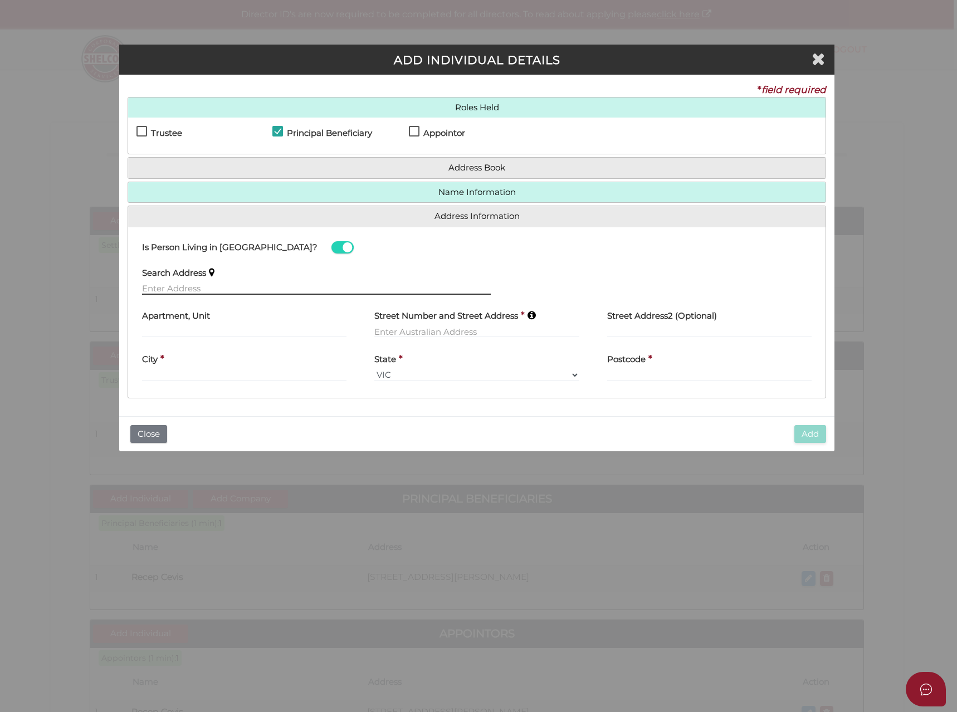
click at [166, 285] on input "text" at bounding box center [316, 289] width 349 height 12
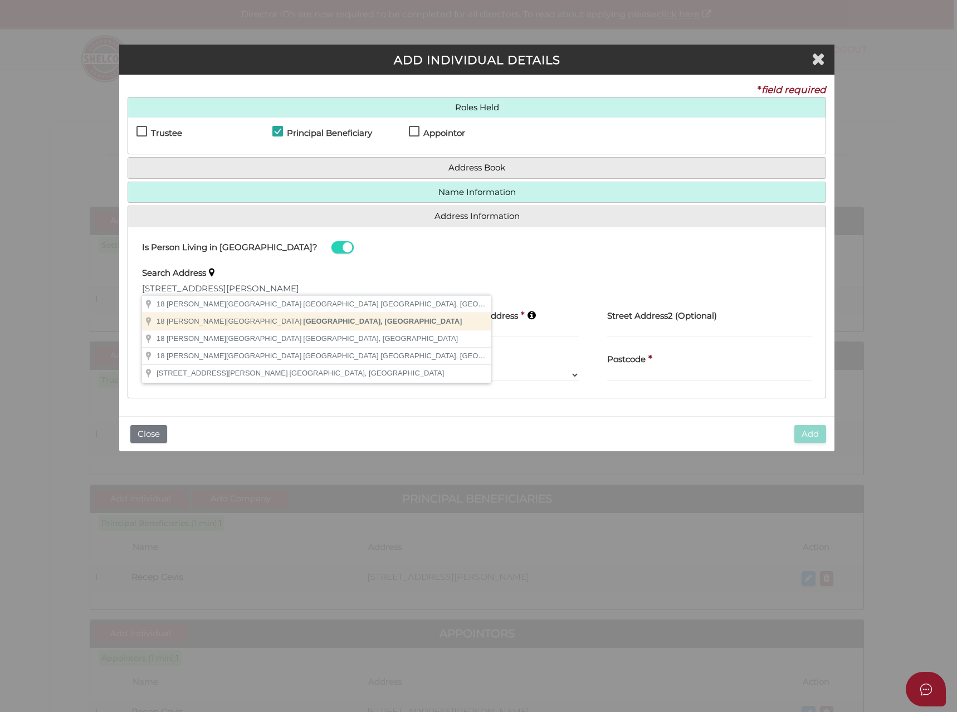
type input "18 McNamara Avenue, Airport West VIC, Australia"
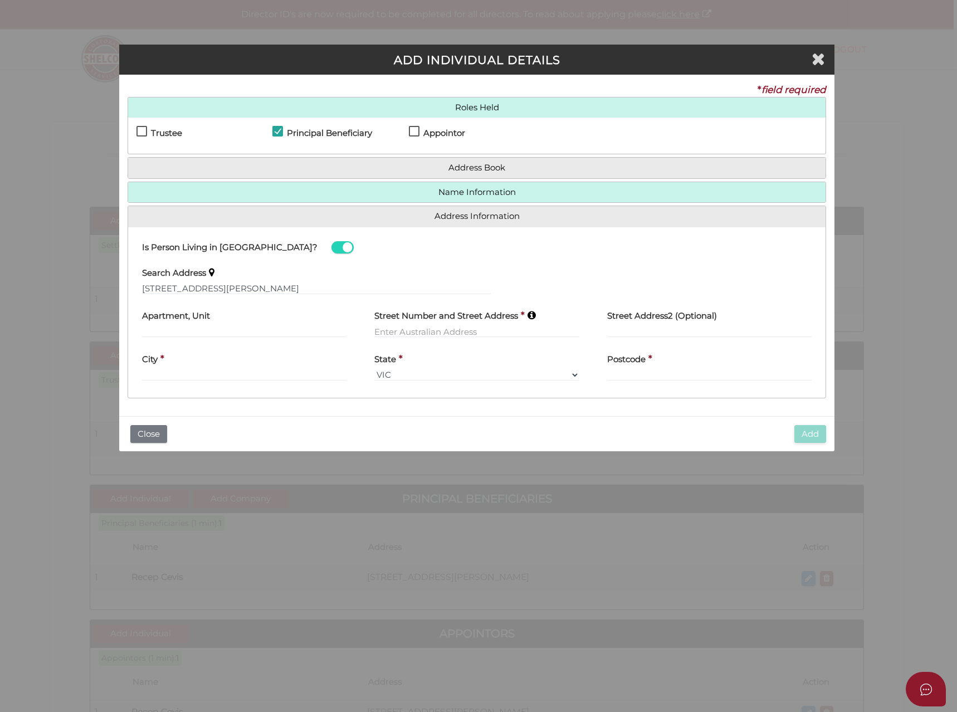
type input "18 McNamara Avenue"
type input "Airport West"
select select "VIC"
type input "3042"
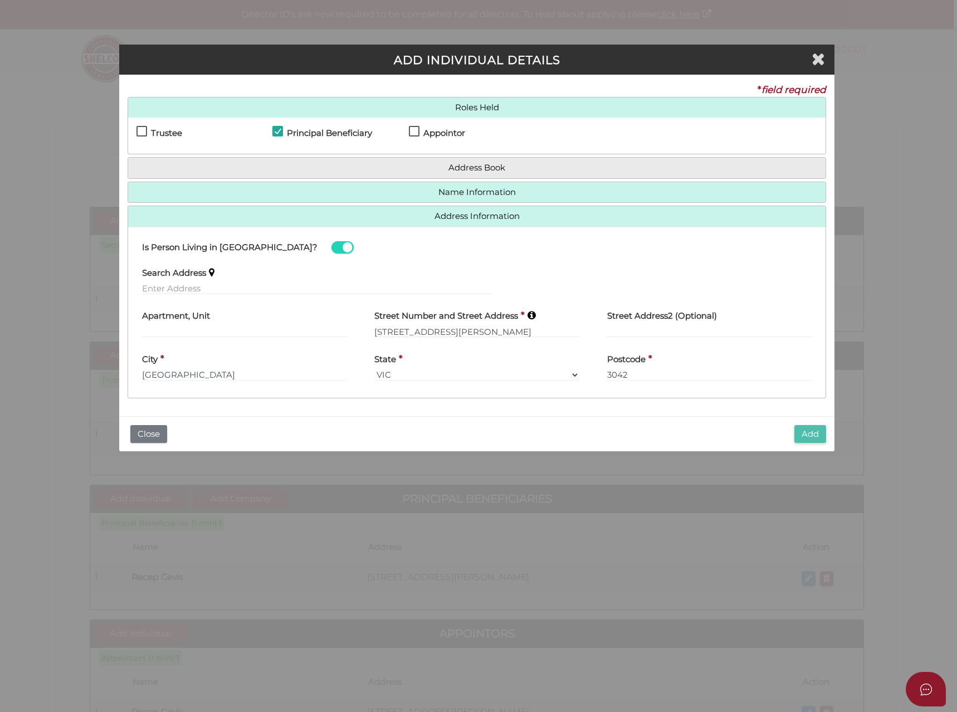
click at [805, 432] on button "Add" at bounding box center [811, 434] width 32 height 18
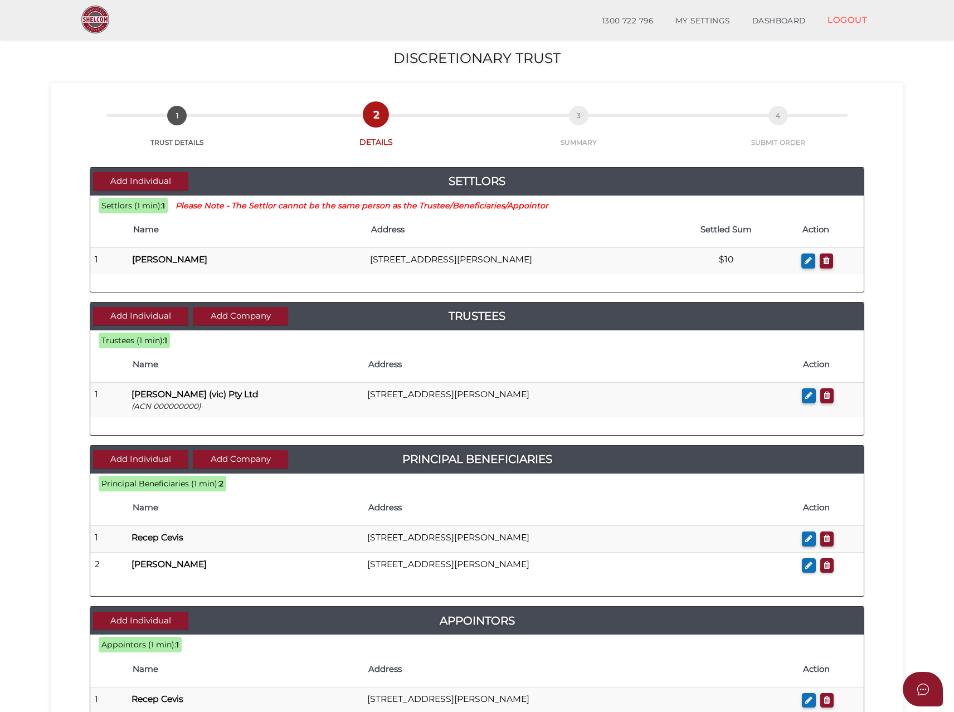
scroll to position [223, 0]
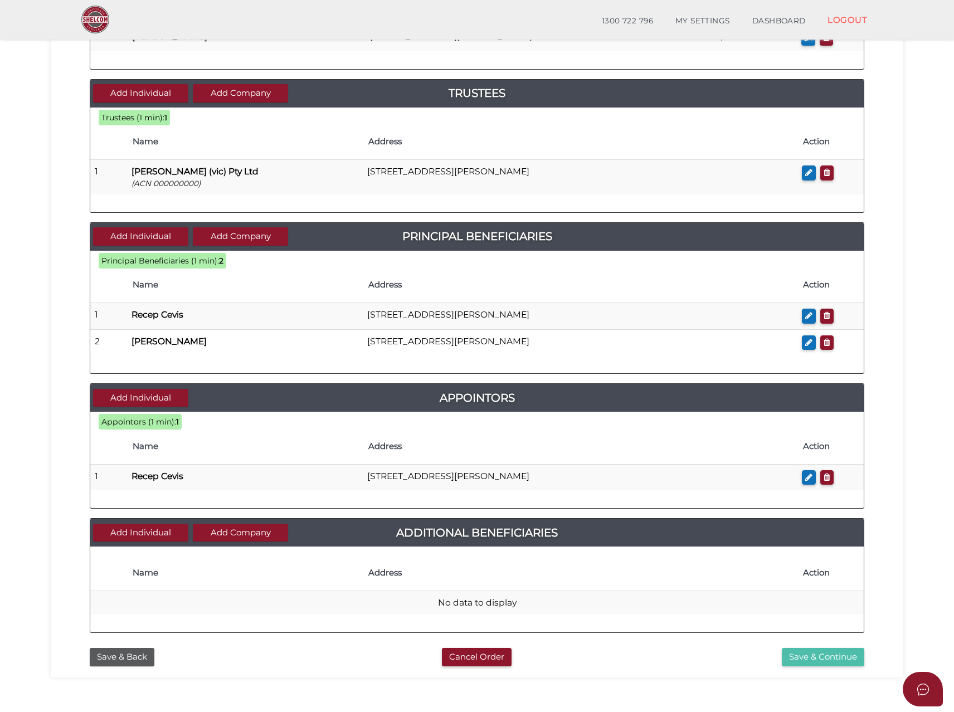
click at [828, 653] on button "Save & Continue" at bounding box center [823, 657] width 82 height 18
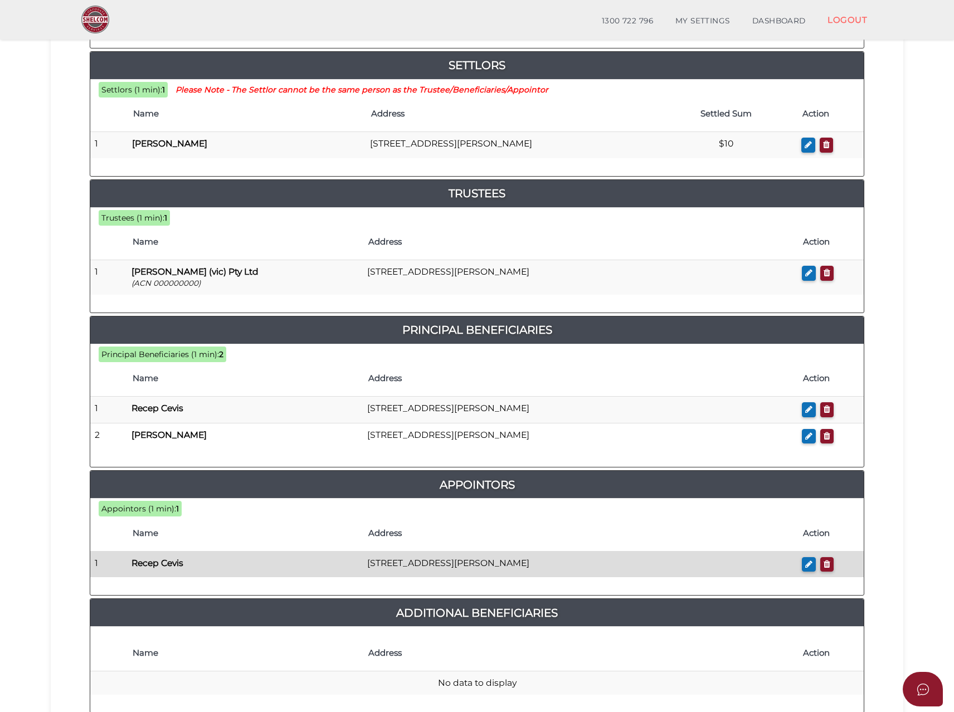
scroll to position [388, 0]
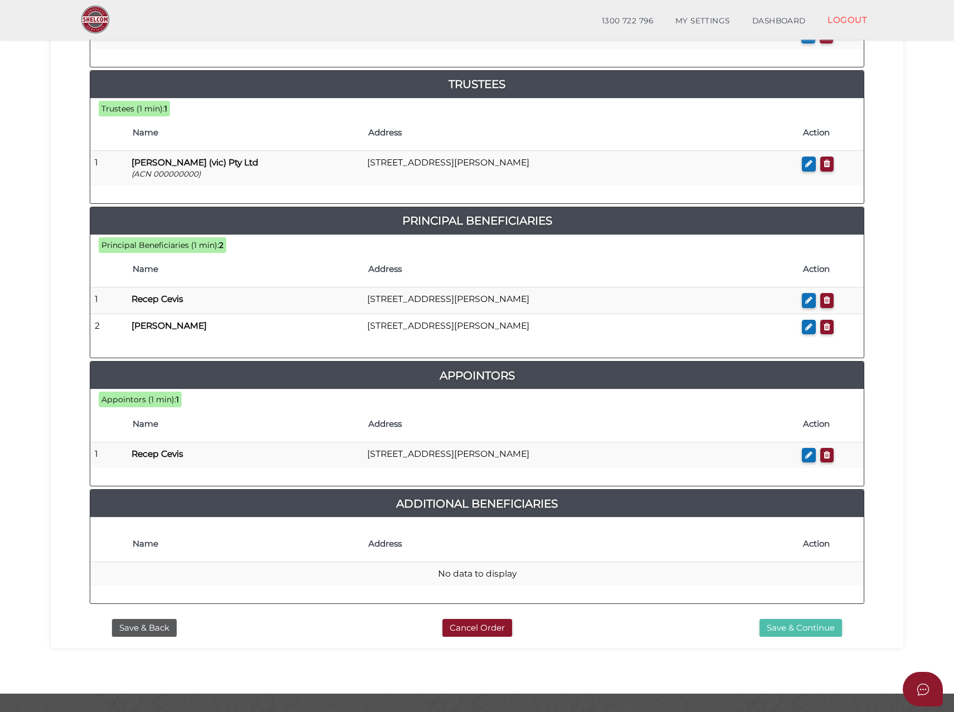
click at [801, 619] on button "Save & Continue" at bounding box center [801, 628] width 82 height 18
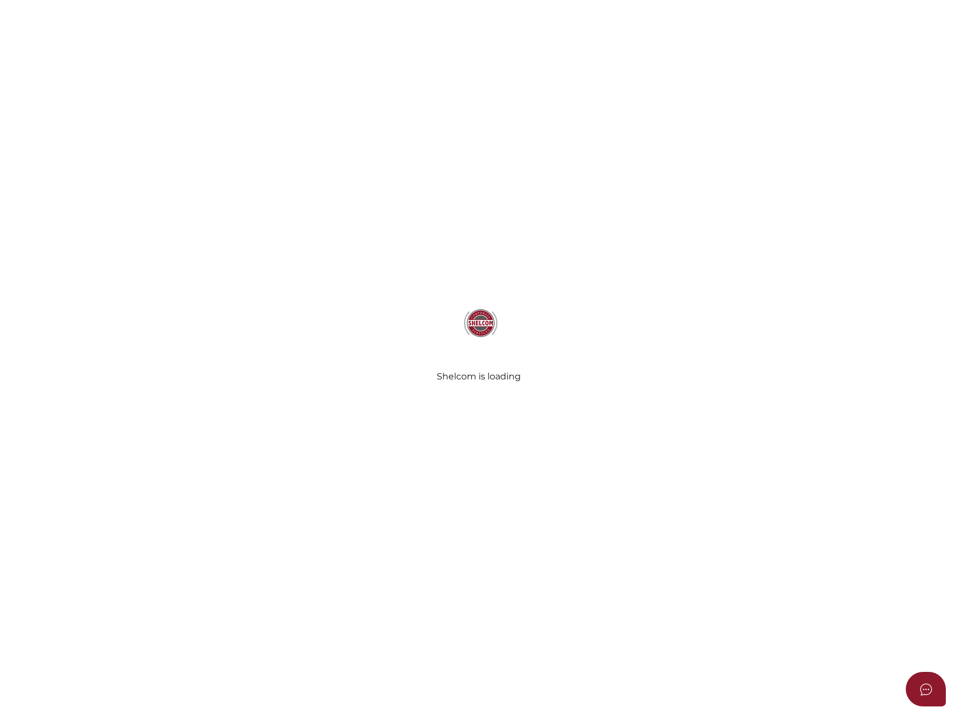
select select "Comb Binding"
select select "No"
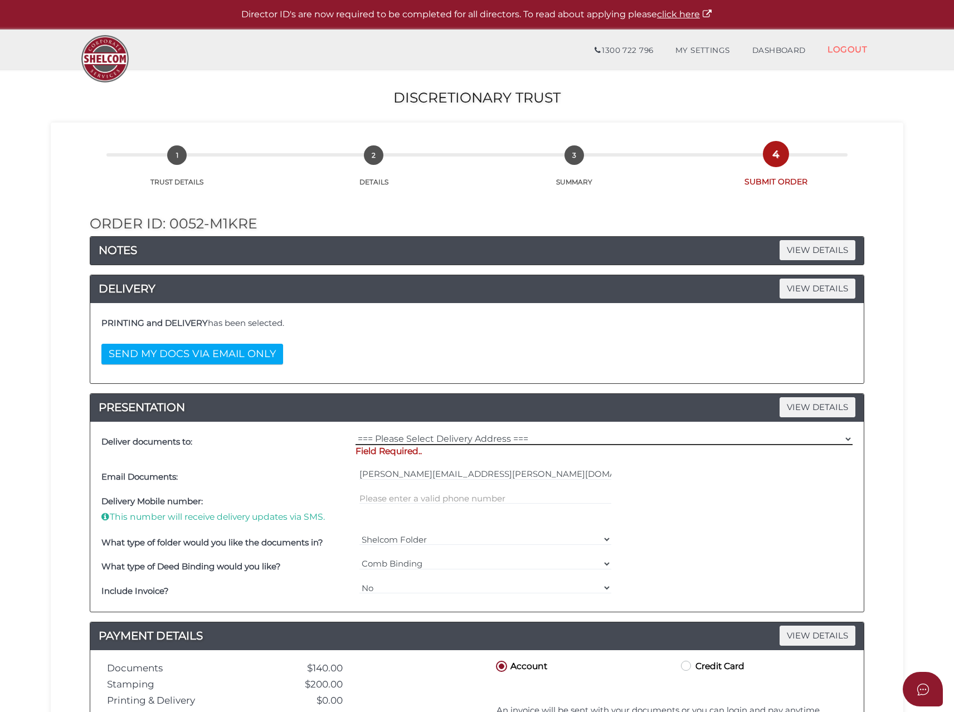
click at [396, 437] on select "=== Please Select Delivery Address === (User Address - [PERSON_NAME]) [STREET_A…" at bounding box center [604, 439] width 497 height 12
select select "0"
click at [356, 433] on select "=== Please Select Delivery Address === (User Address - Michael Caruana) 1/196 B…" at bounding box center [604, 439] width 497 height 12
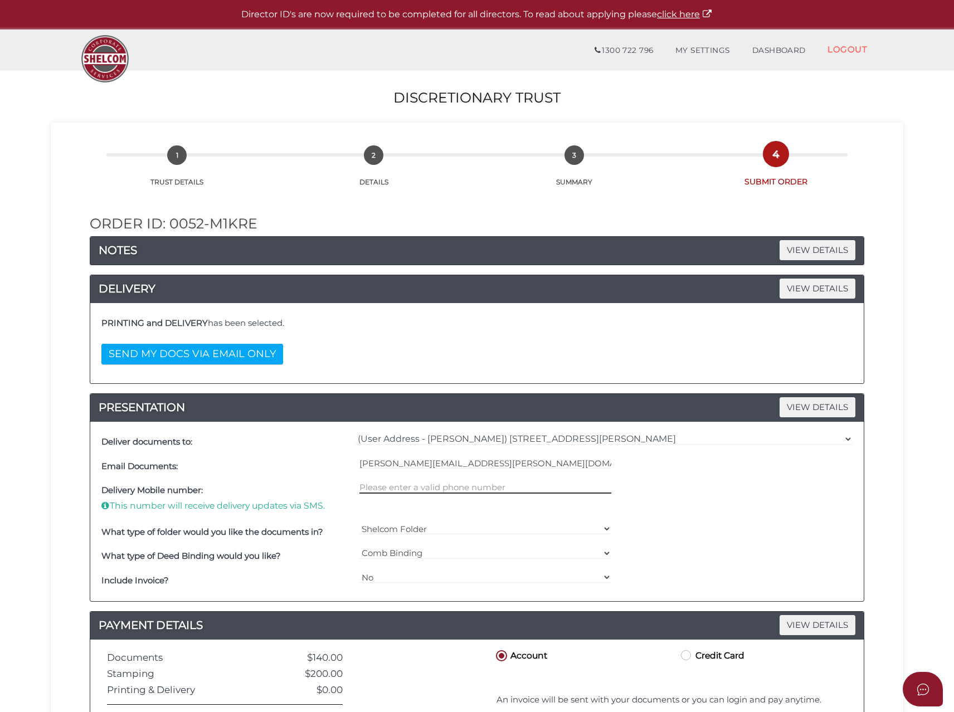
click at [379, 485] on input "text" at bounding box center [485, 488] width 252 height 12
type input "0425771311"
click at [397, 573] on select "Yes No" at bounding box center [485, 577] width 252 height 12
select select "Yes"
click at [359, 571] on select "Yes No" at bounding box center [485, 577] width 252 height 12
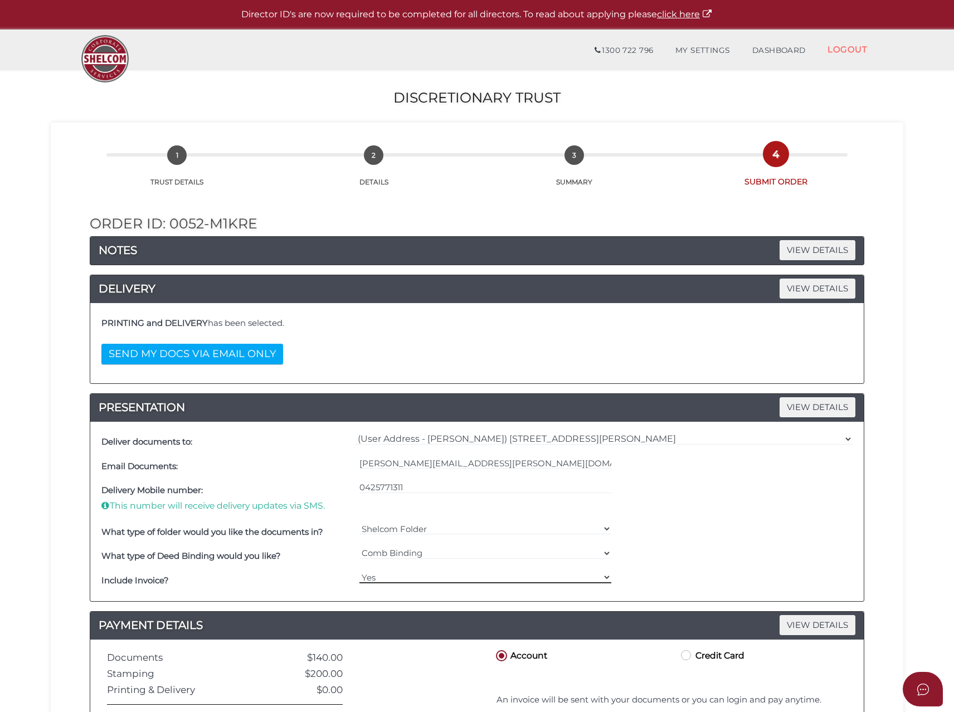
scroll to position [170, 0]
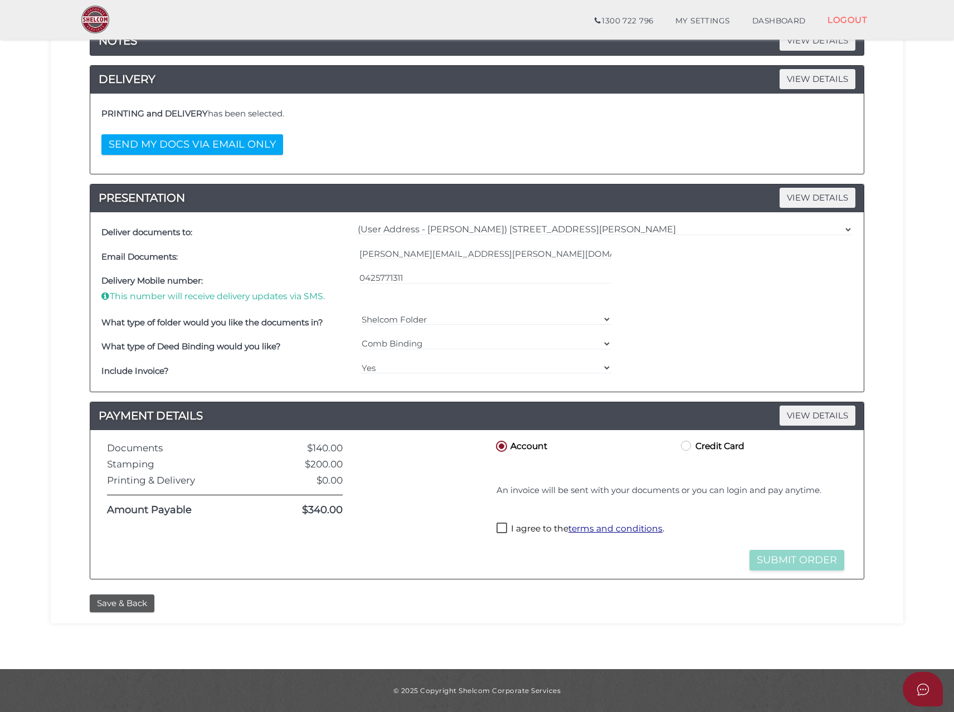
click at [505, 527] on label "I agree to the terms and conditions ." at bounding box center [581, 530] width 168 height 14
checkbox input "true"
click at [133, 606] on button "Save & Back" at bounding box center [122, 604] width 65 height 18
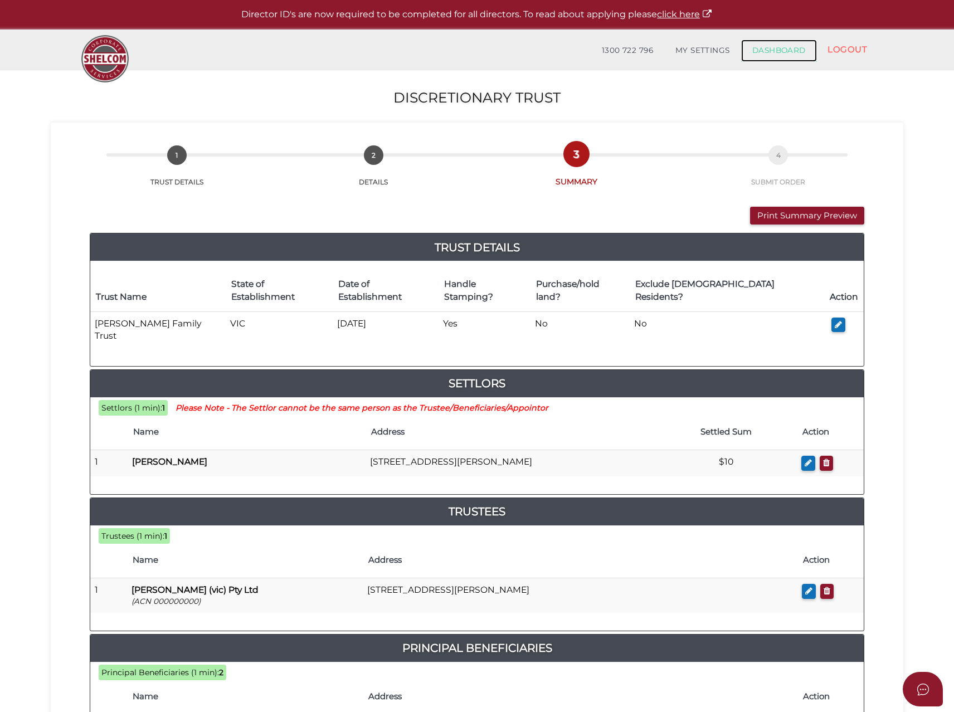
click at [787, 50] on link "DASHBOARD" at bounding box center [779, 51] width 76 height 22
